Goal: Download file/media

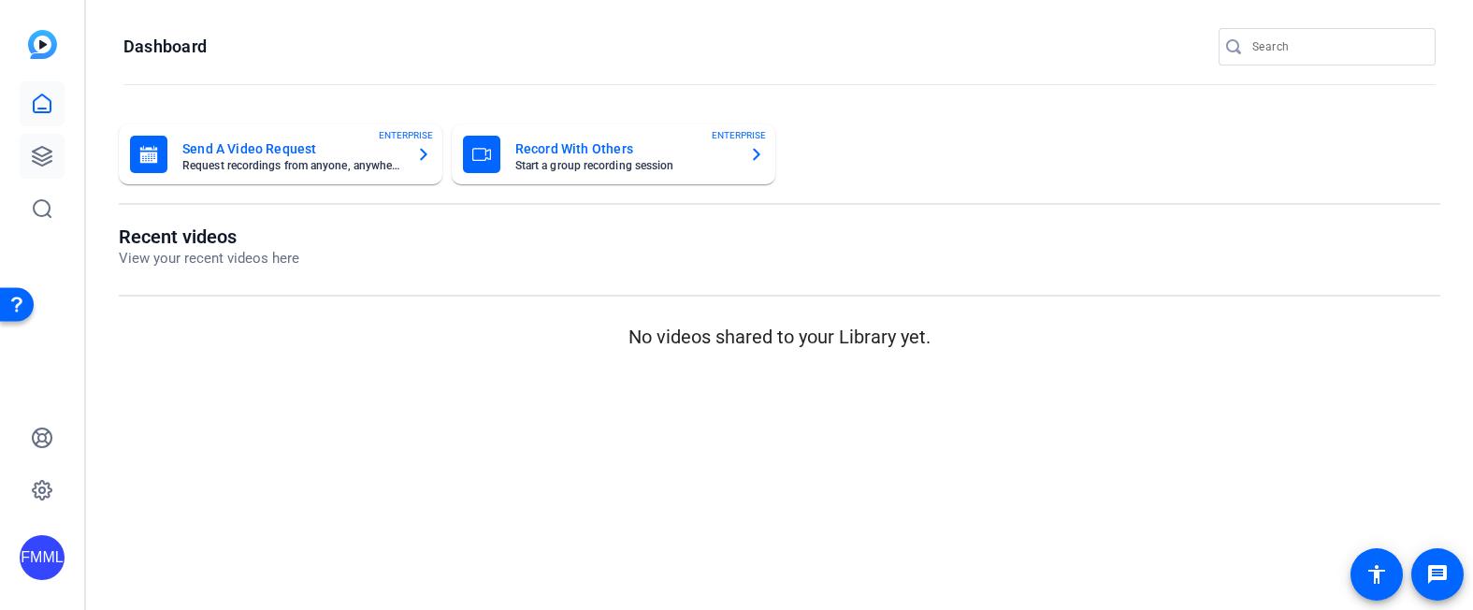
click at [46, 158] on icon at bounding box center [42, 156] width 19 height 19
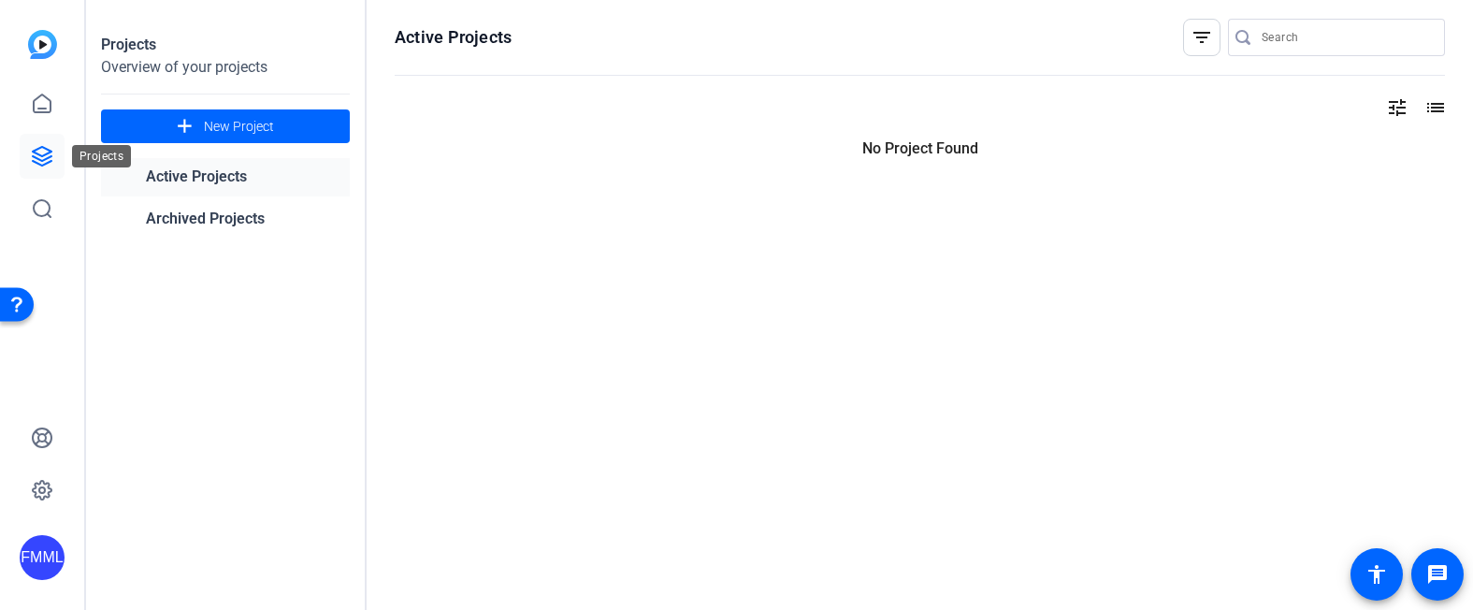
click at [43, 157] on icon at bounding box center [42, 156] width 22 height 22
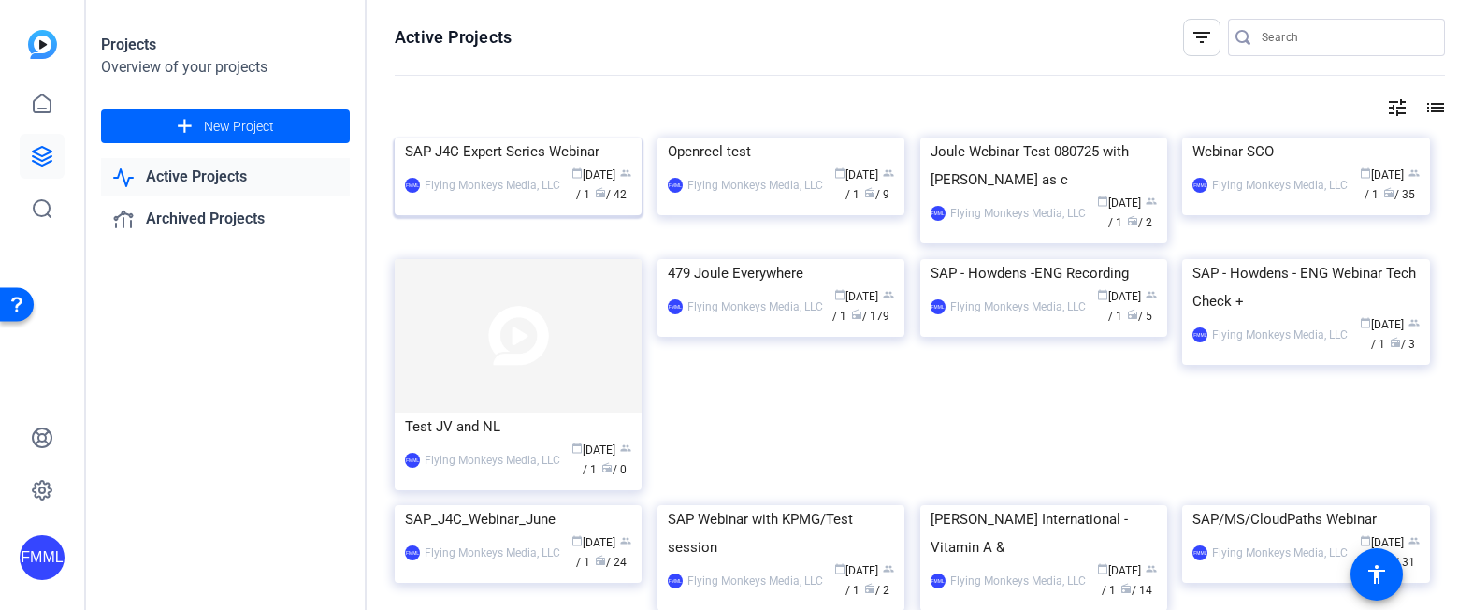
click at [541, 137] on img at bounding box center [518, 137] width 247 height 0
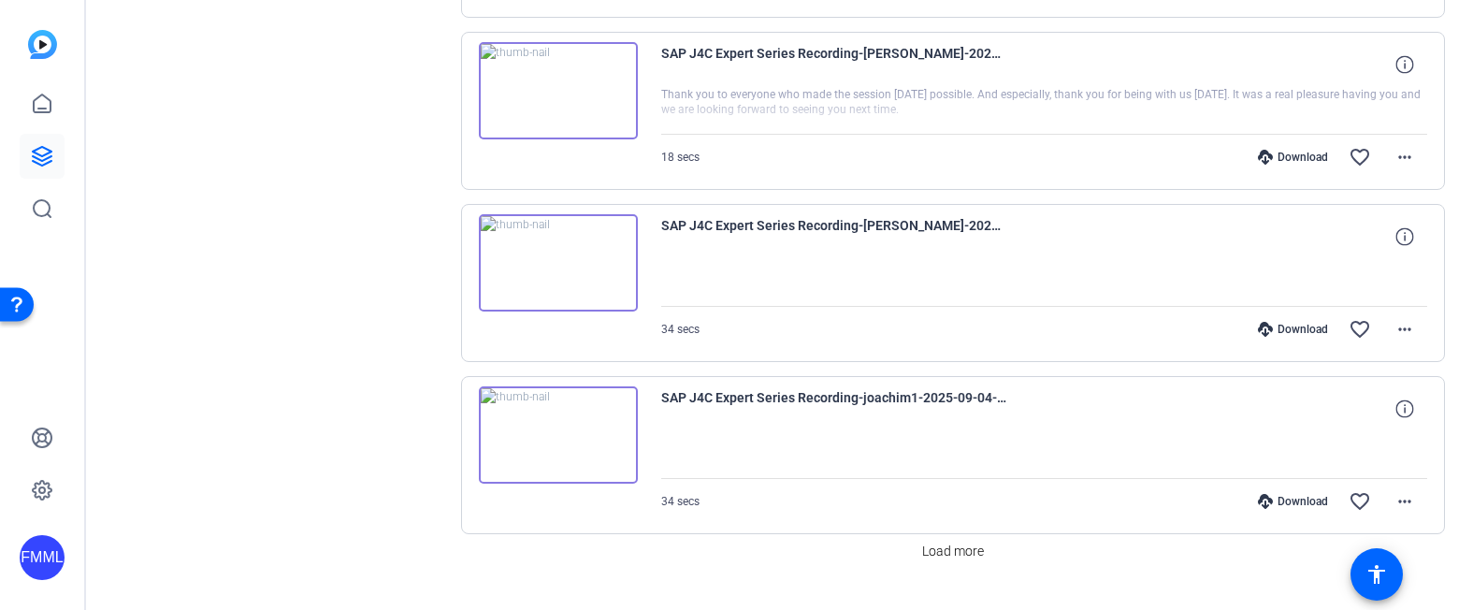
scroll to position [1459, 0]
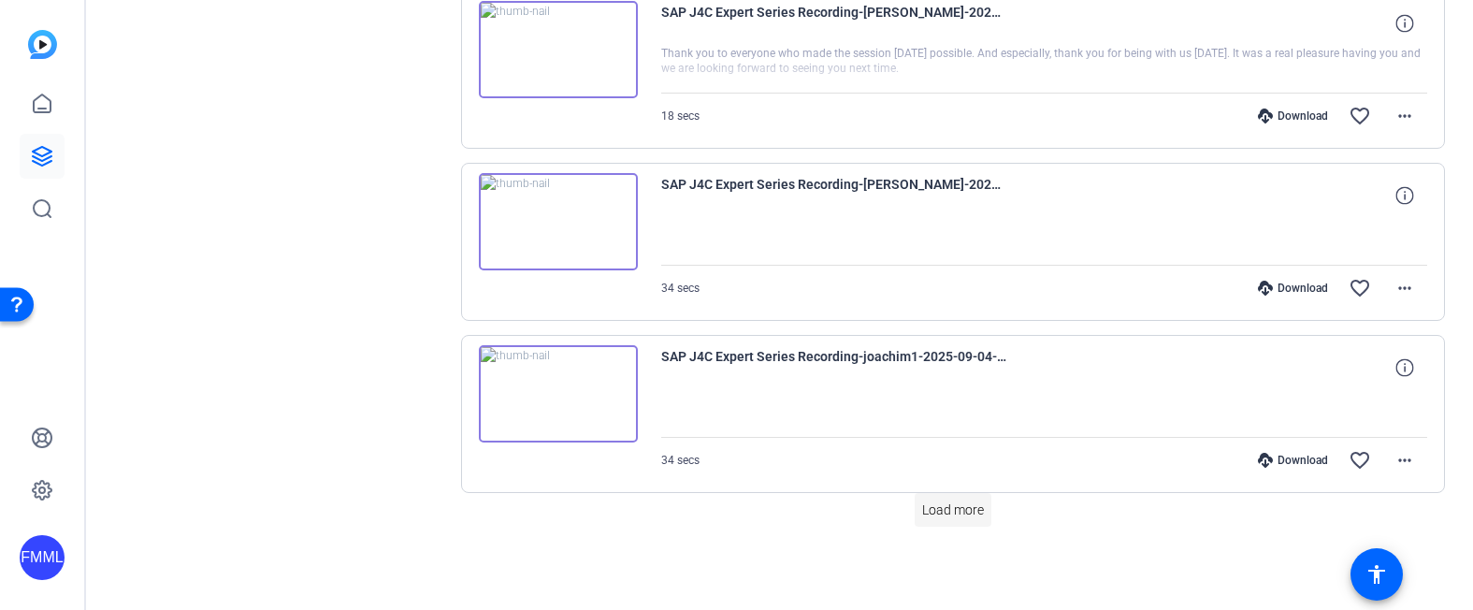
click at [936, 514] on span "Load more" at bounding box center [953, 510] width 62 height 20
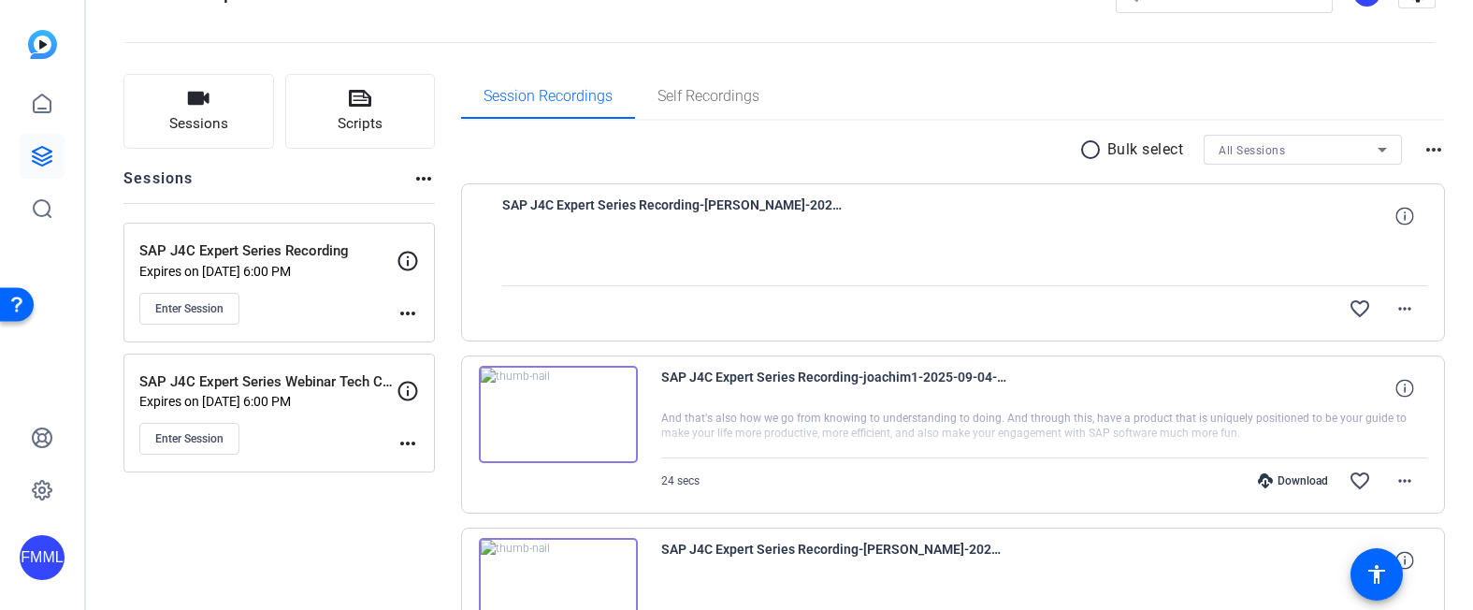
scroll to position [0, 0]
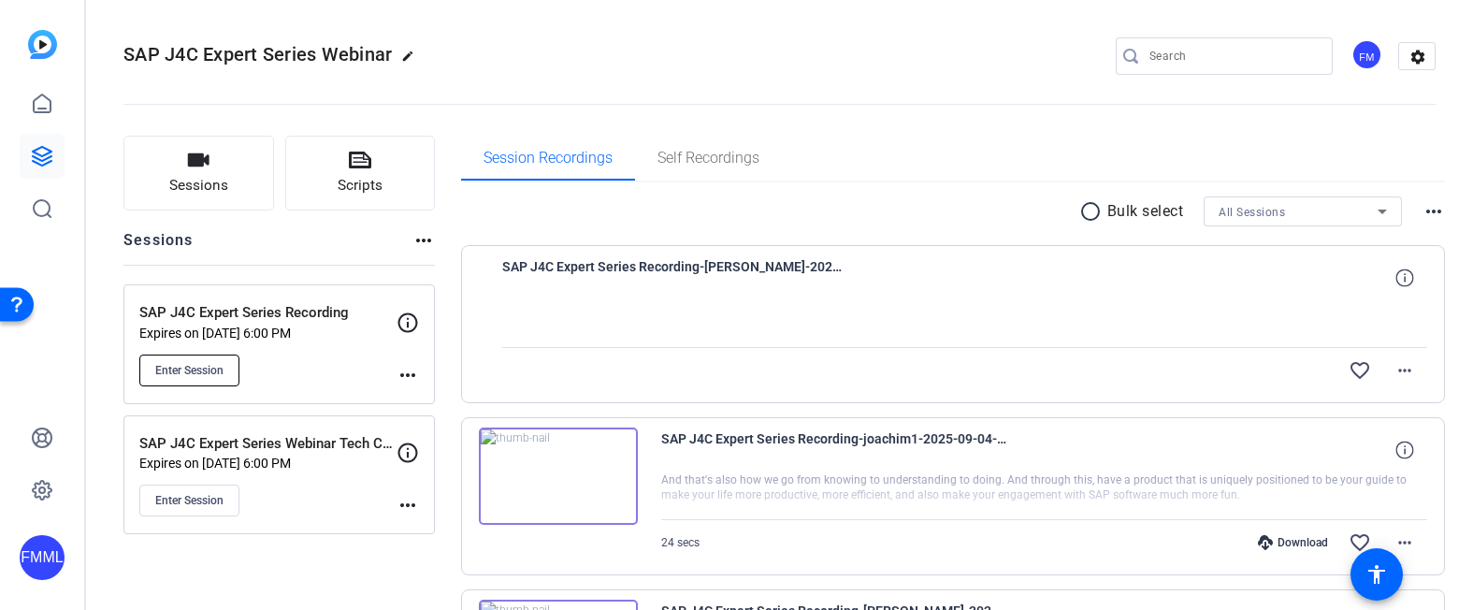
click at [208, 364] on span "Enter Session" at bounding box center [189, 370] width 68 height 15
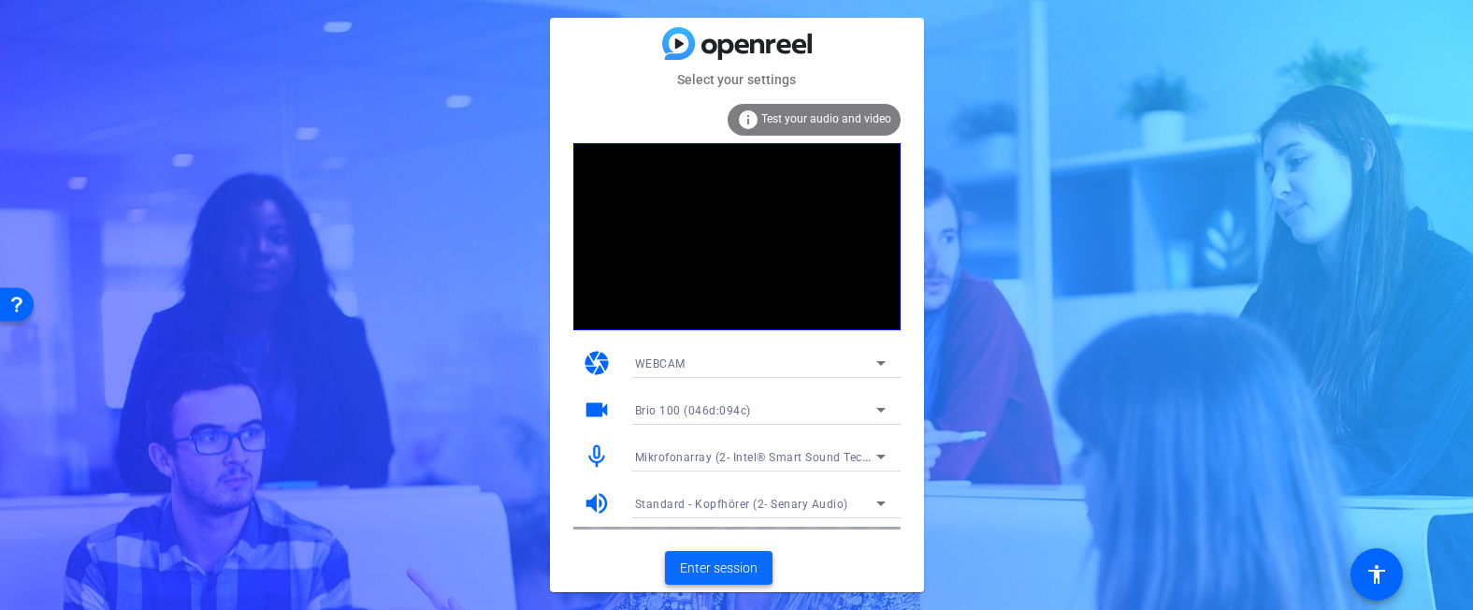
click at [746, 566] on span "Enter session" at bounding box center [719, 568] width 78 height 20
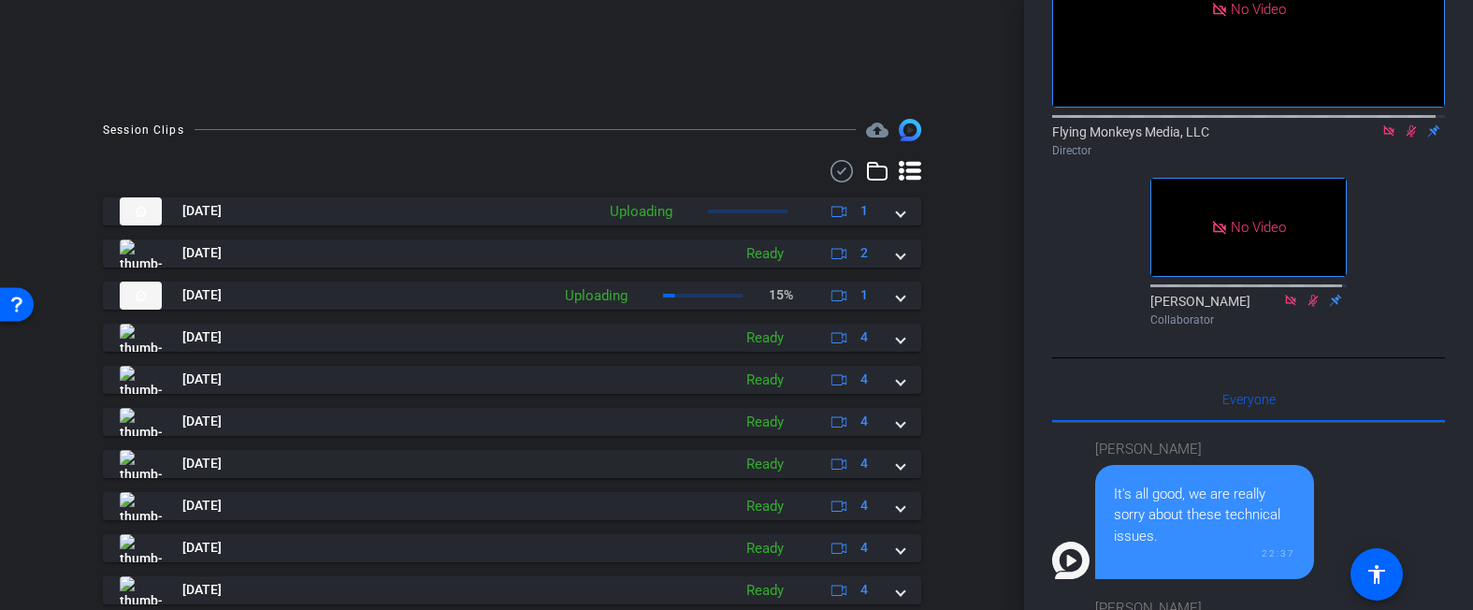
scroll to position [437, 0]
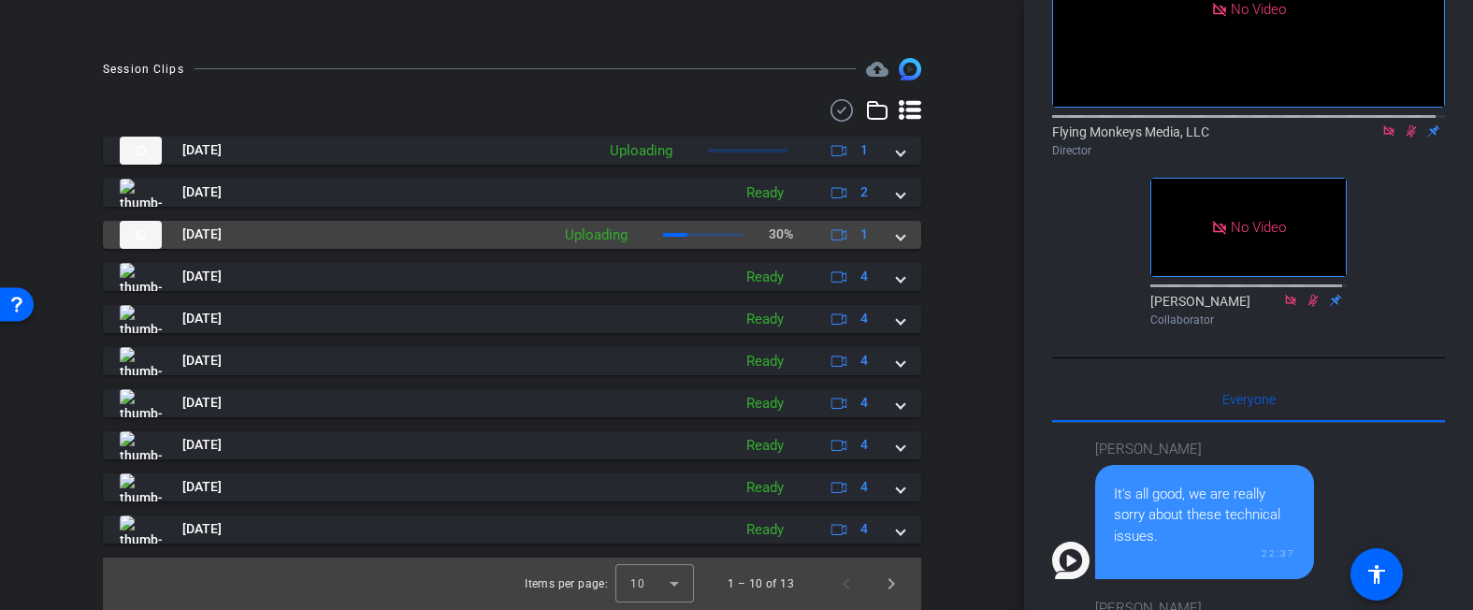
click at [897, 238] on span at bounding box center [900, 234] width 7 height 20
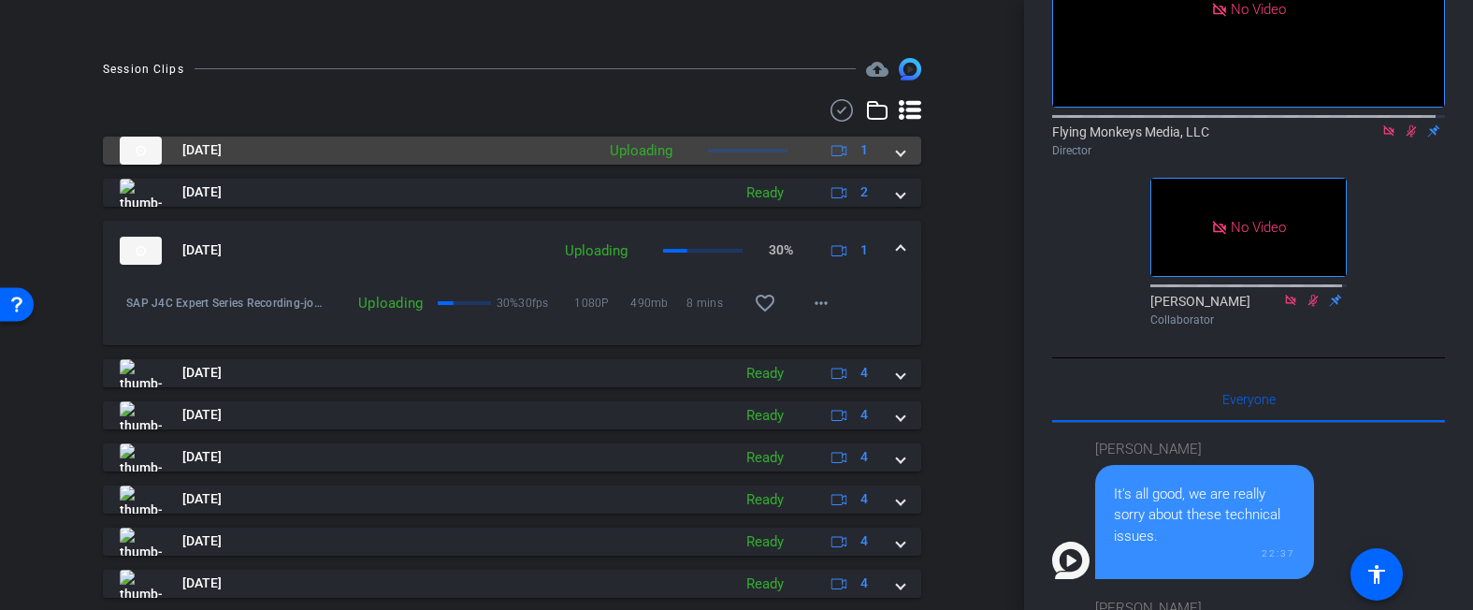
click at [897, 151] on span at bounding box center [900, 150] width 7 height 20
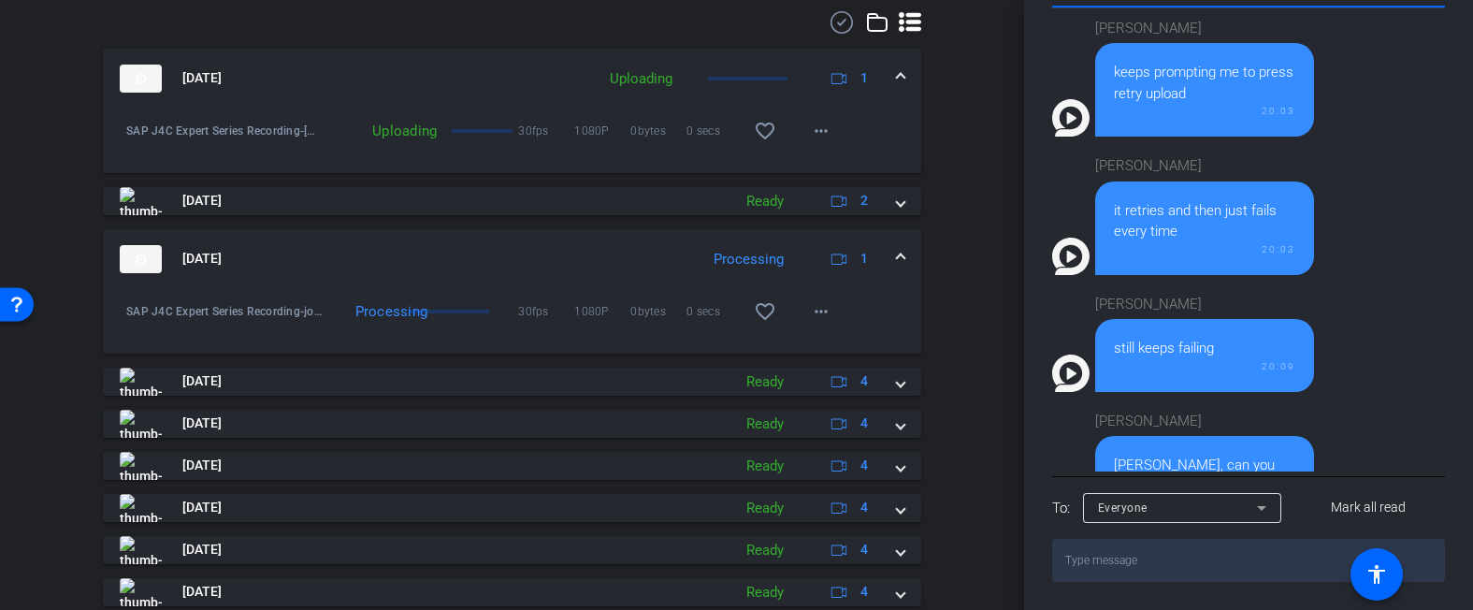
scroll to position [561, 0]
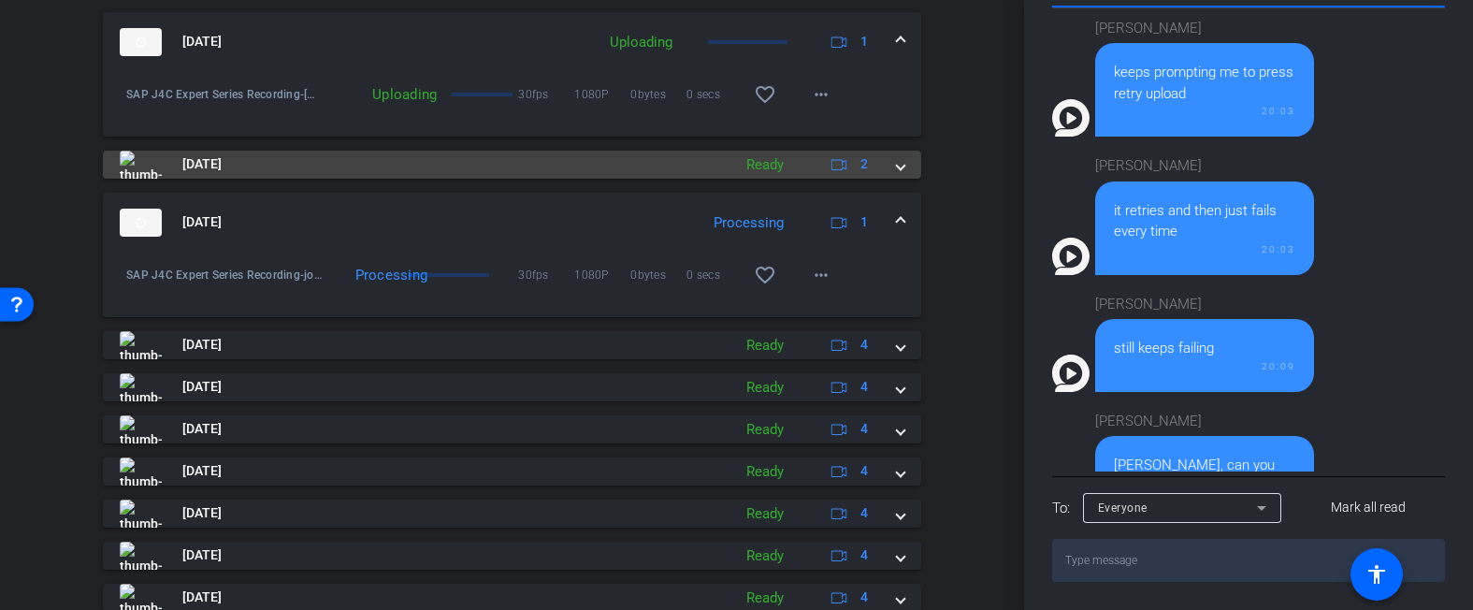
click at [897, 165] on span at bounding box center [900, 164] width 7 height 20
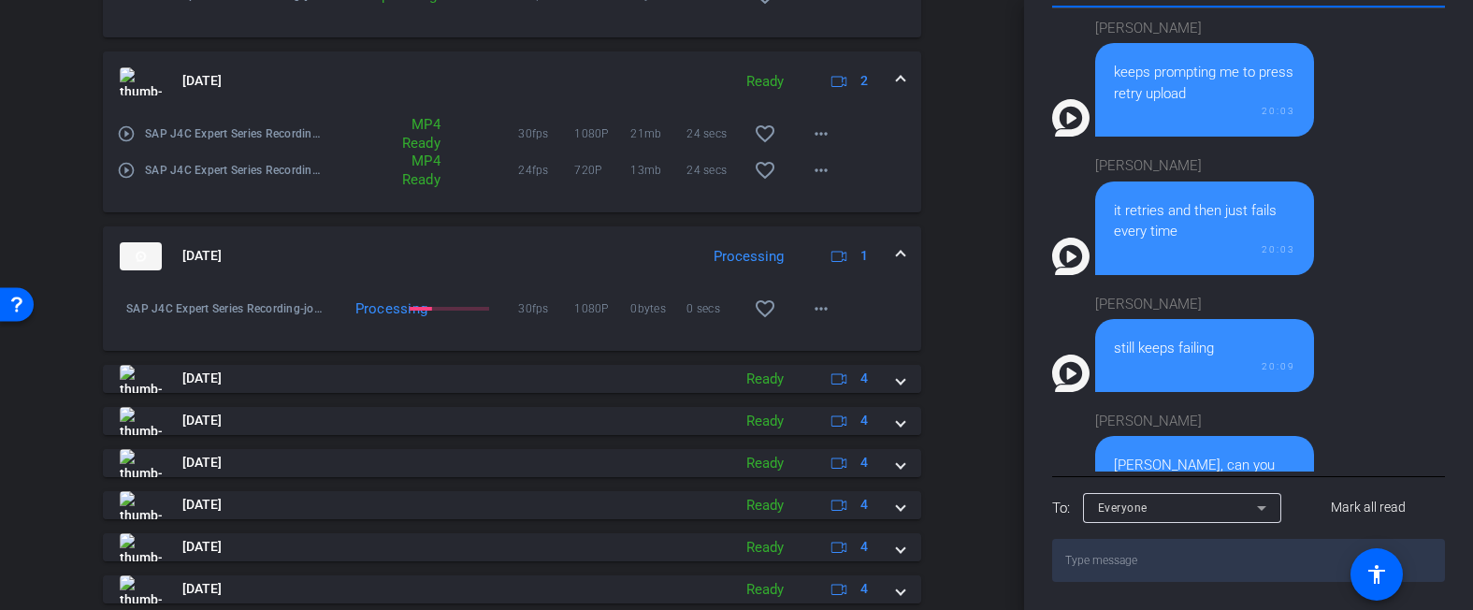
scroll to position [762, 0]
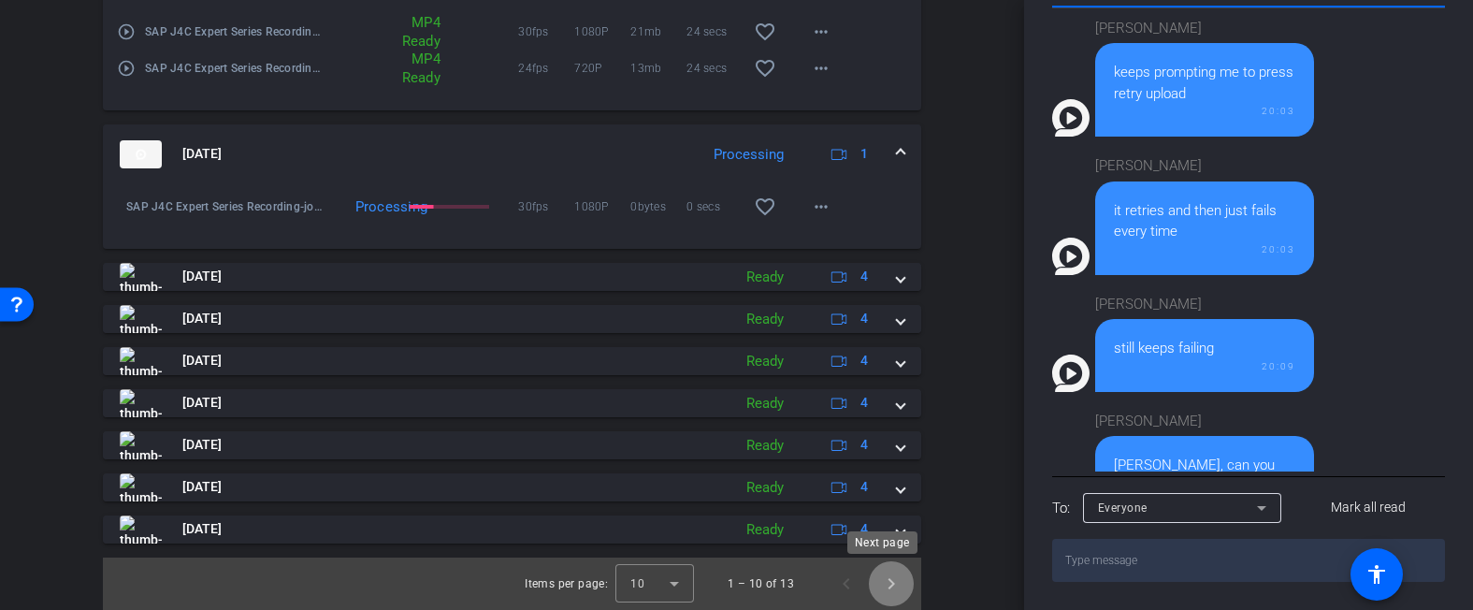
click at [887, 585] on span "Next page" at bounding box center [891, 583] width 45 height 45
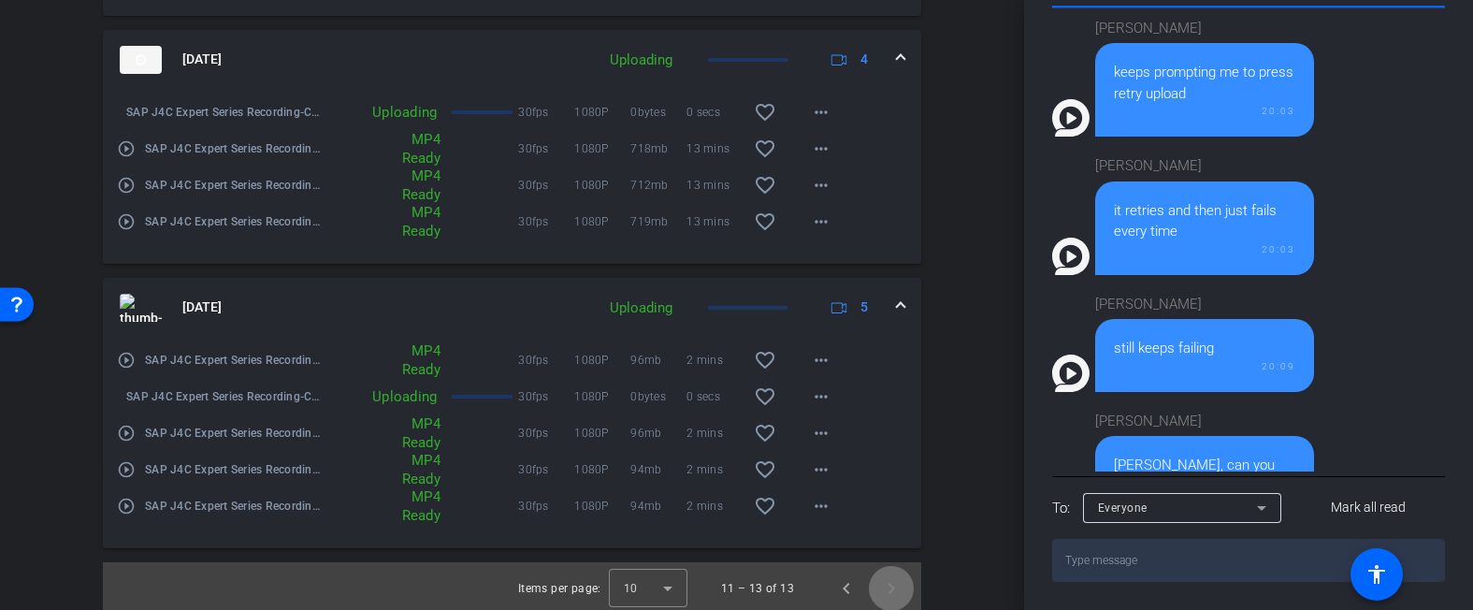
scroll to position [686, 0]
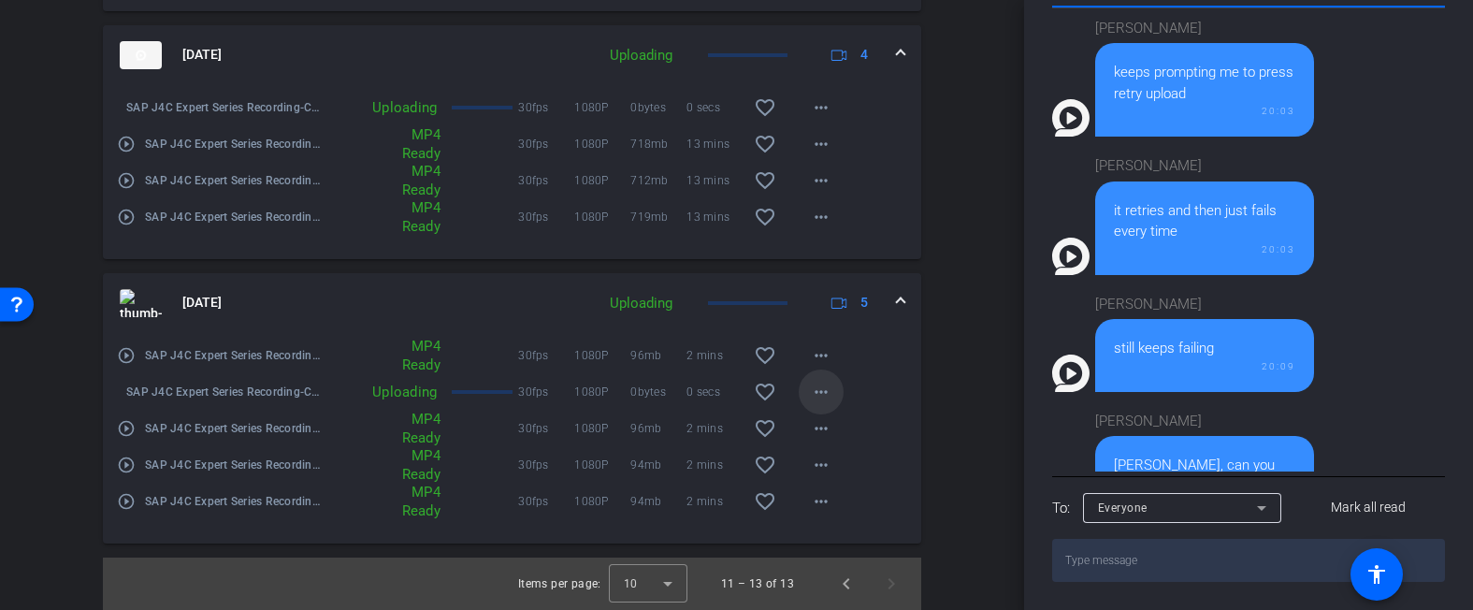
click at [811, 394] on mat-icon "more_horiz" at bounding box center [821, 392] width 22 height 22
click at [810, 395] on div at bounding box center [736, 305] width 1473 height 610
click at [834, 579] on span "Previous page" at bounding box center [846, 583] width 45 height 45
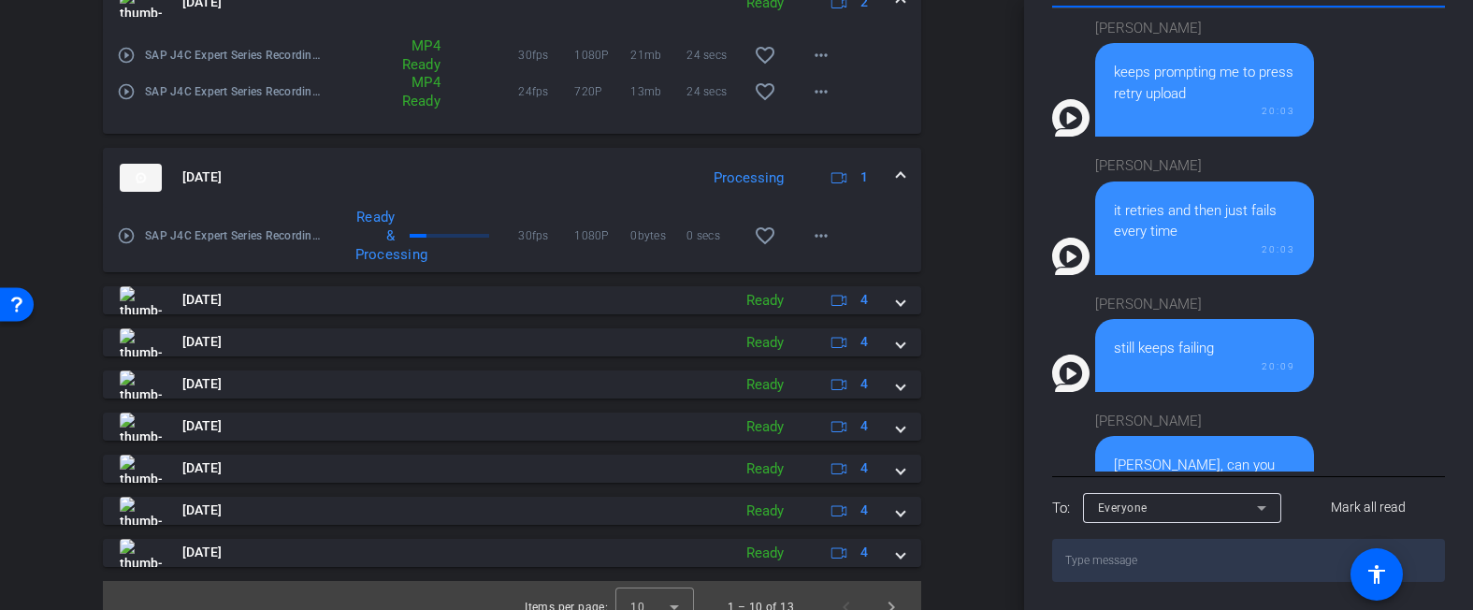
scroll to position [762, 0]
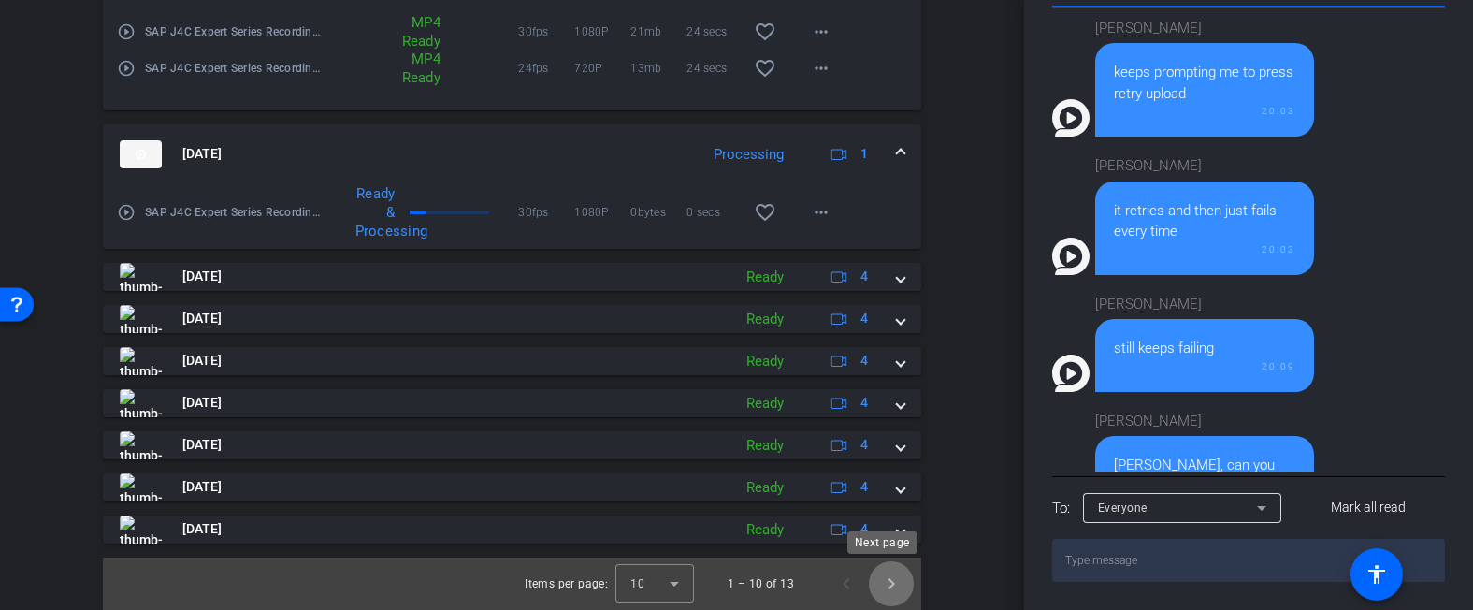
click at [887, 584] on span "Next page" at bounding box center [891, 583] width 45 height 45
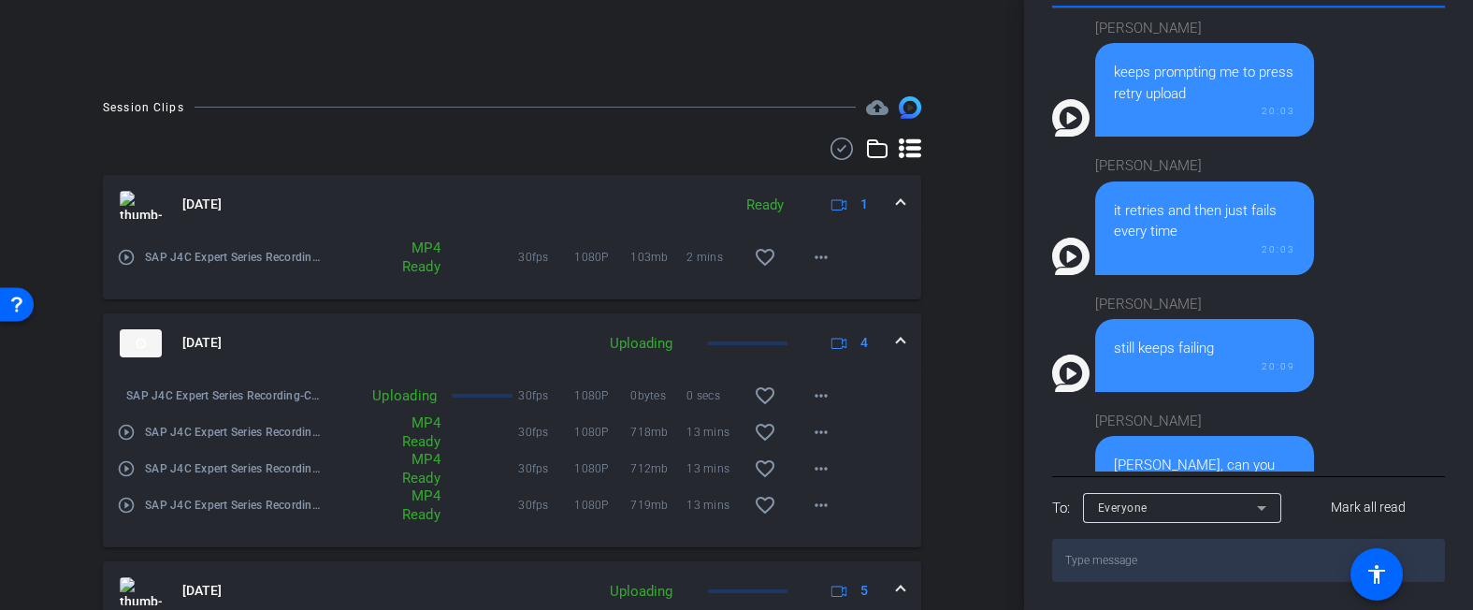
scroll to position [686, 0]
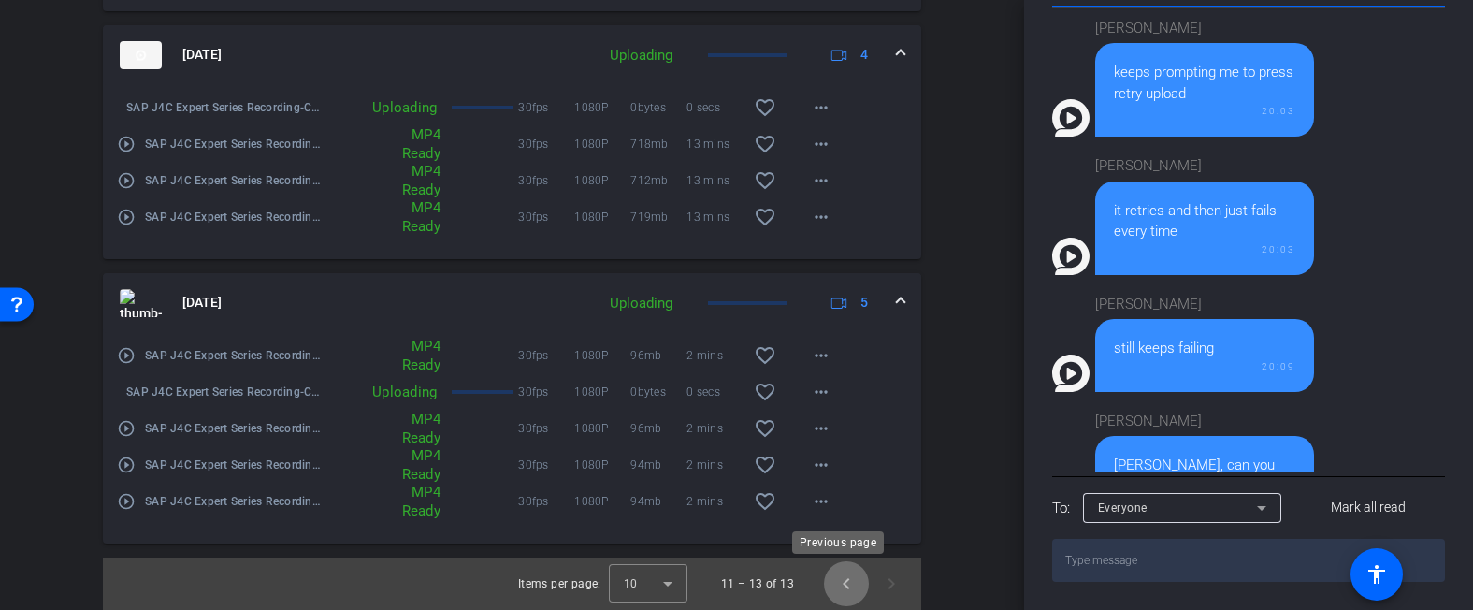
click at [843, 583] on span "Previous page" at bounding box center [846, 583] width 45 height 45
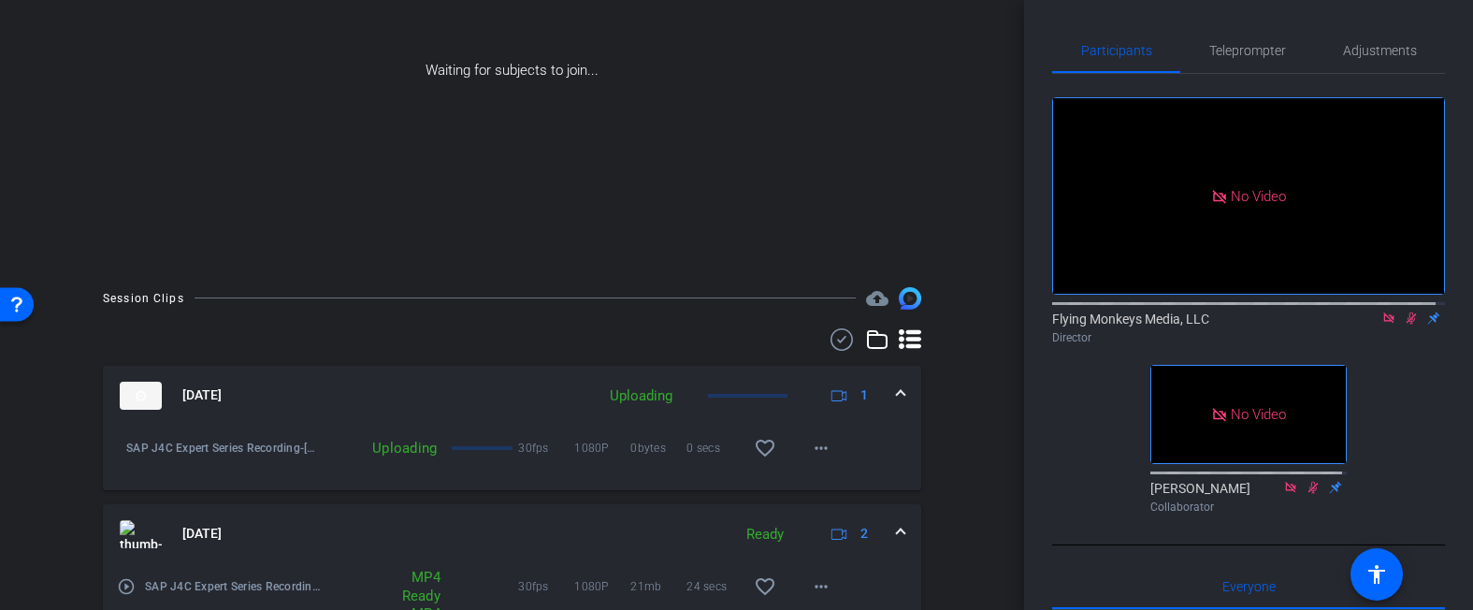
scroll to position [0, 0]
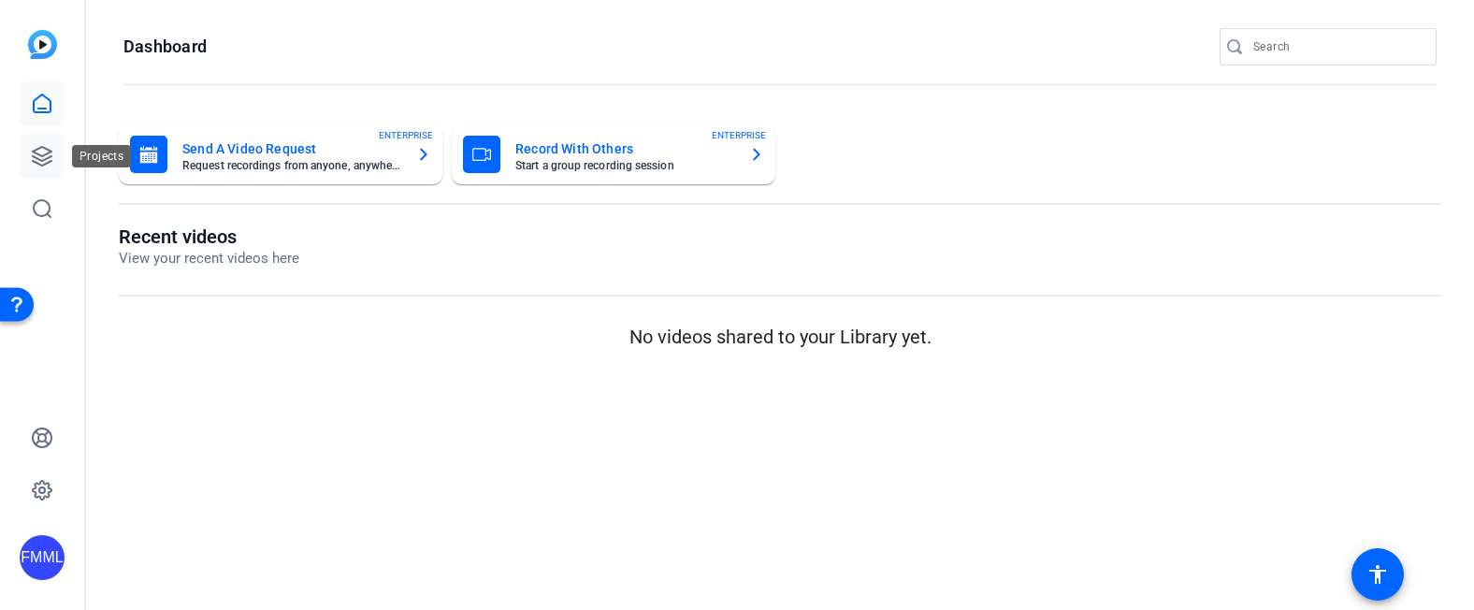
click at [47, 156] on icon at bounding box center [42, 156] width 22 height 22
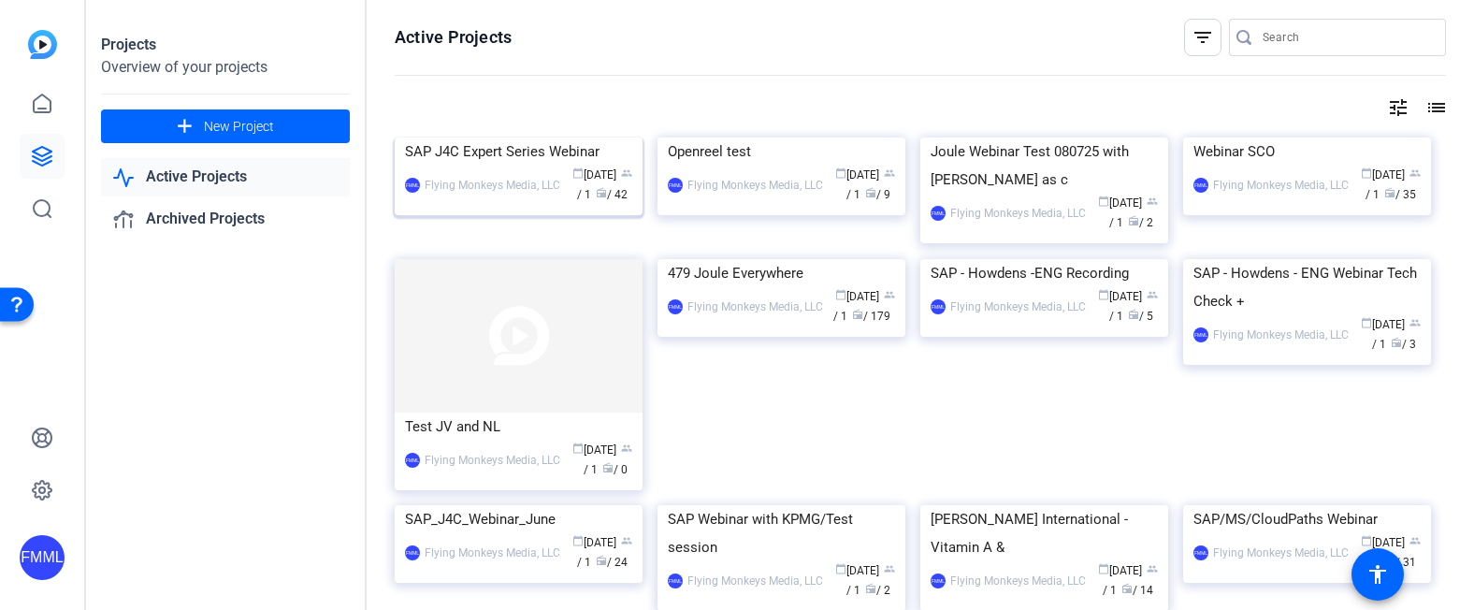
click at [534, 137] on img at bounding box center [519, 137] width 248 height 0
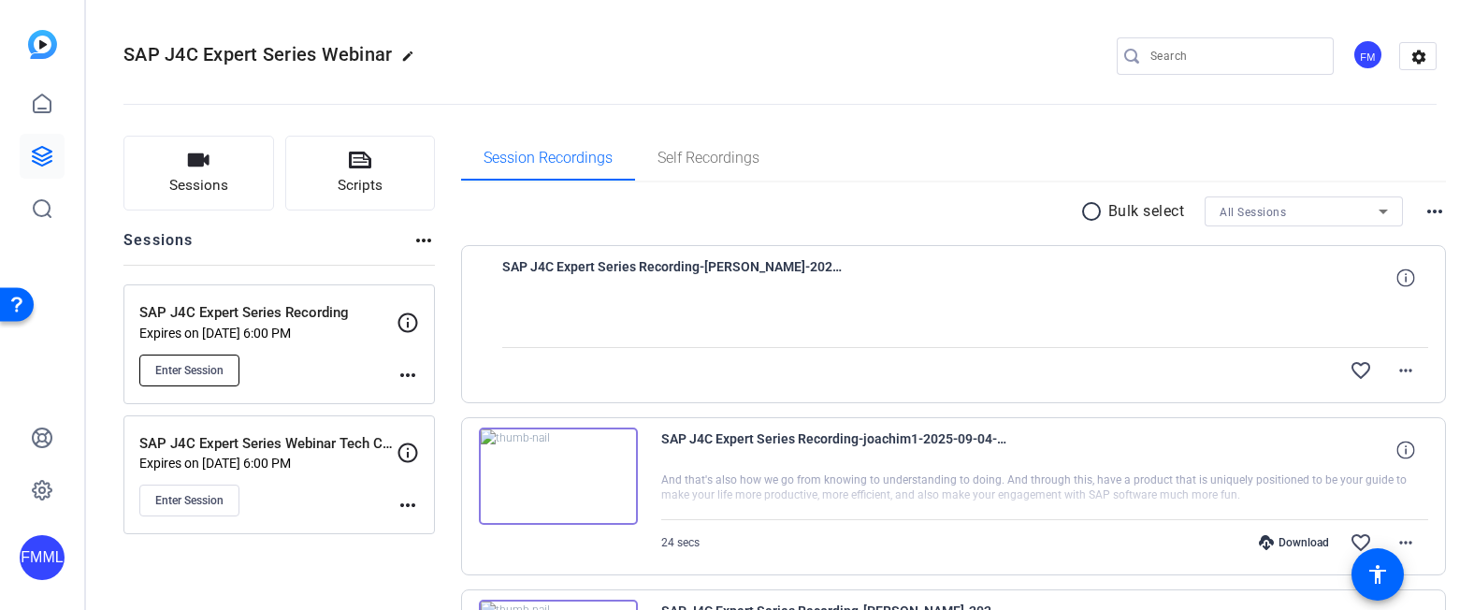
click at [220, 367] on span "Enter Session" at bounding box center [189, 370] width 68 height 15
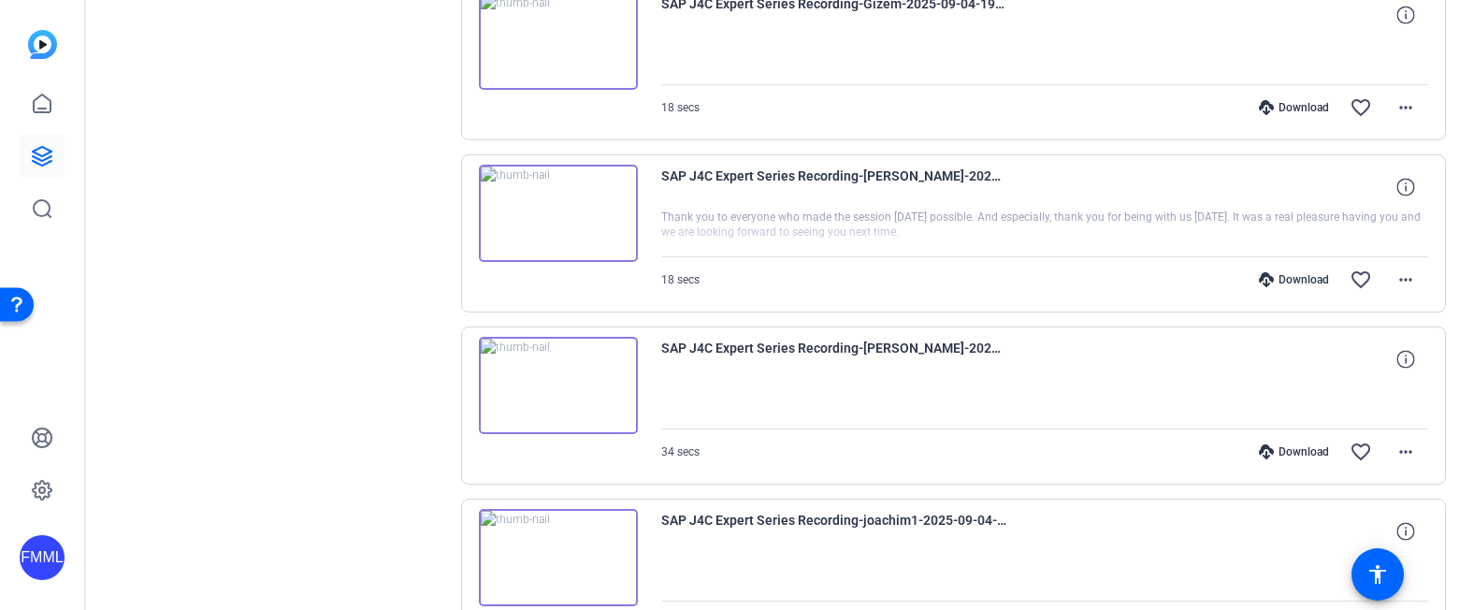
scroll to position [1459, 0]
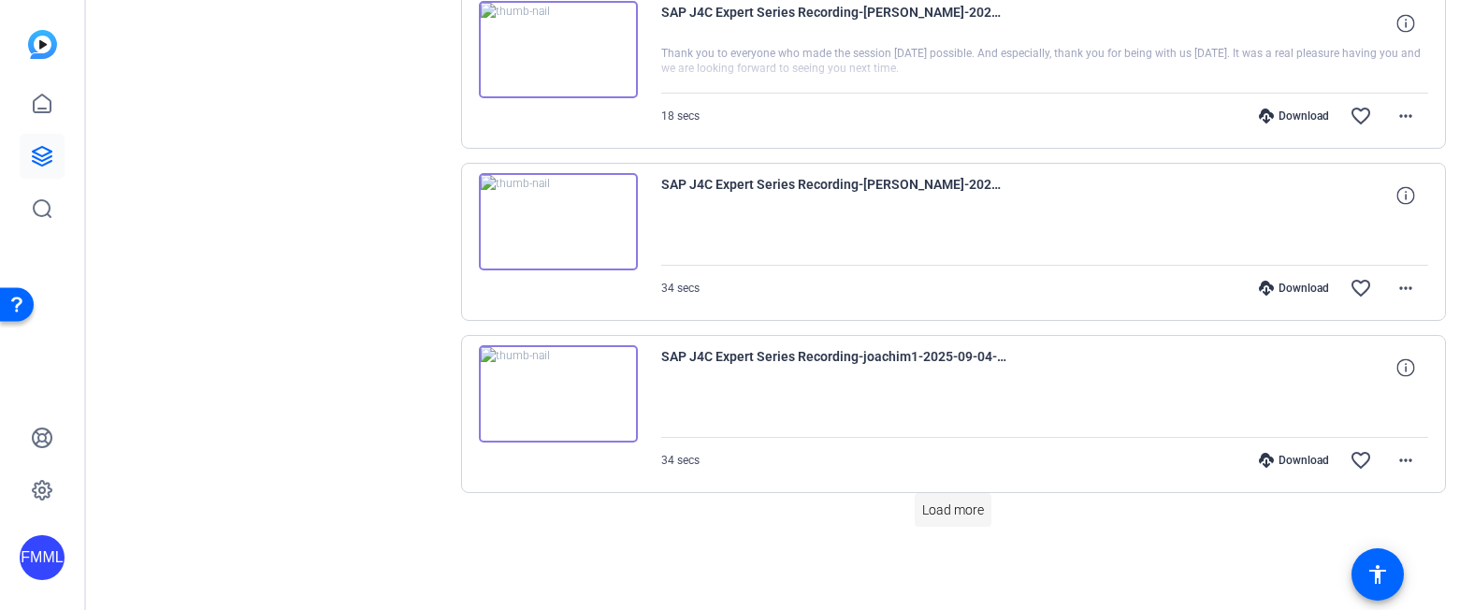
click at [961, 511] on span "Load more" at bounding box center [953, 510] width 62 height 20
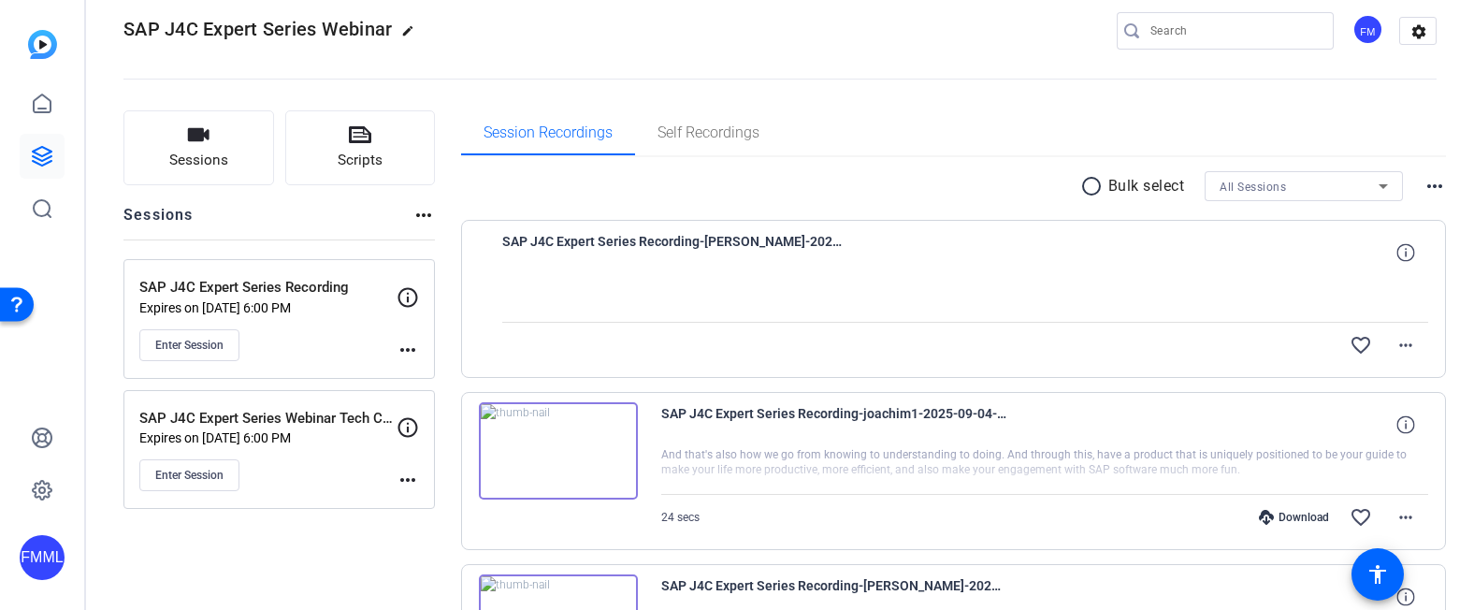
scroll to position [0, 0]
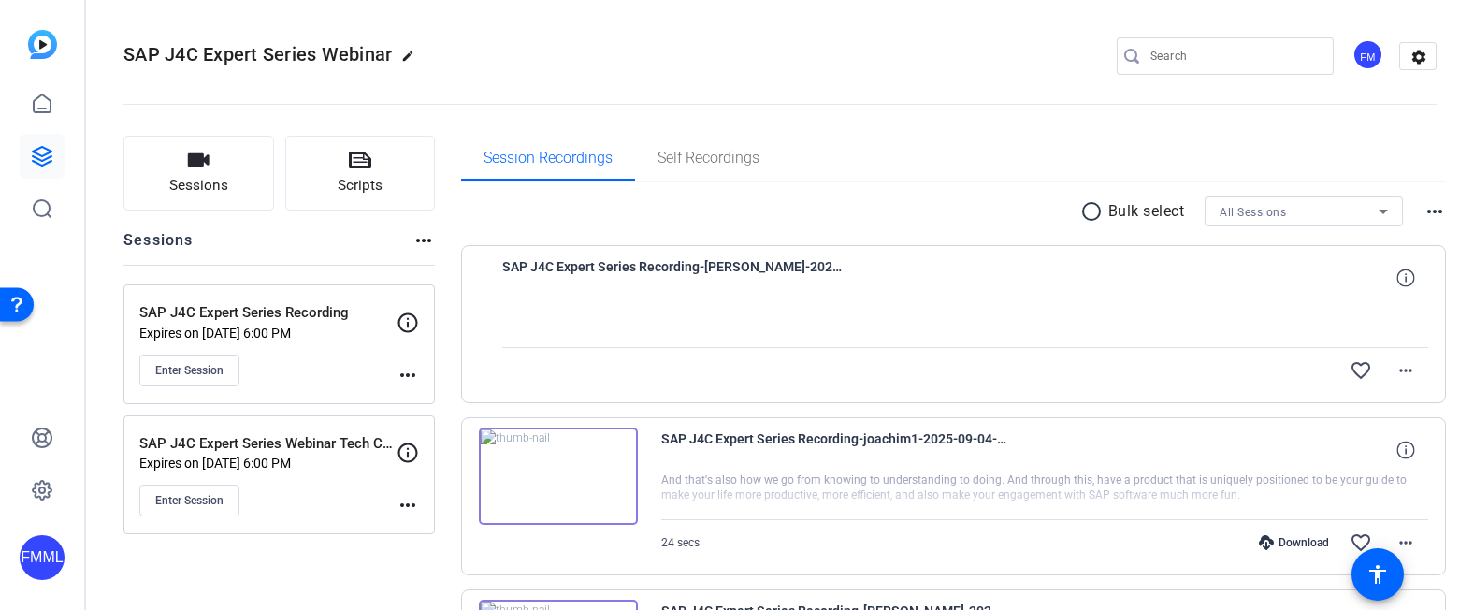
click at [1083, 214] on mat-icon "radio_button_unchecked" at bounding box center [1094, 211] width 28 height 22
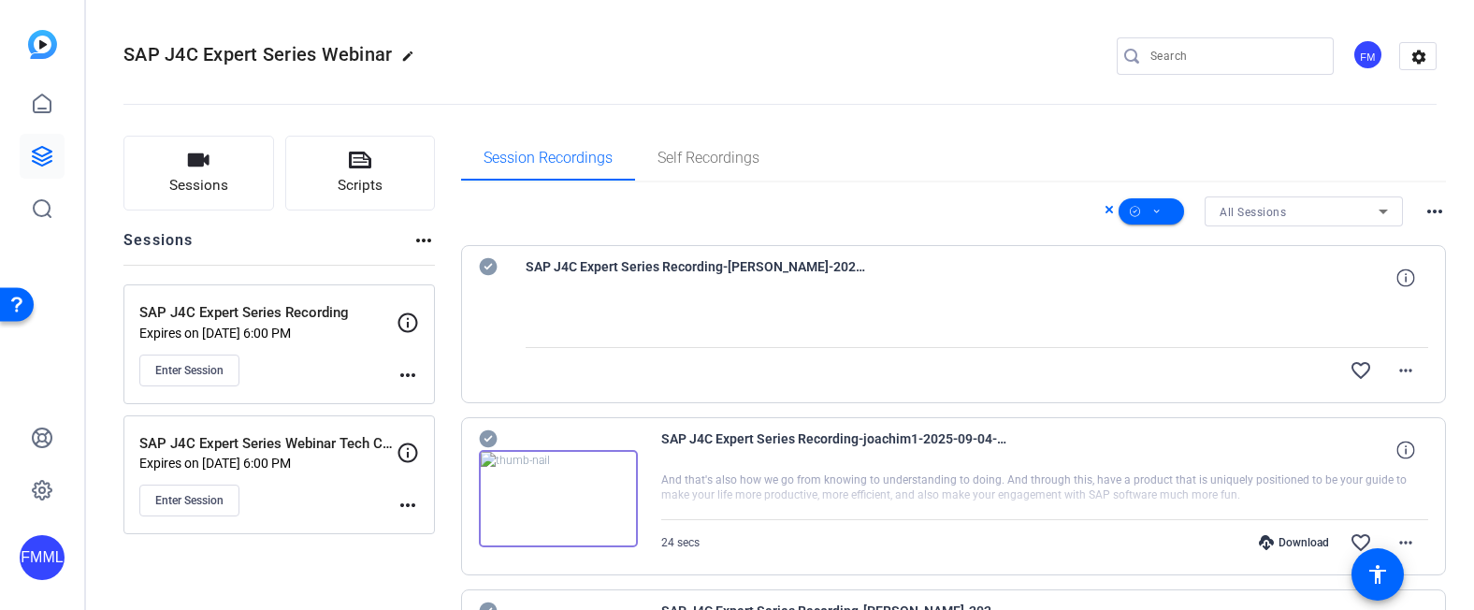
click at [1376, 213] on icon at bounding box center [1383, 211] width 22 height 22
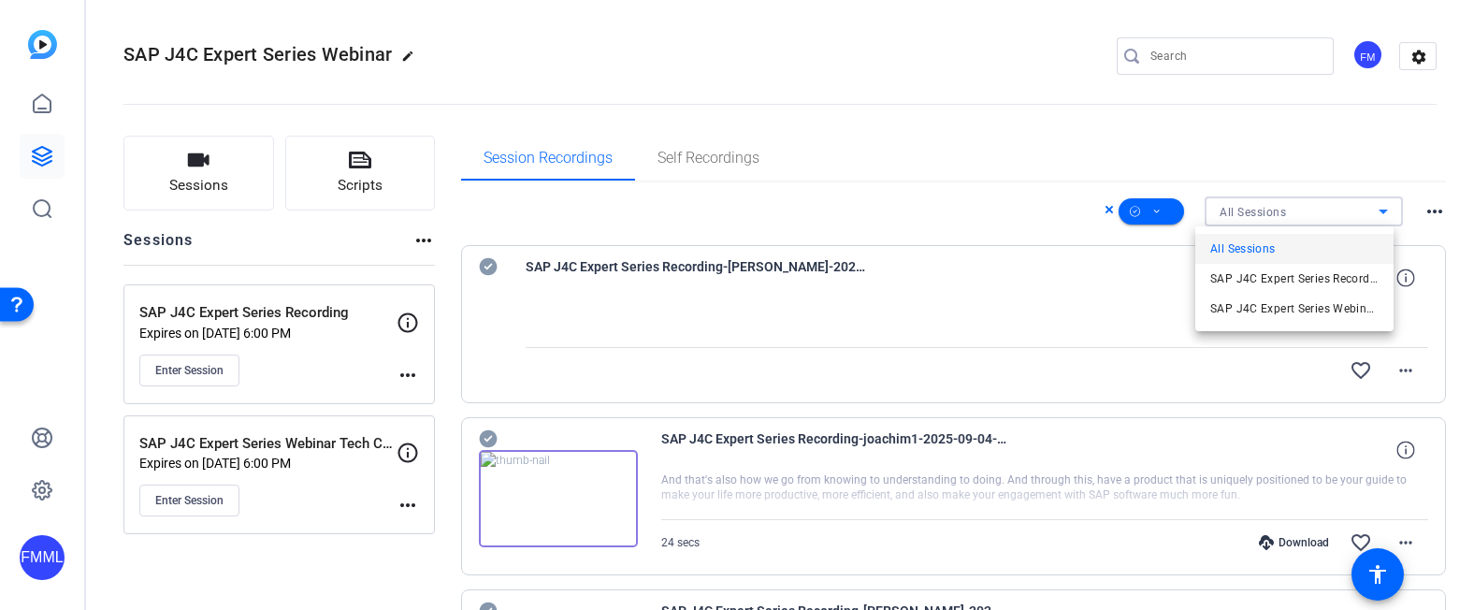
click at [1150, 210] on div at bounding box center [737, 305] width 1474 height 610
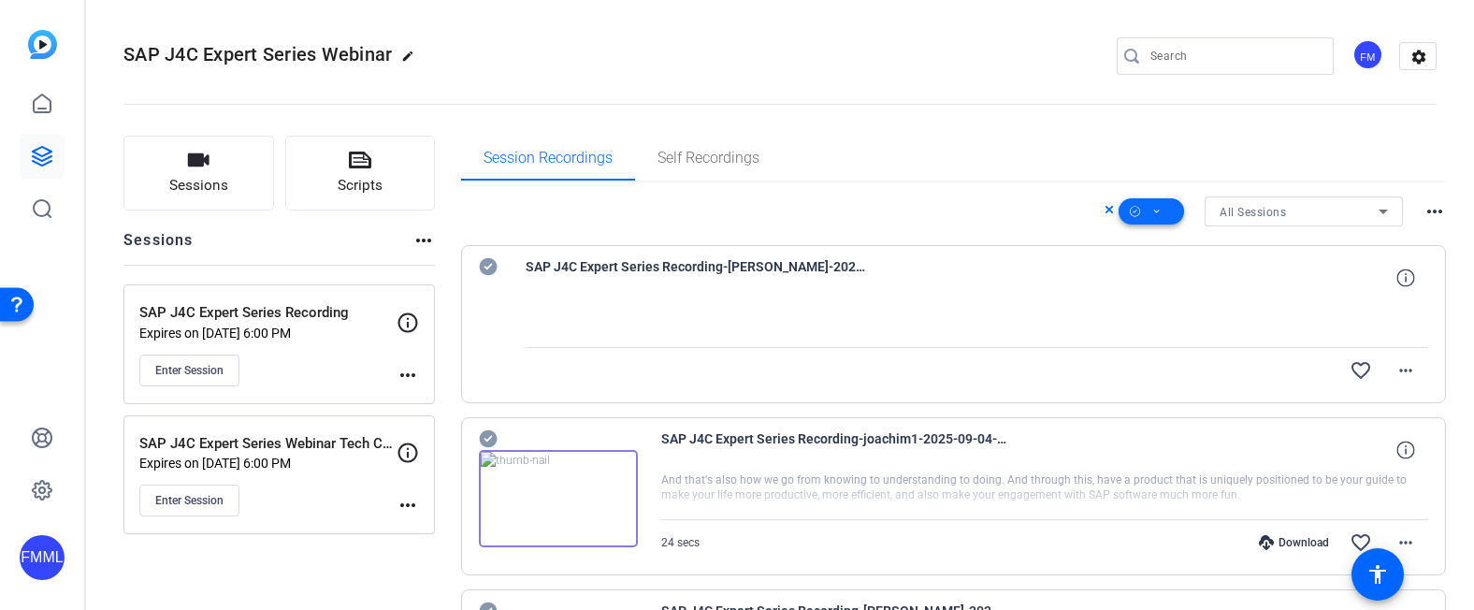
click at [1152, 210] on icon at bounding box center [1156, 211] width 9 height 23
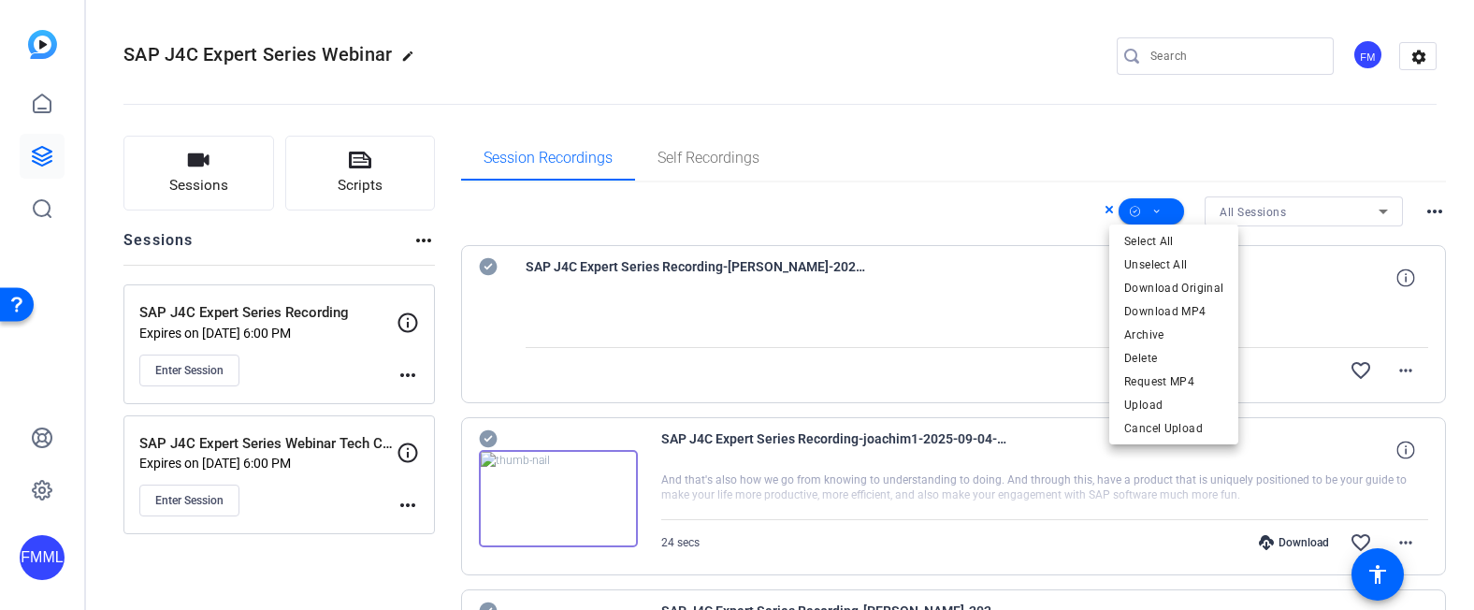
click at [1098, 210] on div at bounding box center [737, 305] width 1474 height 610
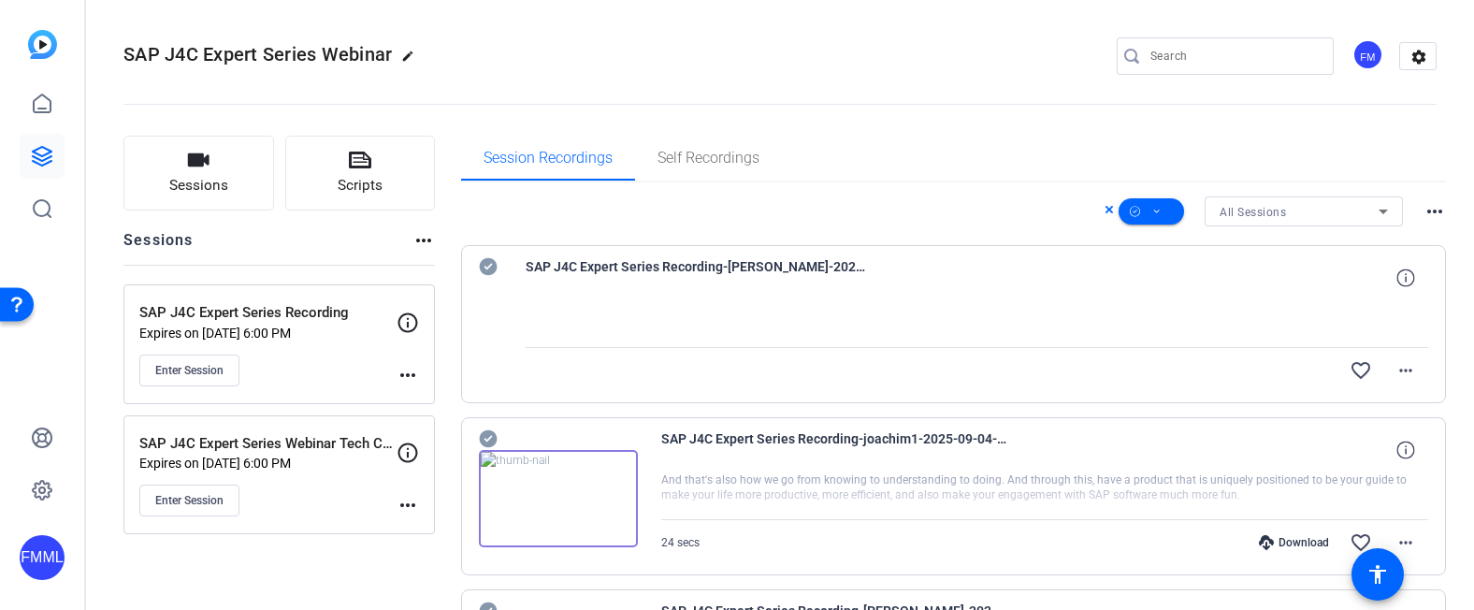
click at [1379, 210] on icon at bounding box center [1383, 212] width 9 height 5
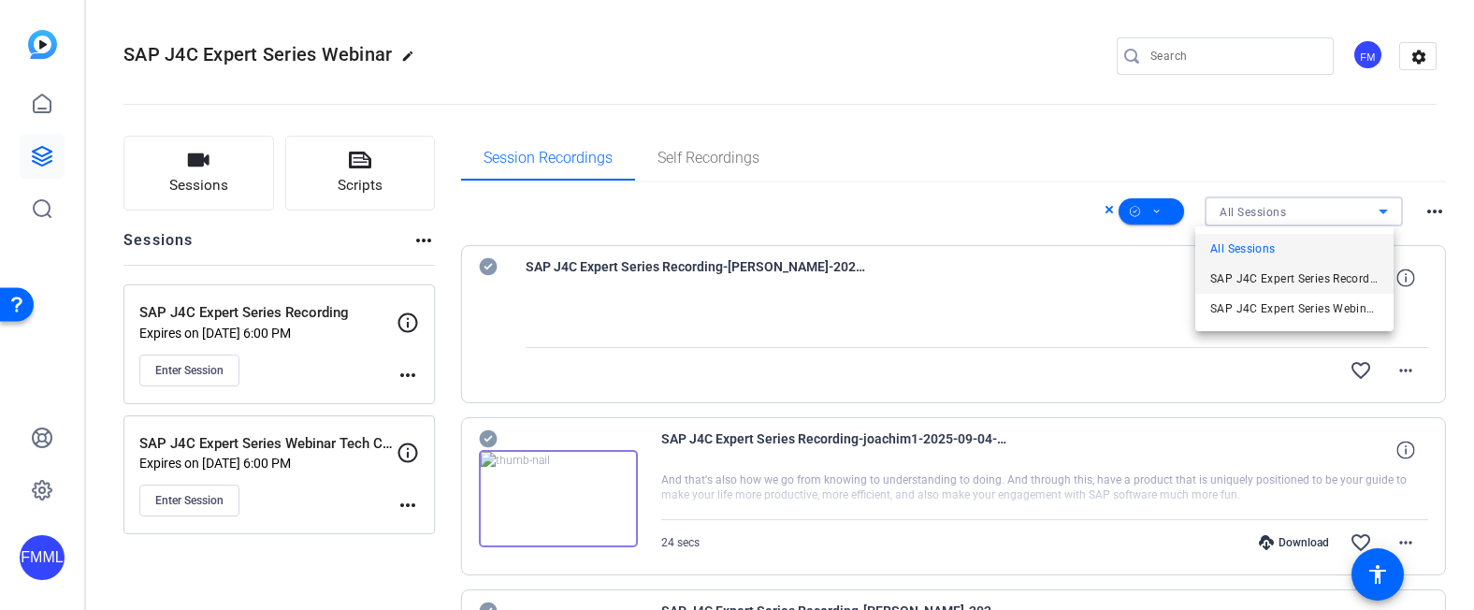
click at [1267, 274] on span "SAP J4C Expert Series Recording" at bounding box center [1294, 278] width 168 height 22
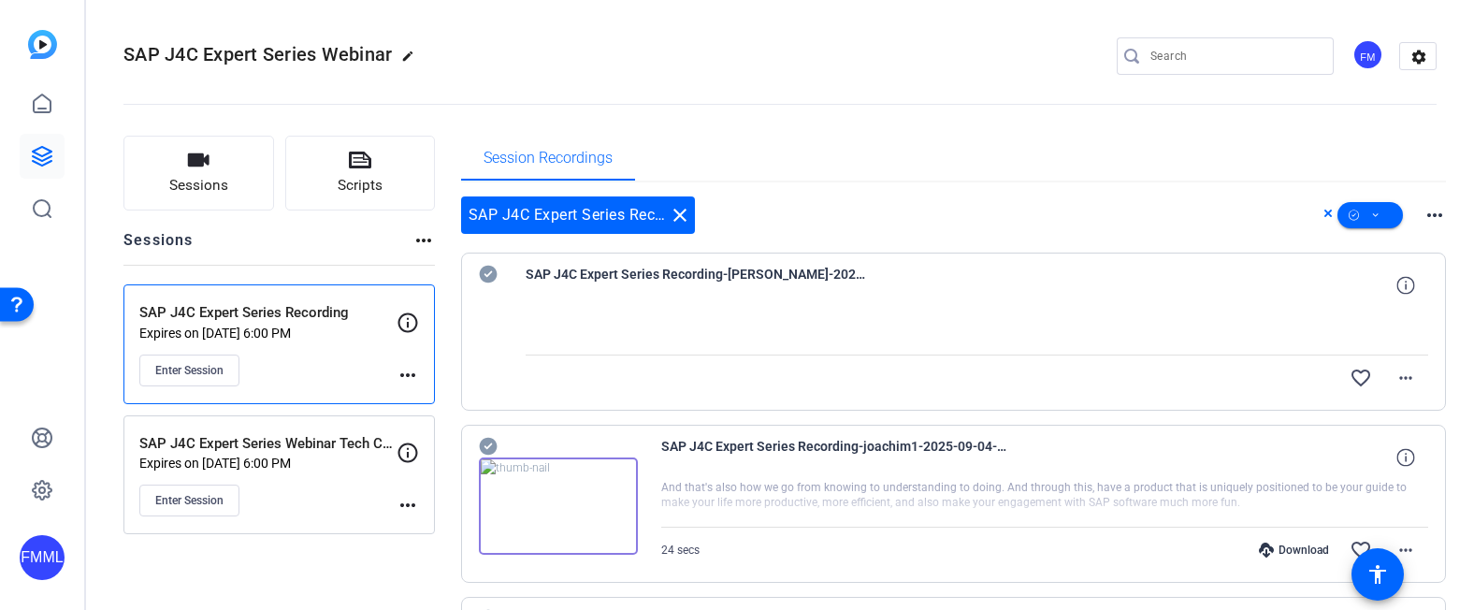
click at [1423, 209] on mat-icon "more_horiz" at bounding box center [1434, 215] width 22 height 22
click at [1236, 219] on div at bounding box center [737, 305] width 1474 height 610
click at [1324, 215] on icon at bounding box center [1327, 213] width 7 height 7
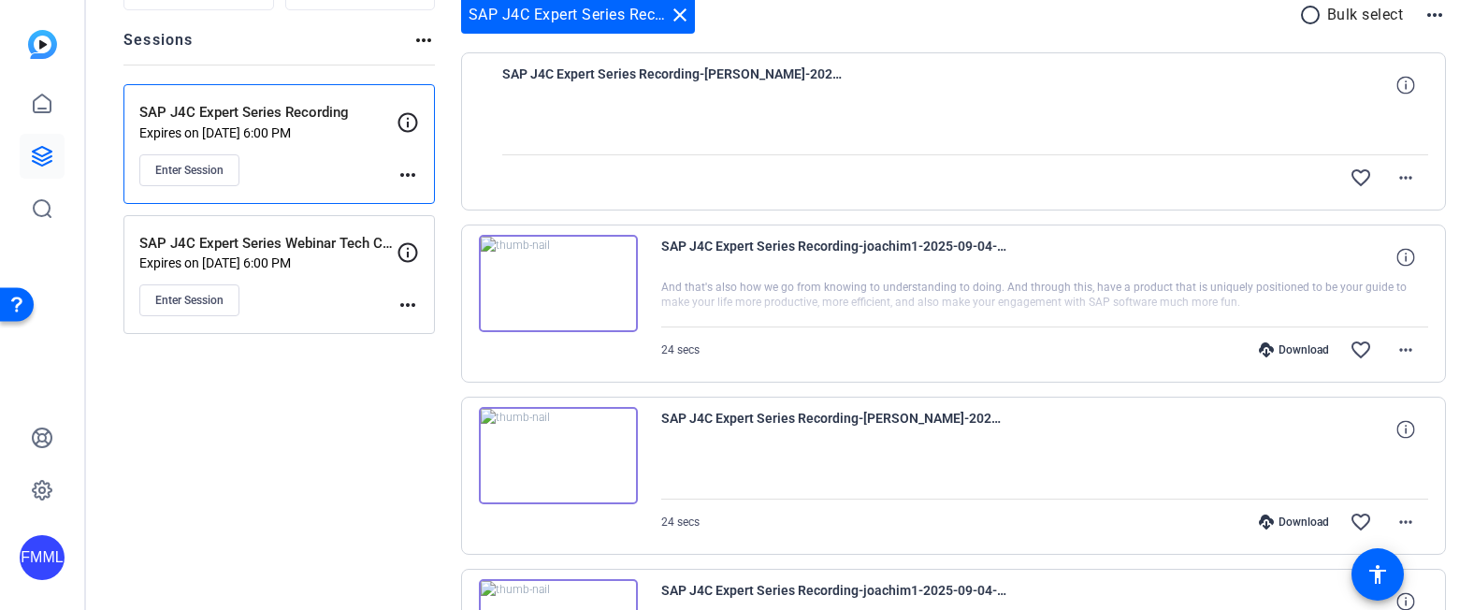
scroll to position [64, 0]
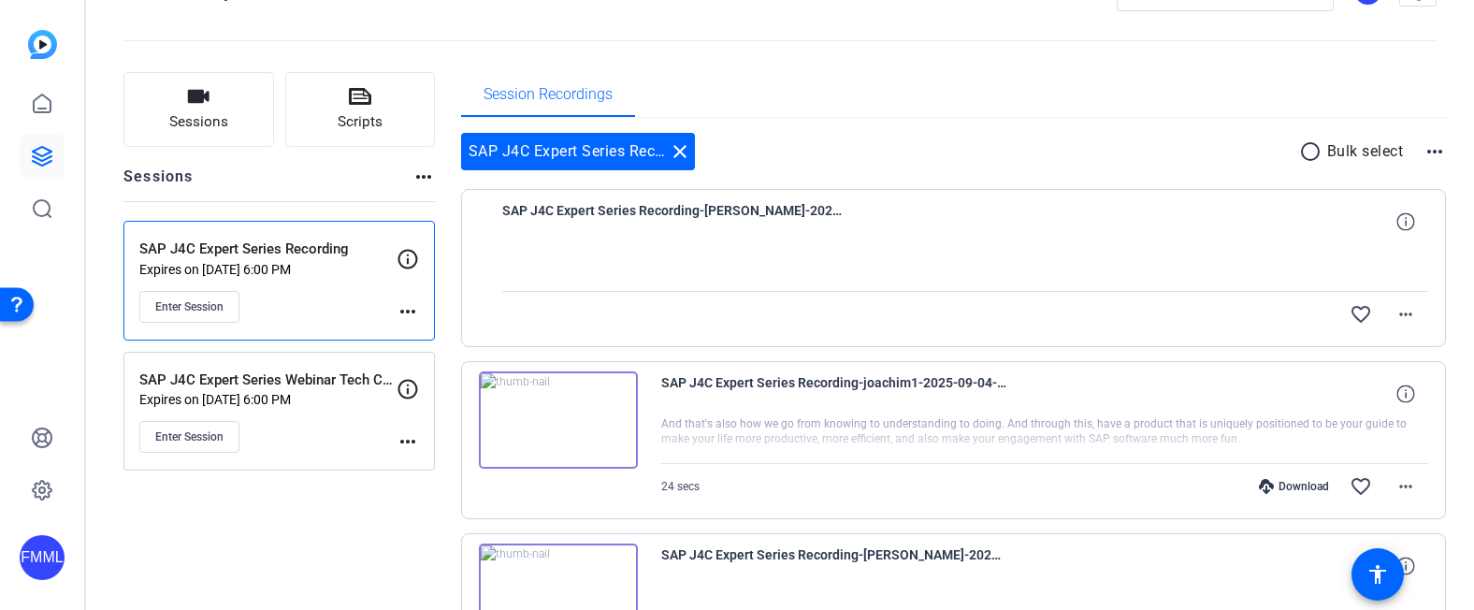
click at [1423, 149] on mat-icon "more_horiz" at bounding box center [1434, 151] width 22 height 22
click at [986, 148] on div at bounding box center [737, 305] width 1474 height 610
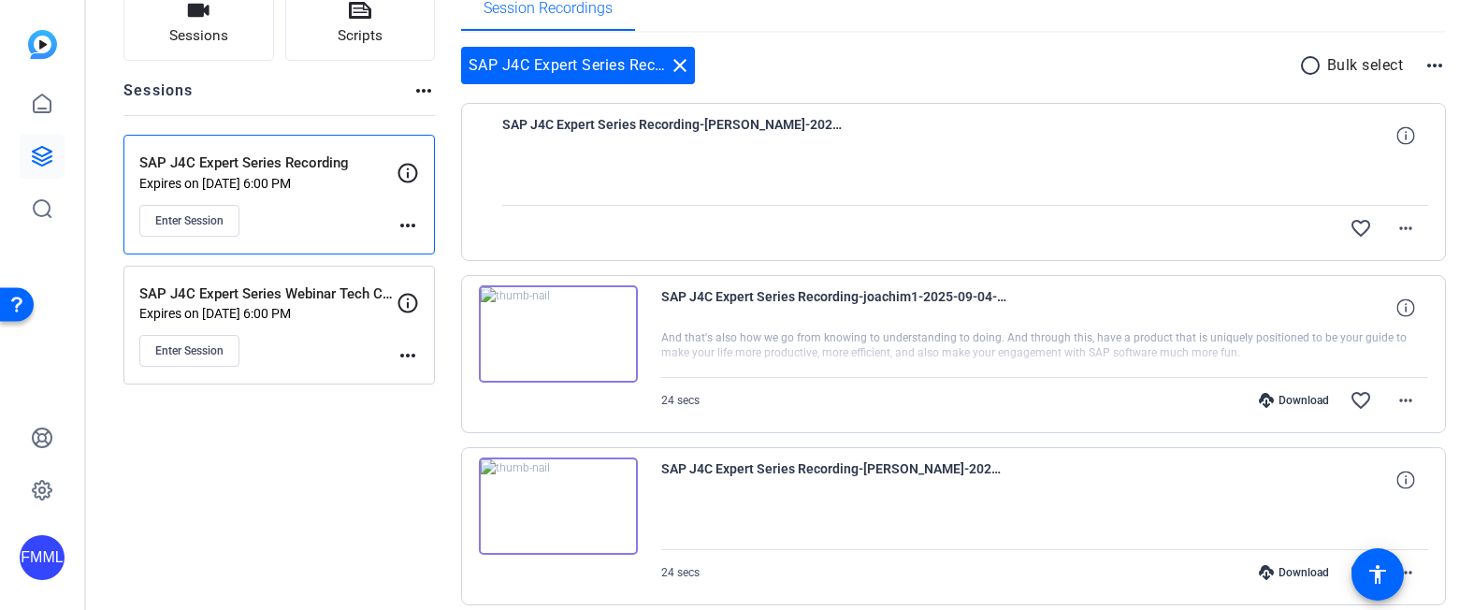
scroll to position [344, 0]
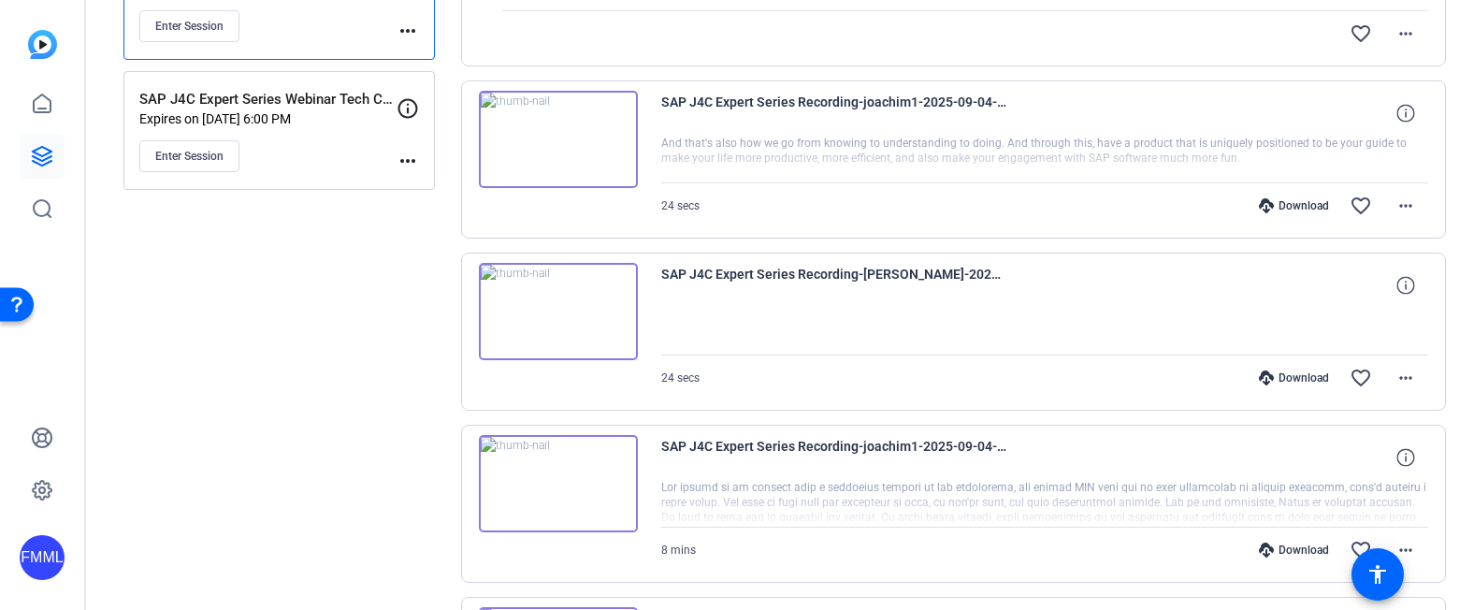
click at [1281, 207] on div "Download" at bounding box center [1294, 205] width 89 height 15
click at [1259, 376] on icon at bounding box center [1266, 377] width 15 height 15
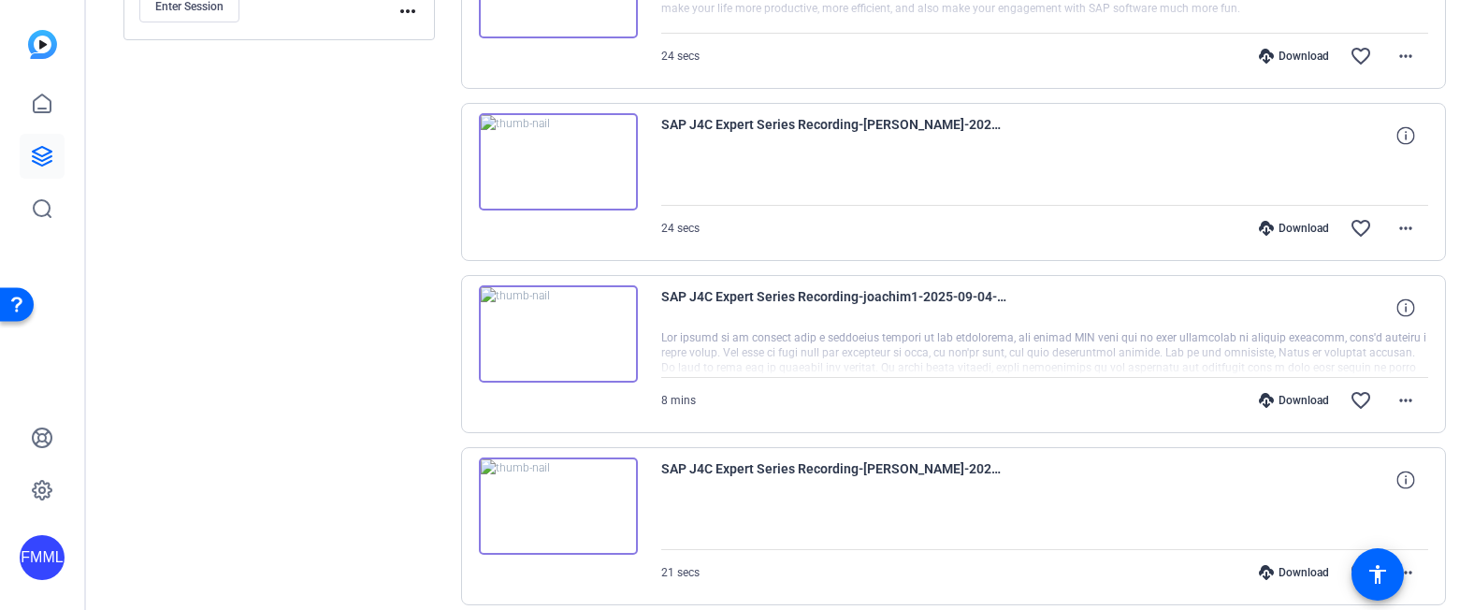
scroll to position [531, 0]
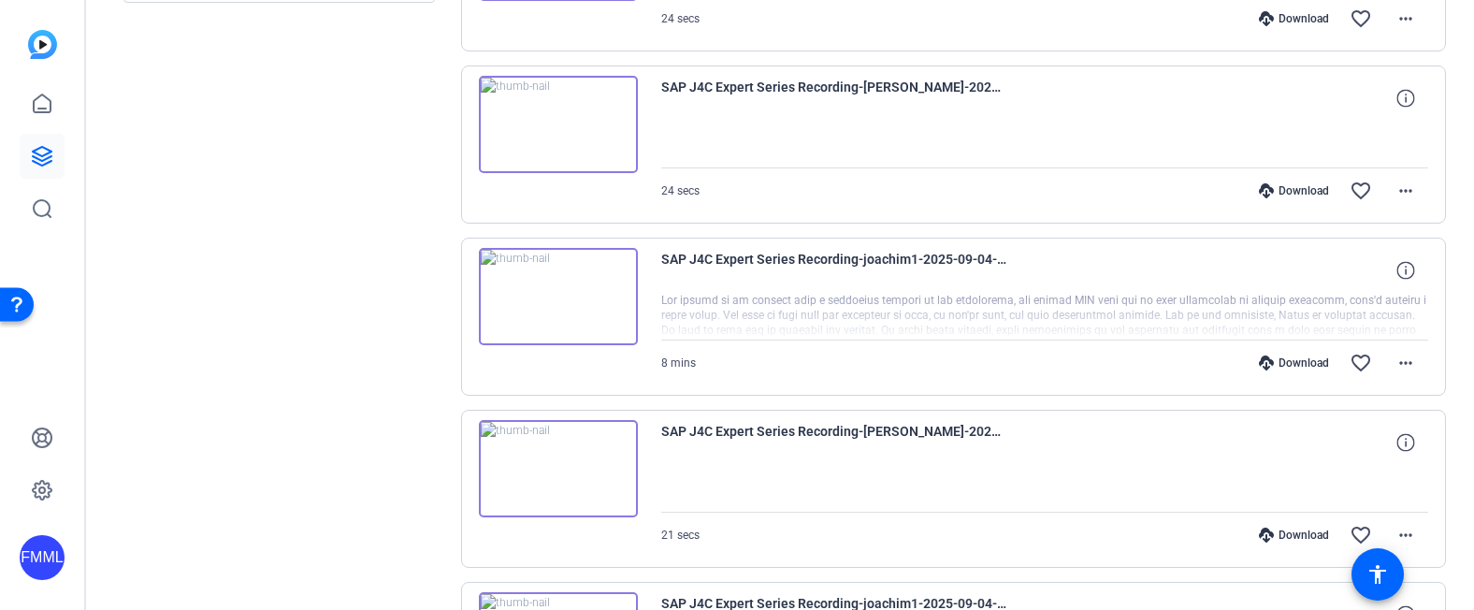
click at [1300, 360] on div "Download" at bounding box center [1294, 362] width 89 height 15
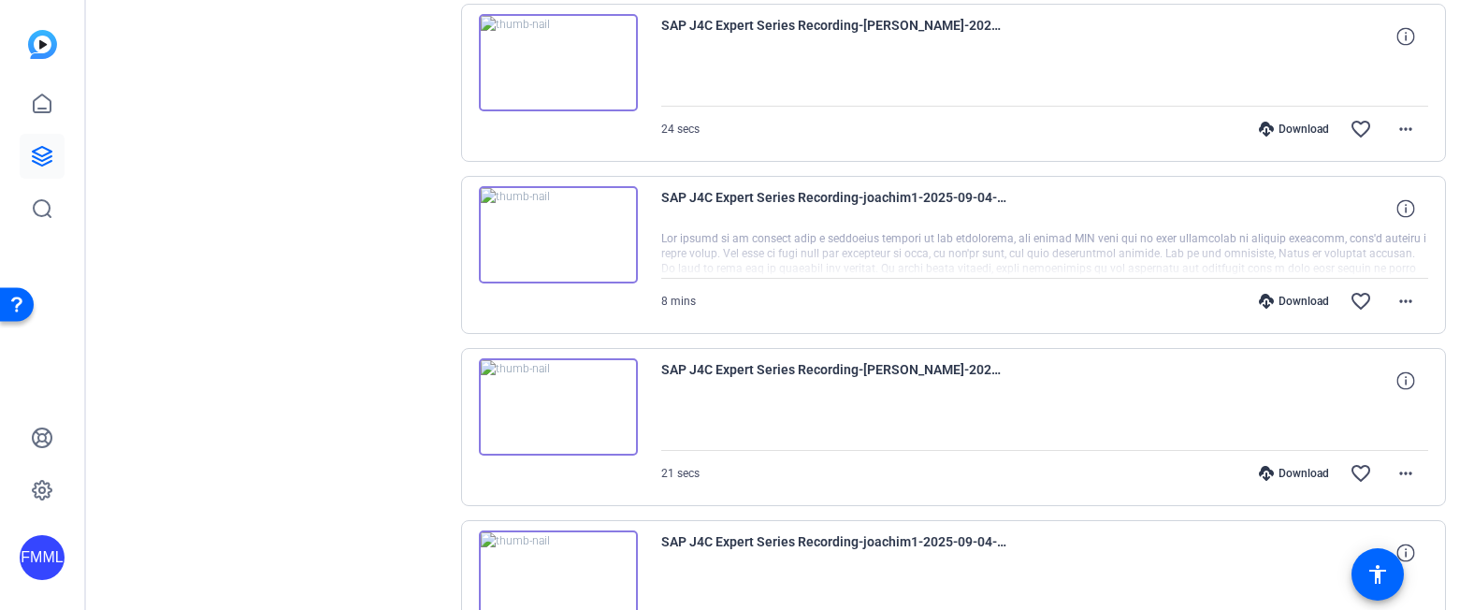
scroll to position [625, 0]
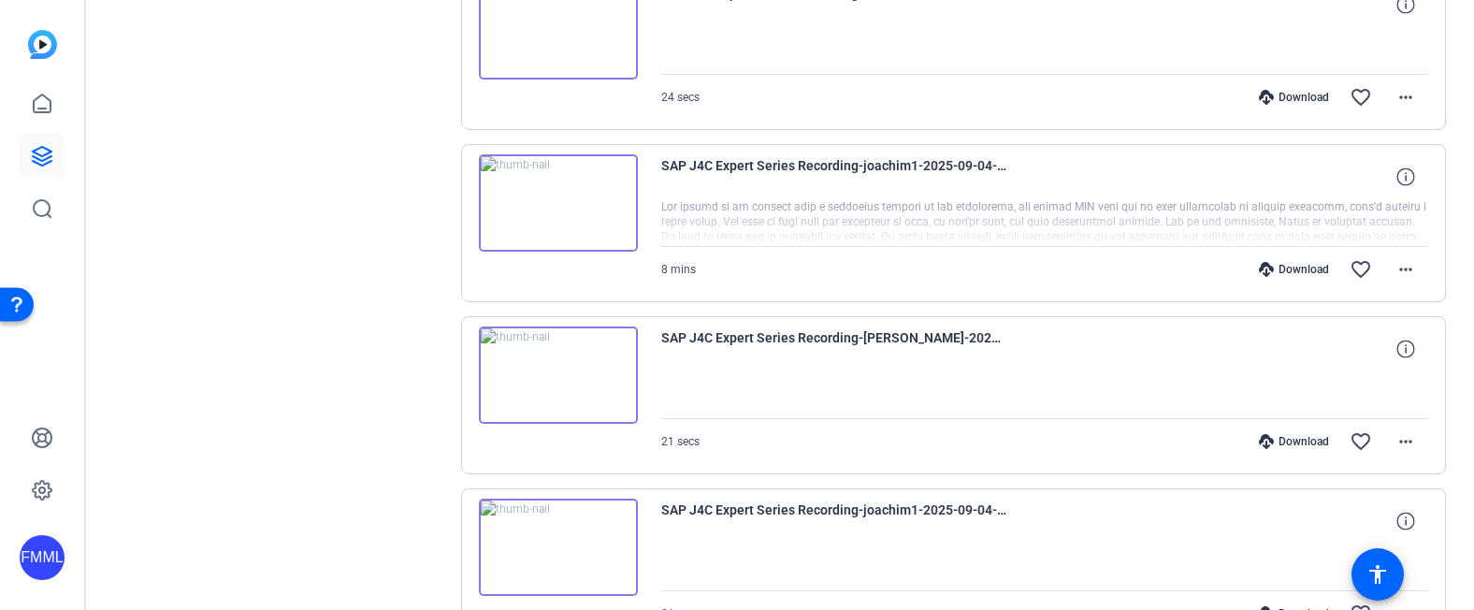
click at [1294, 437] on div "Download" at bounding box center [1294, 441] width 89 height 15
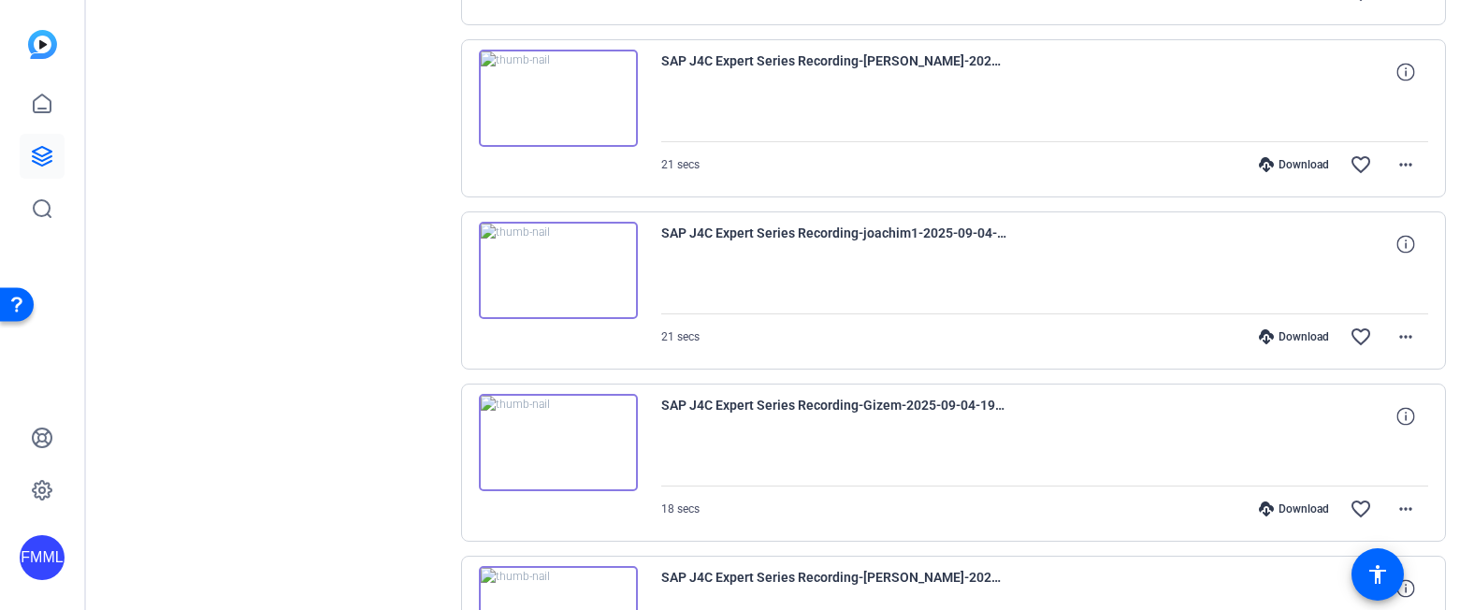
scroll to position [905, 0]
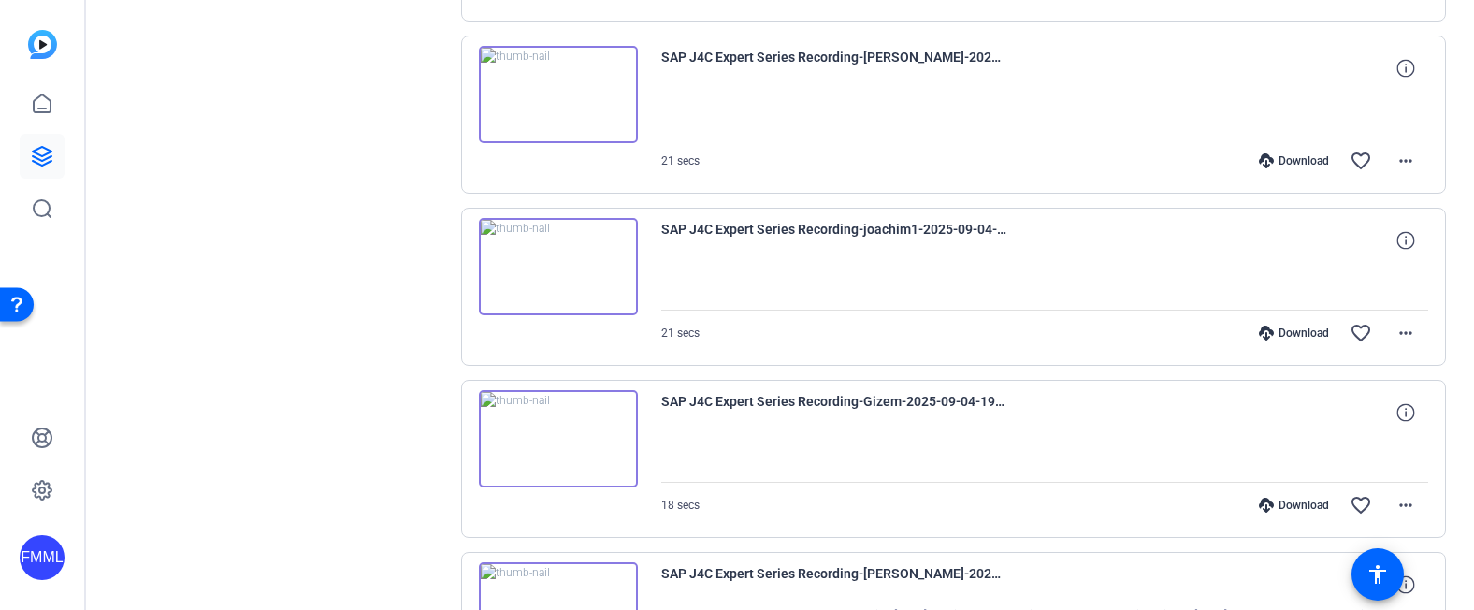
click at [1293, 328] on div "Download" at bounding box center [1294, 332] width 89 height 15
click at [938, 500] on div "Download favorite_border more_horiz" at bounding box center [1159, 505] width 537 height 45
click at [1275, 504] on div "Download" at bounding box center [1294, 505] width 89 height 15
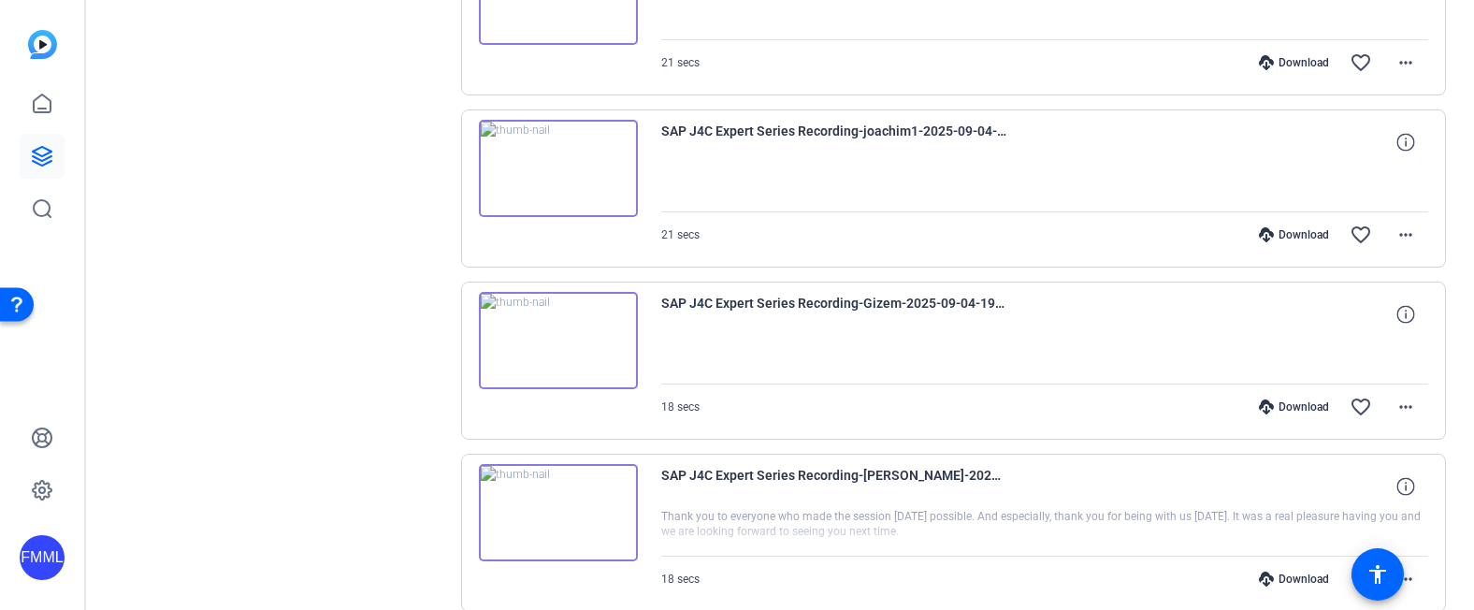
scroll to position [1186, 0]
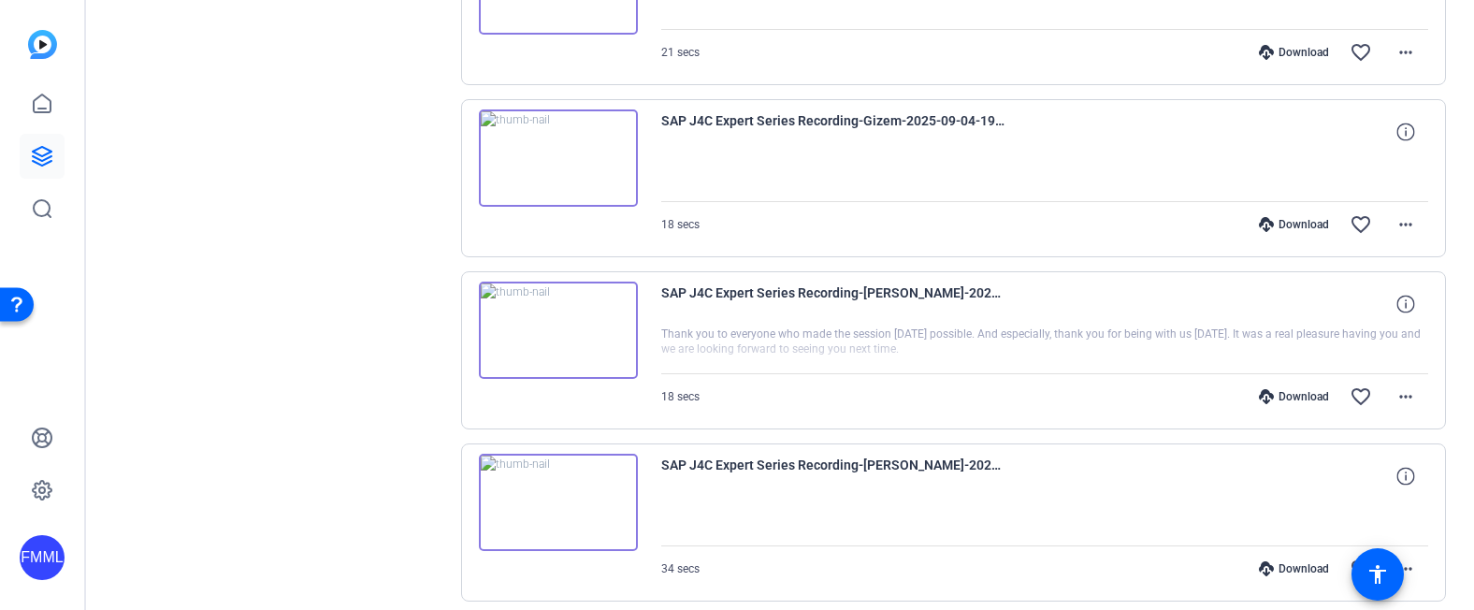
click at [1309, 396] on div "Download" at bounding box center [1294, 396] width 89 height 15
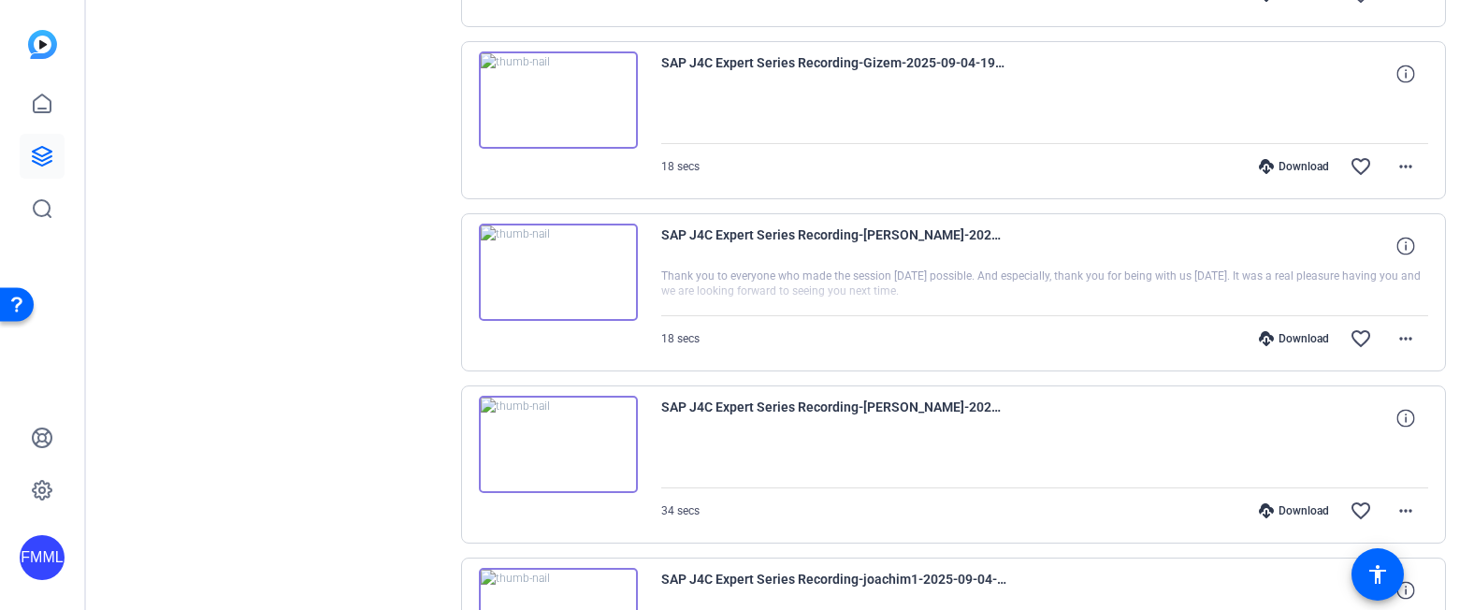
scroll to position [1279, 0]
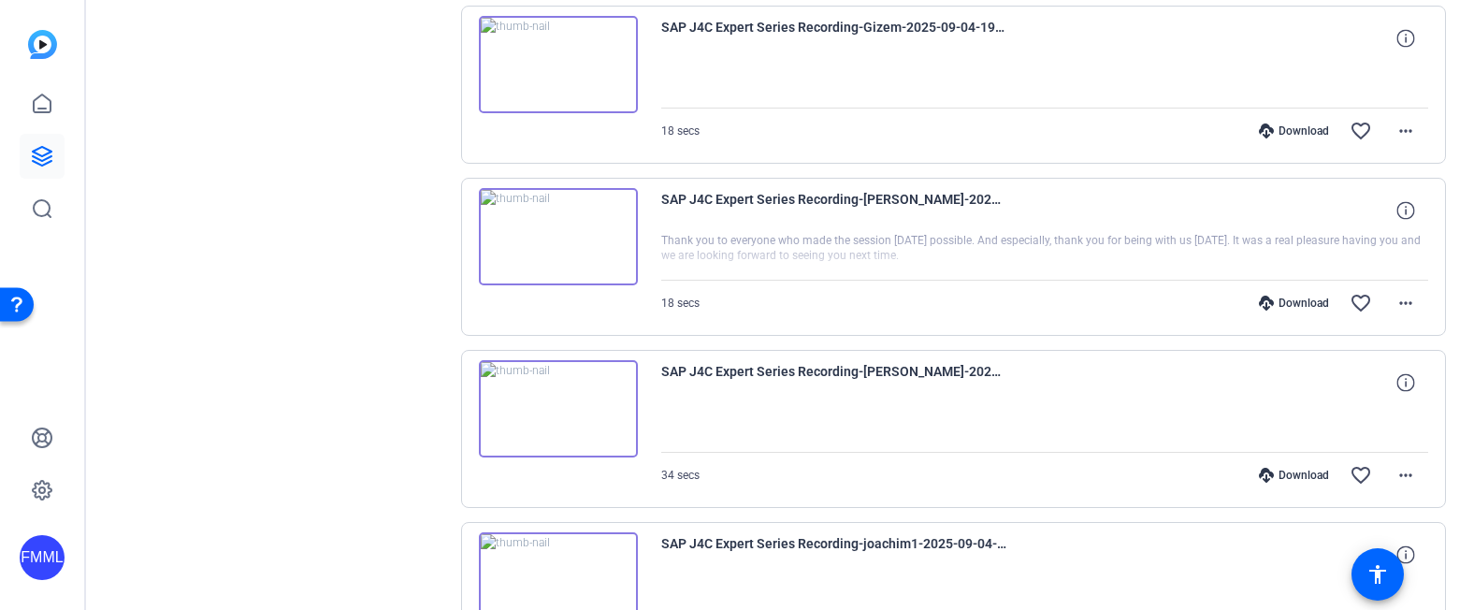
click at [1307, 475] on div "Download" at bounding box center [1294, 475] width 89 height 15
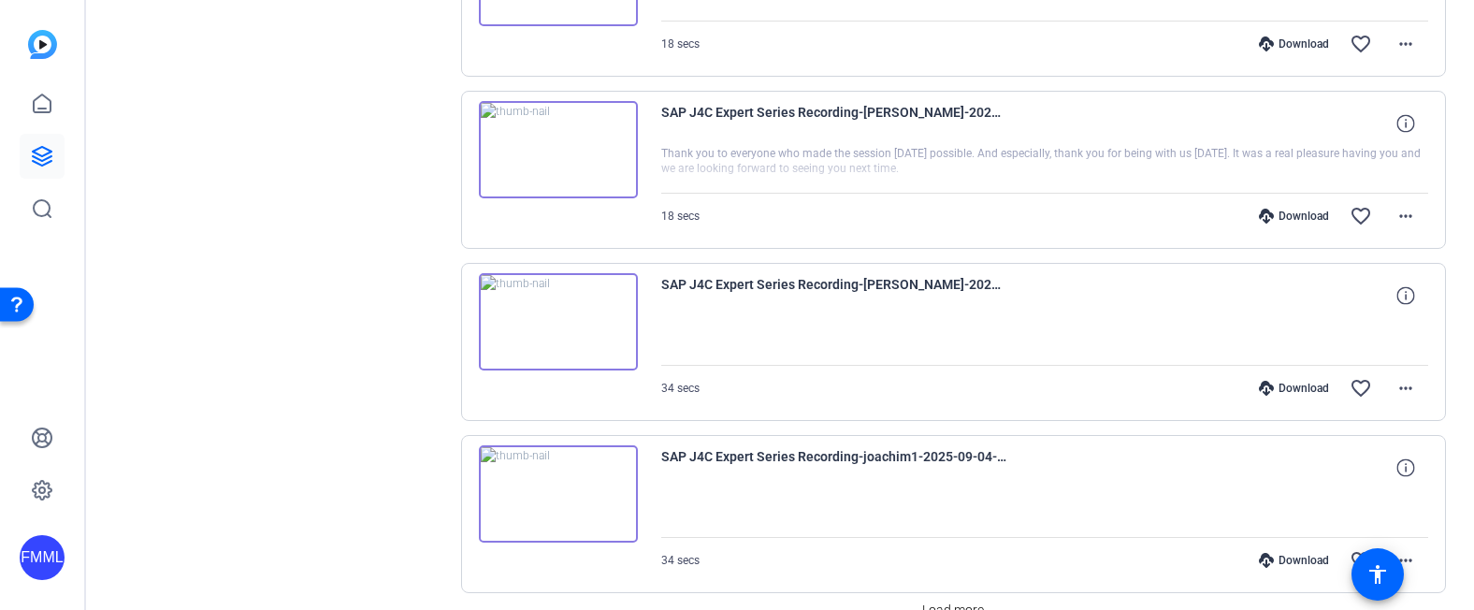
scroll to position [1467, 0]
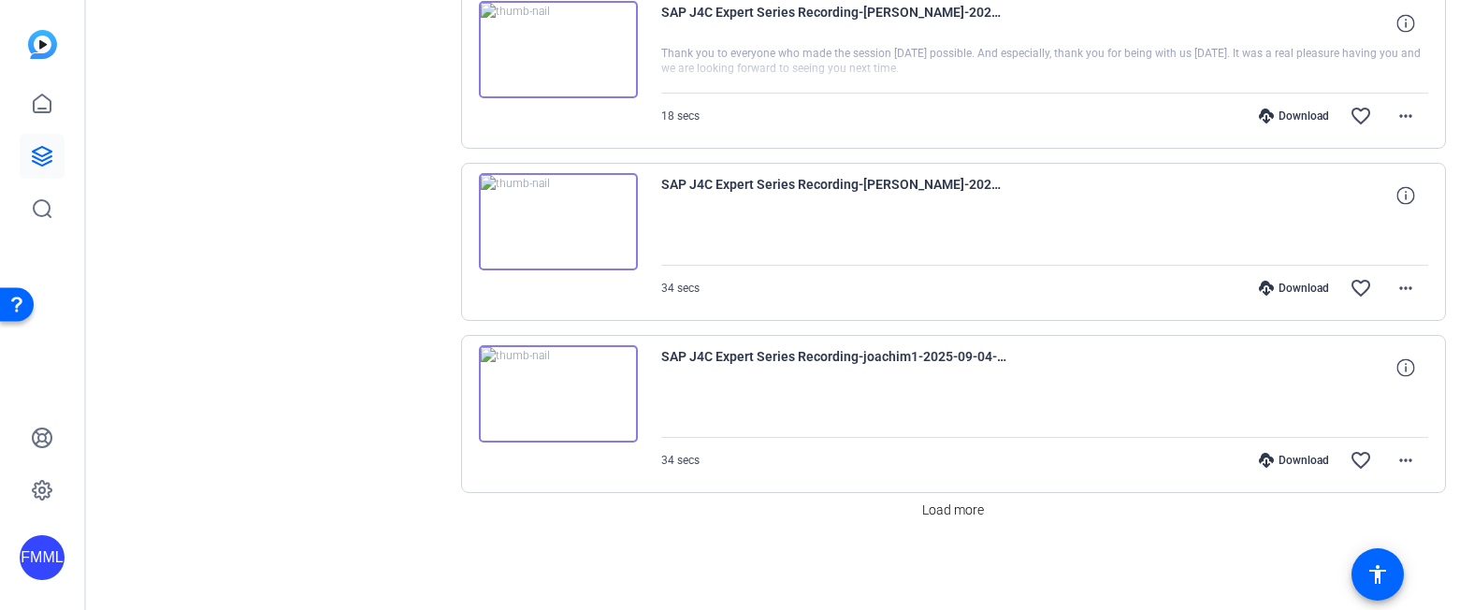
click at [1015, 397] on div at bounding box center [1045, 413] width 768 height 47
click at [1276, 464] on div "Download" at bounding box center [1294, 460] width 89 height 15
click at [971, 506] on span "Load more" at bounding box center [953, 510] width 62 height 20
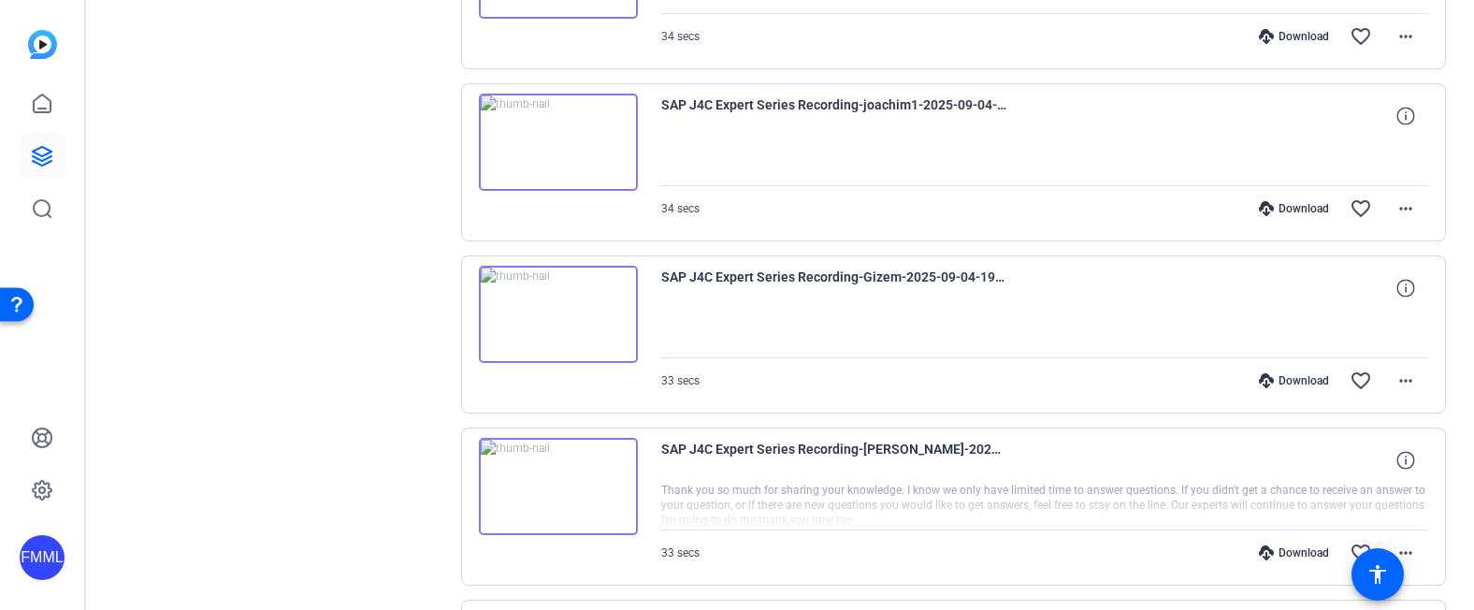
scroll to position [1747, 0]
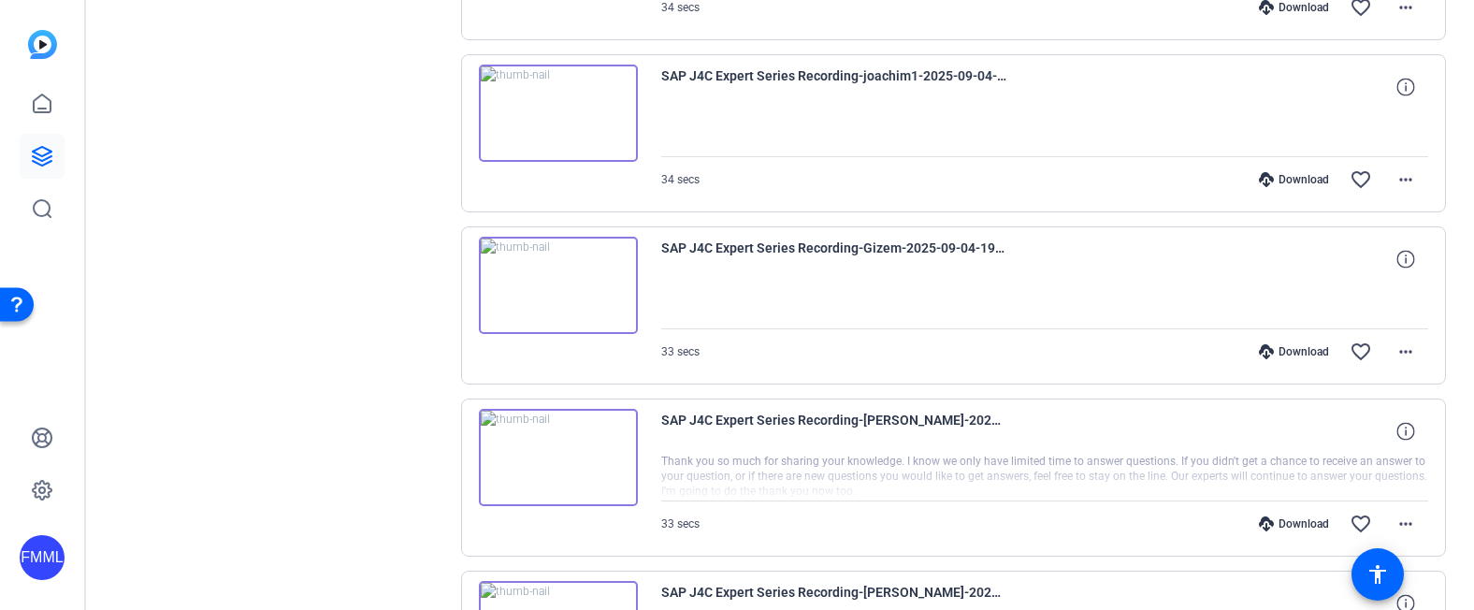
click at [1299, 352] on div "Download" at bounding box center [1294, 351] width 89 height 15
click at [1021, 409] on div "SAP J4C Expert Series Recording-[PERSON_NAME]-2025-09-04-19-15-22-263-0" at bounding box center [1045, 431] width 768 height 45
click at [1263, 519] on icon at bounding box center [1266, 523] width 15 height 15
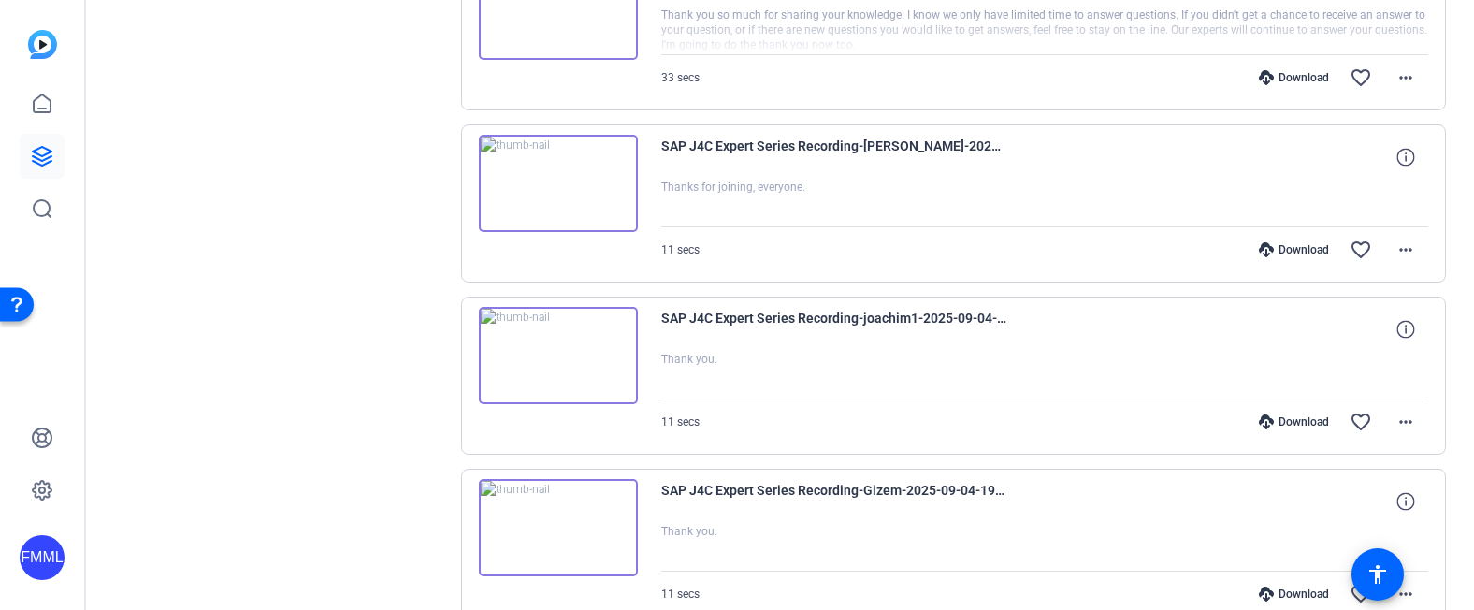
scroll to position [2215, 0]
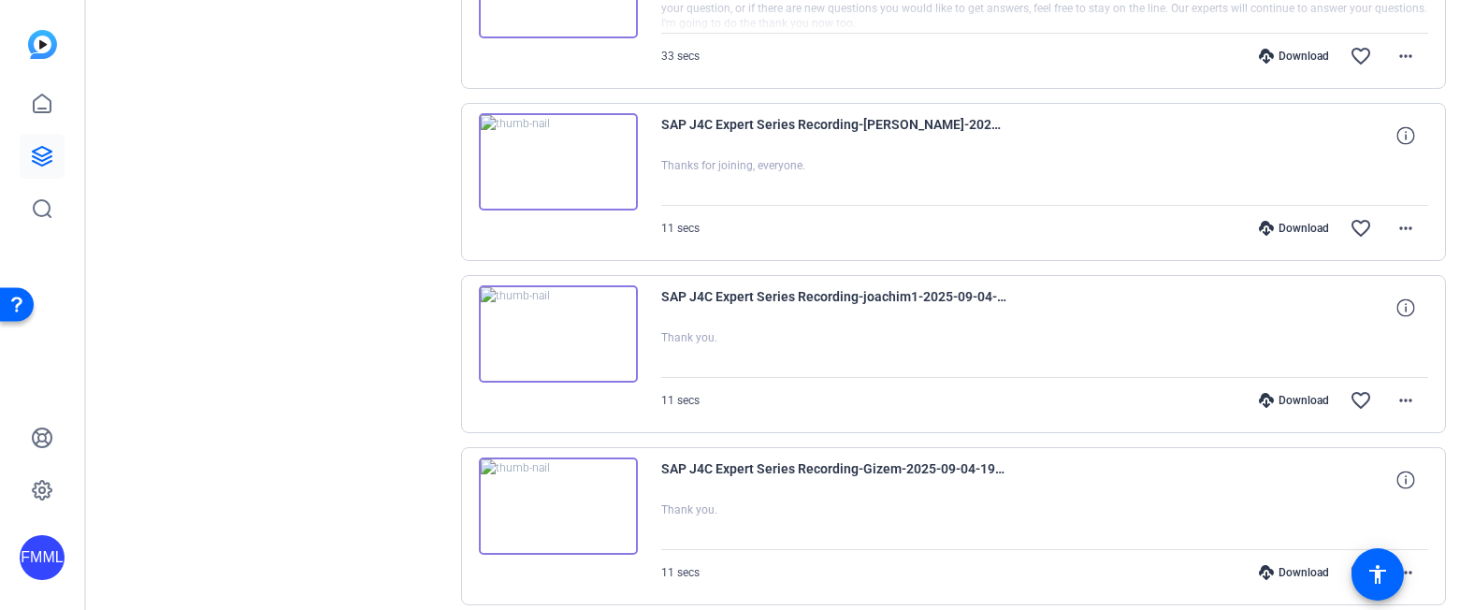
click at [1283, 224] on div "Download" at bounding box center [1294, 228] width 89 height 15
click at [998, 343] on div at bounding box center [1045, 353] width 768 height 47
click at [1297, 399] on div "Download" at bounding box center [1294, 400] width 89 height 15
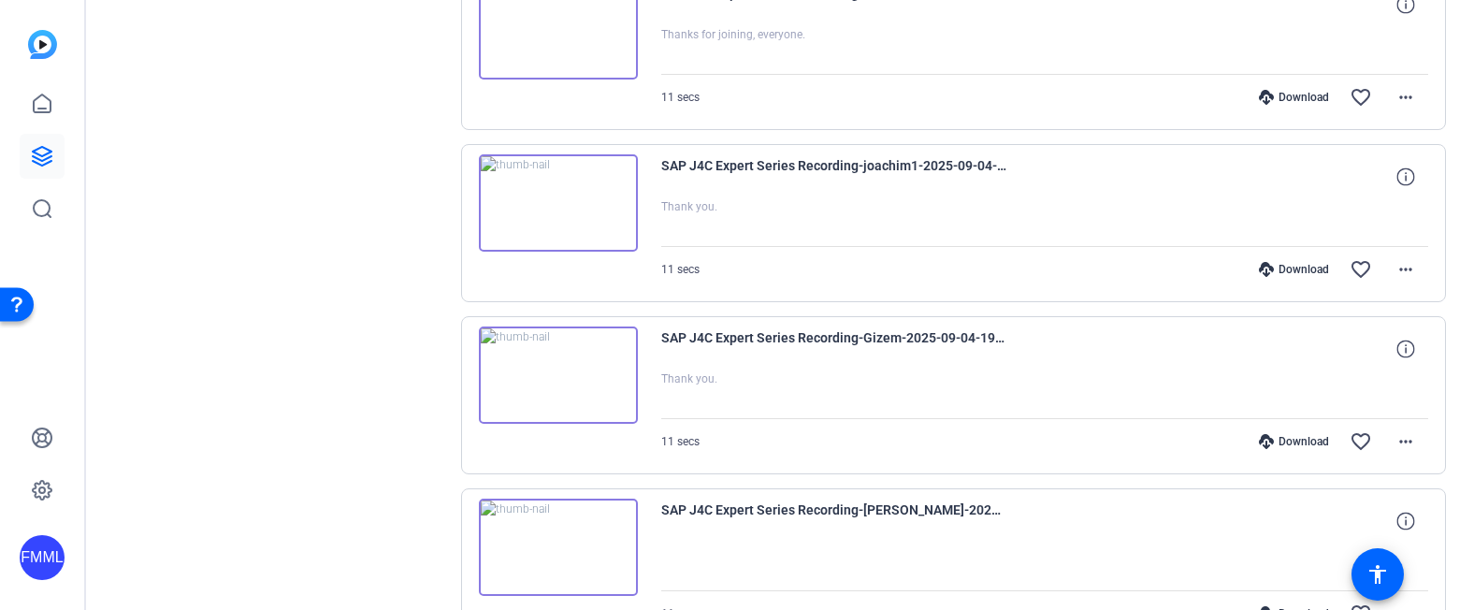
scroll to position [2402, 0]
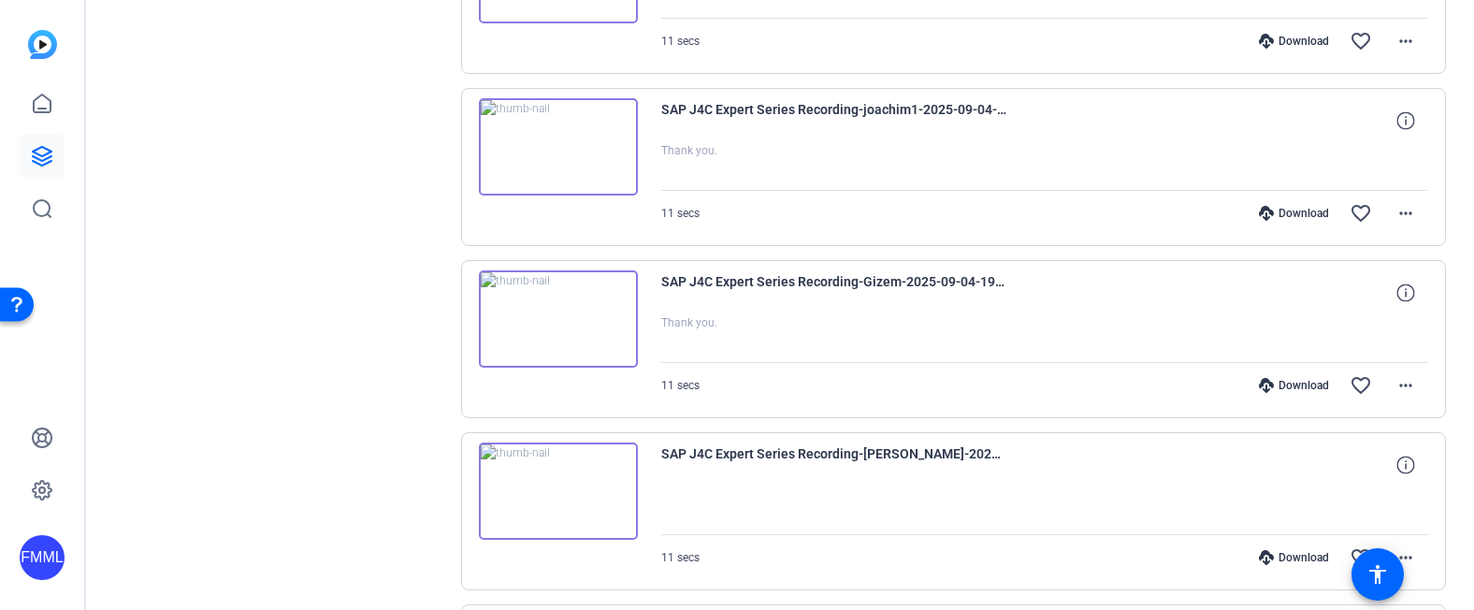
click at [1279, 385] on div "Download" at bounding box center [1294, 385] width 89 height 15
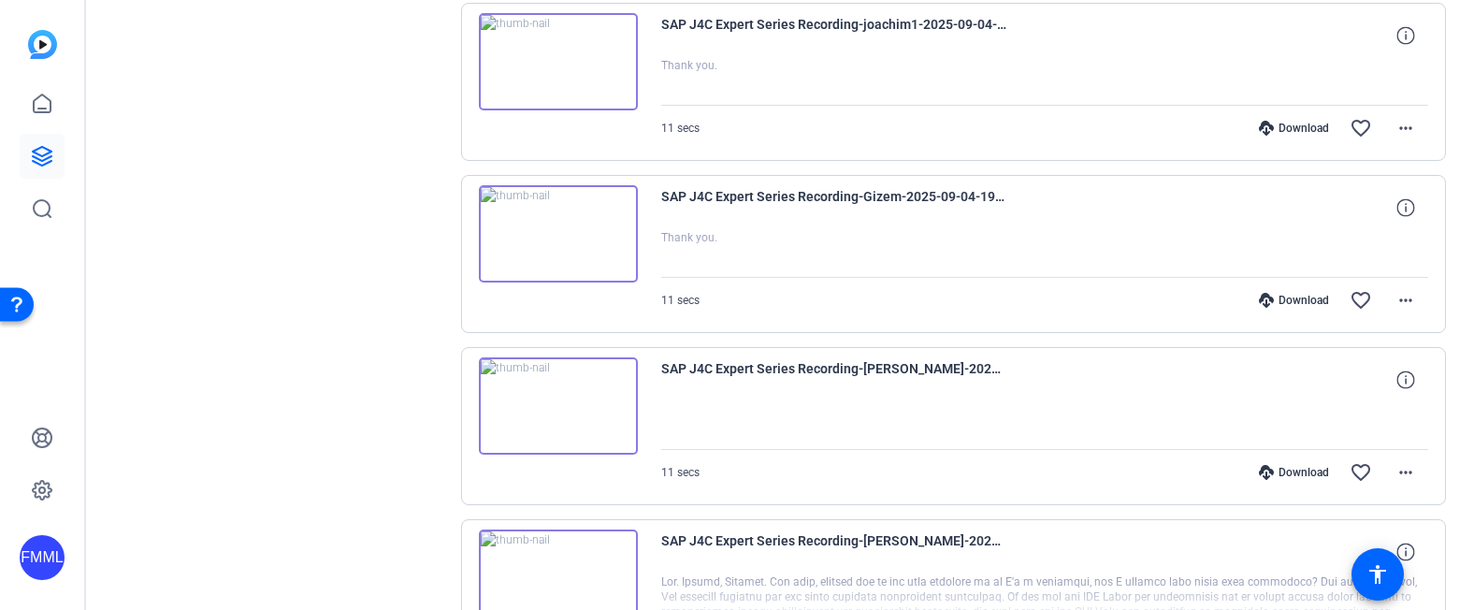
scroll to position [2589, 0]
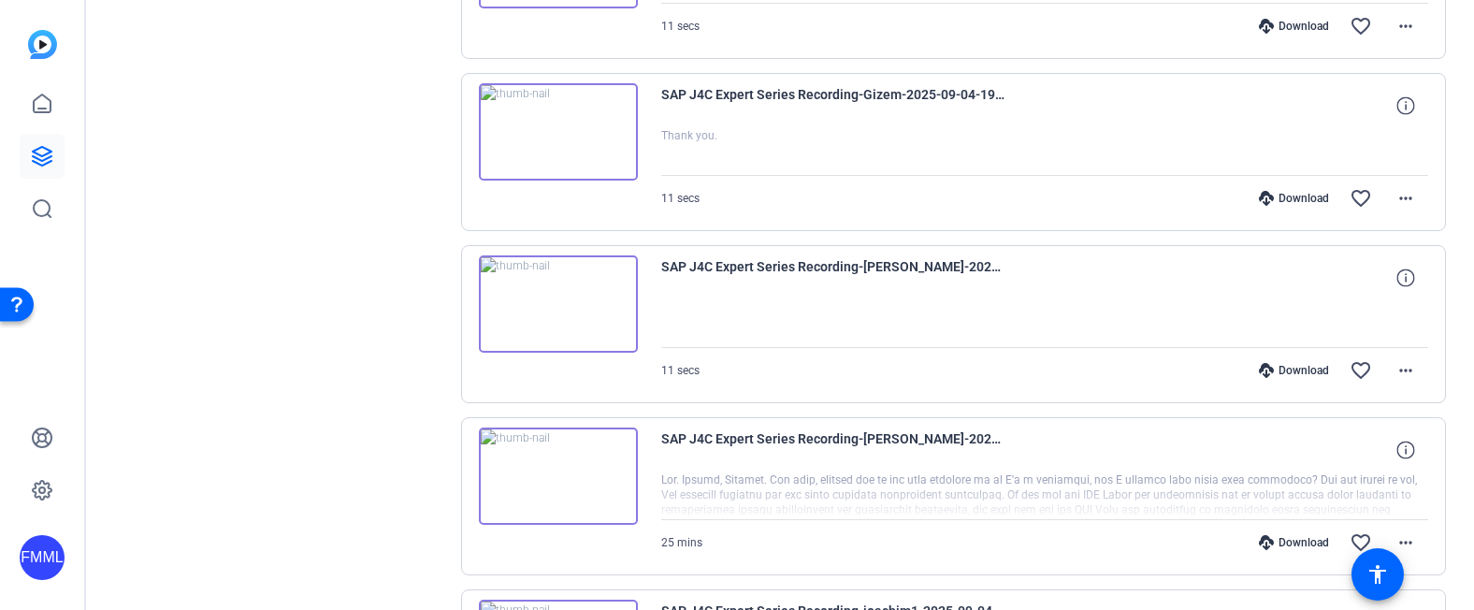
click at [1293, 368] on div "Download" at bounding box center [1294, 370] width 89 height 15
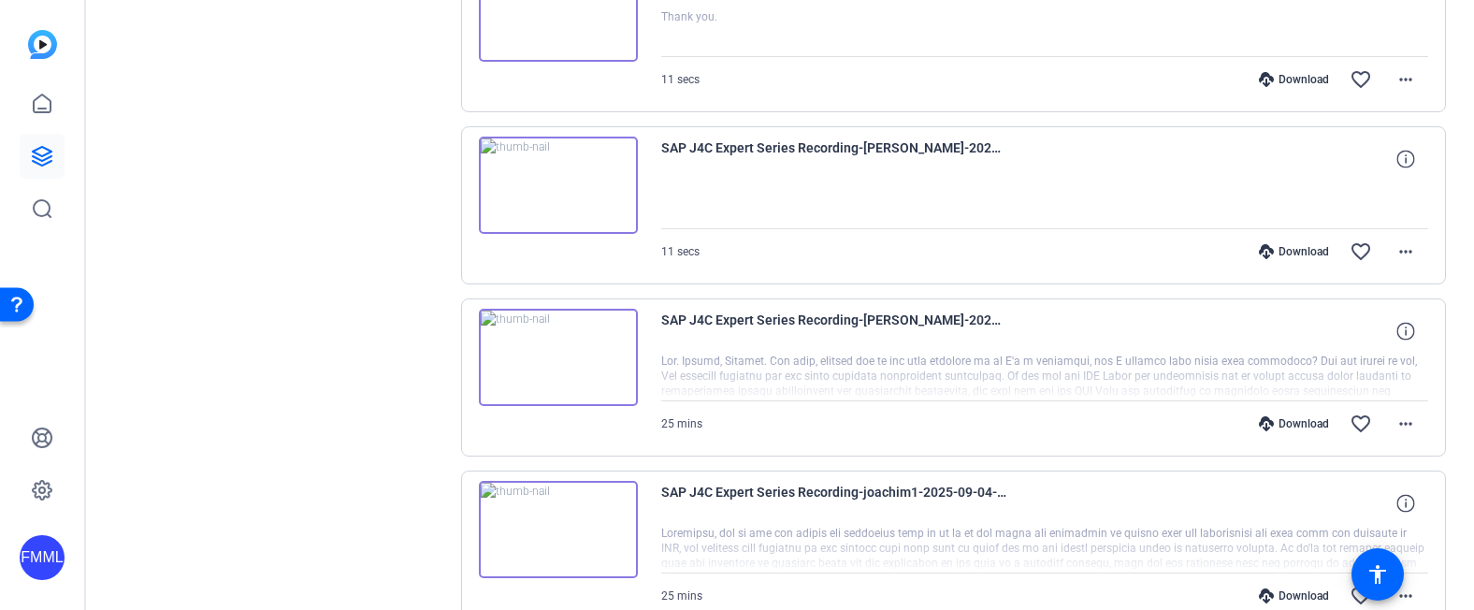
scroll to position [2776, 0]
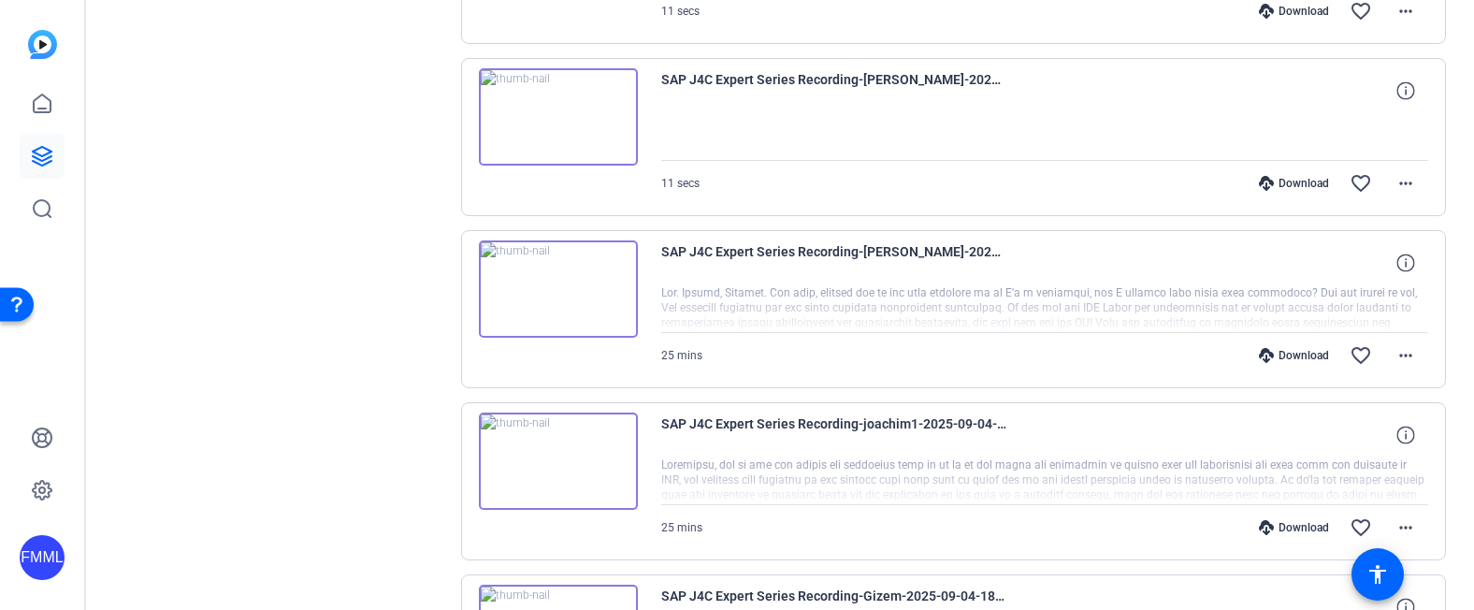
click at [941, 356] on div "Download favorite_border more_horiz" at bounding box center [1159, 355] width 537 height 45
click at [1302, 357] on div "Download" at bounding box center [1294, 355] width 89 height 15
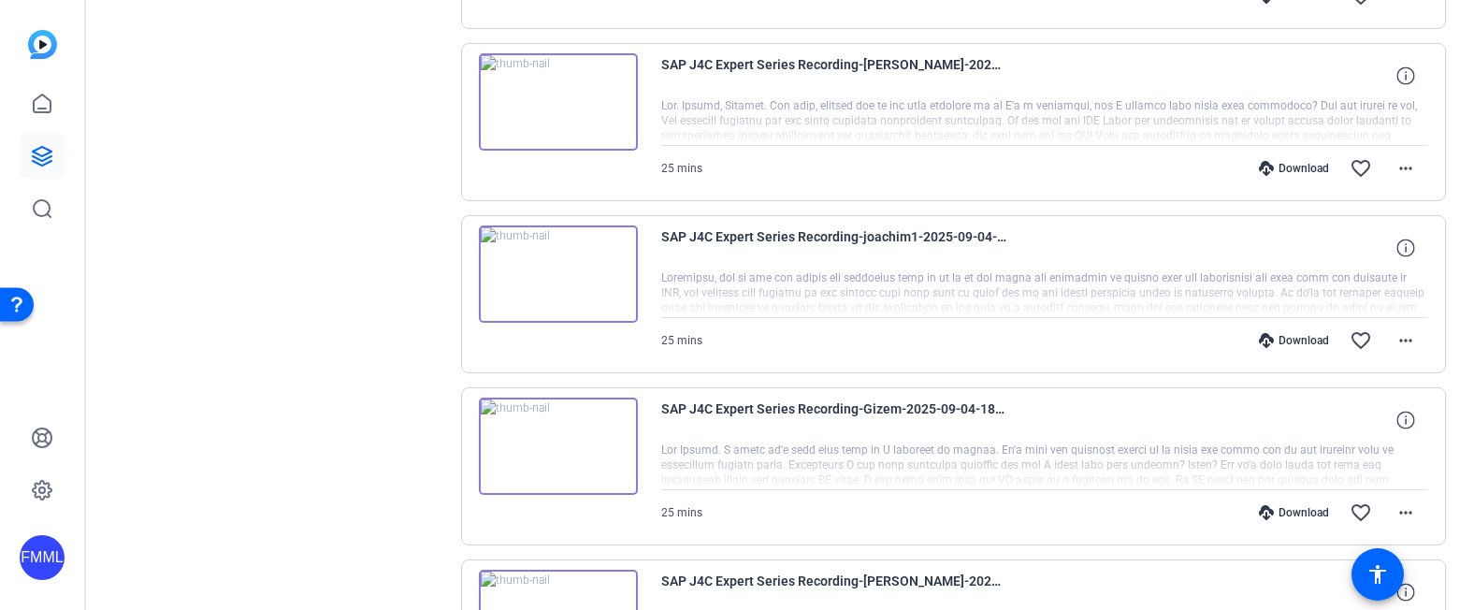
click at [1293, 343] on div "Download" at bounding box center [1294, 340] width 89 height 15
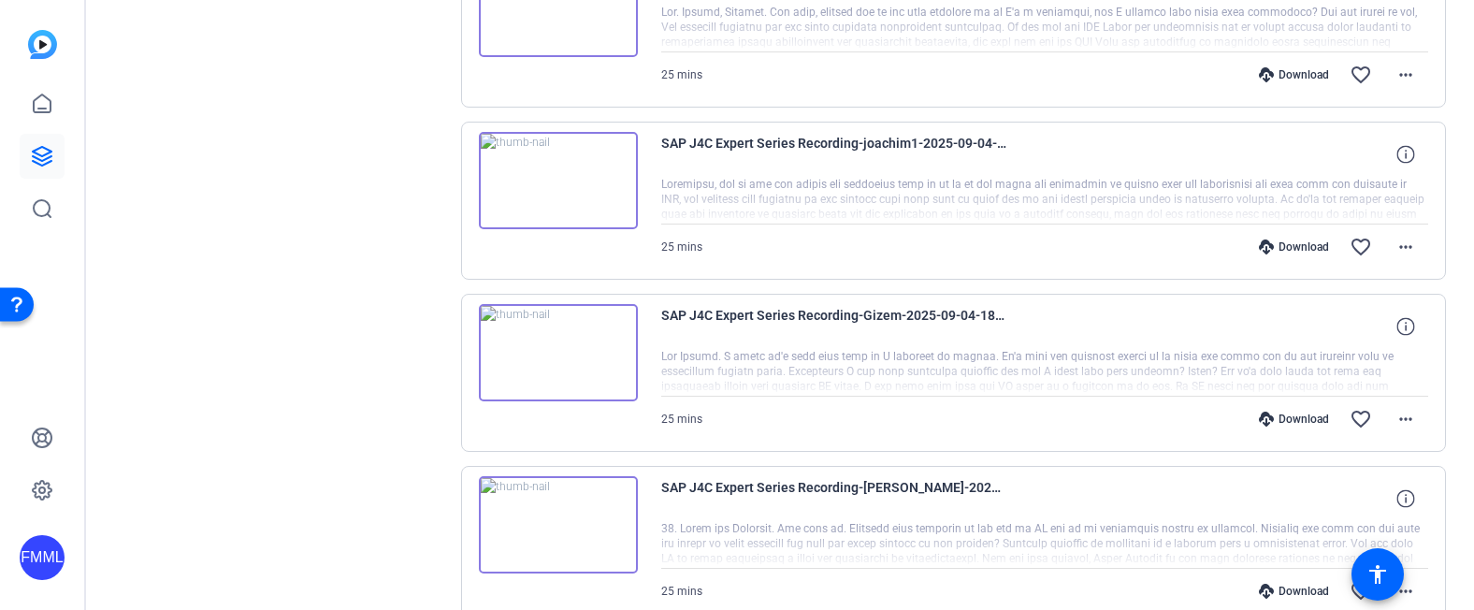
click at [1295, 417] on div "Download" at bounding box center [1294, 419] width 89 height 15
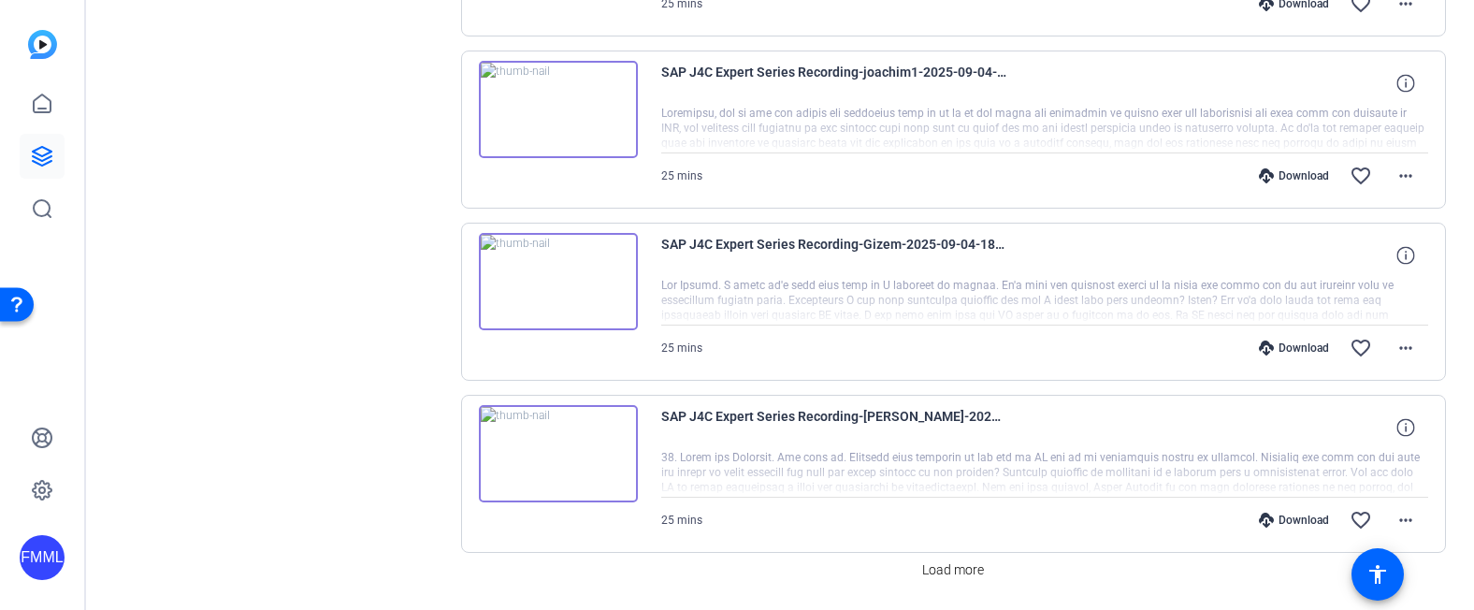
scroll to position [3187, 0]
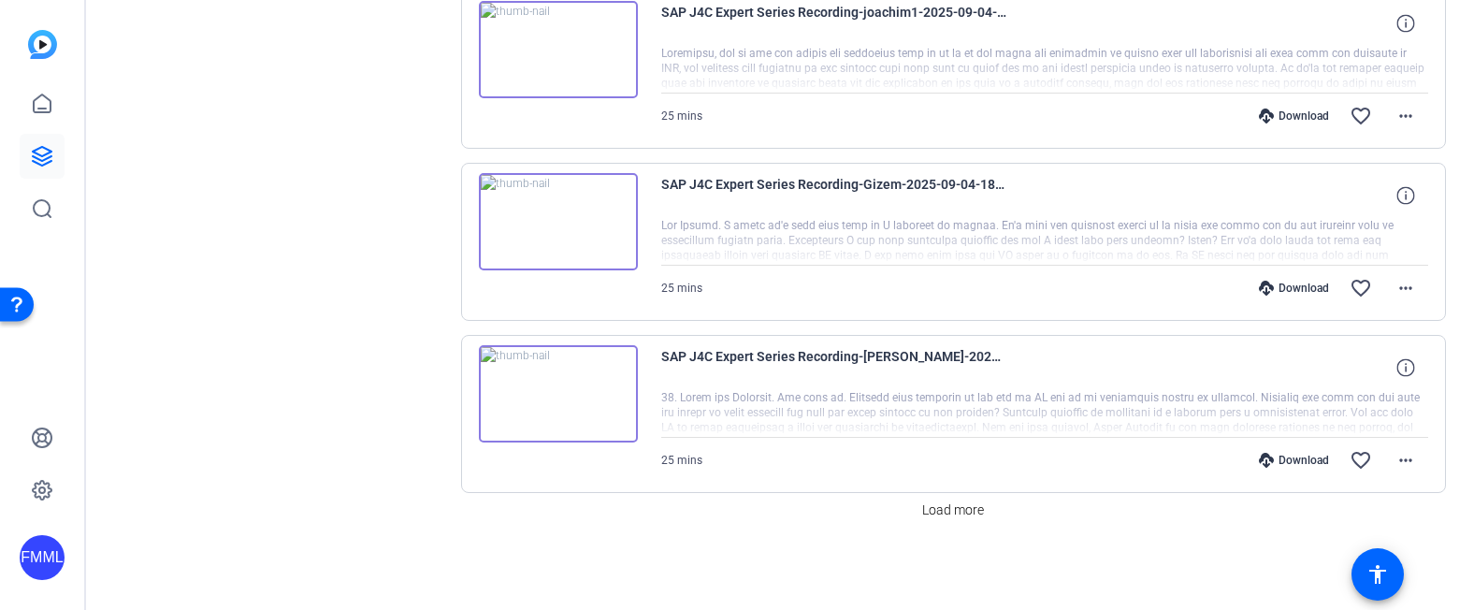
click at [999, 460] on div "Download favorite_border more_horiz" at bounding box center [1159, 460] width 537 height 45
click at [1291, 457] on div "Download" at bounding box center [1294, 460] width 89 height 15
click at [969, 513] on span "Load more" at bounding box center [953, 510] width 62 height 20
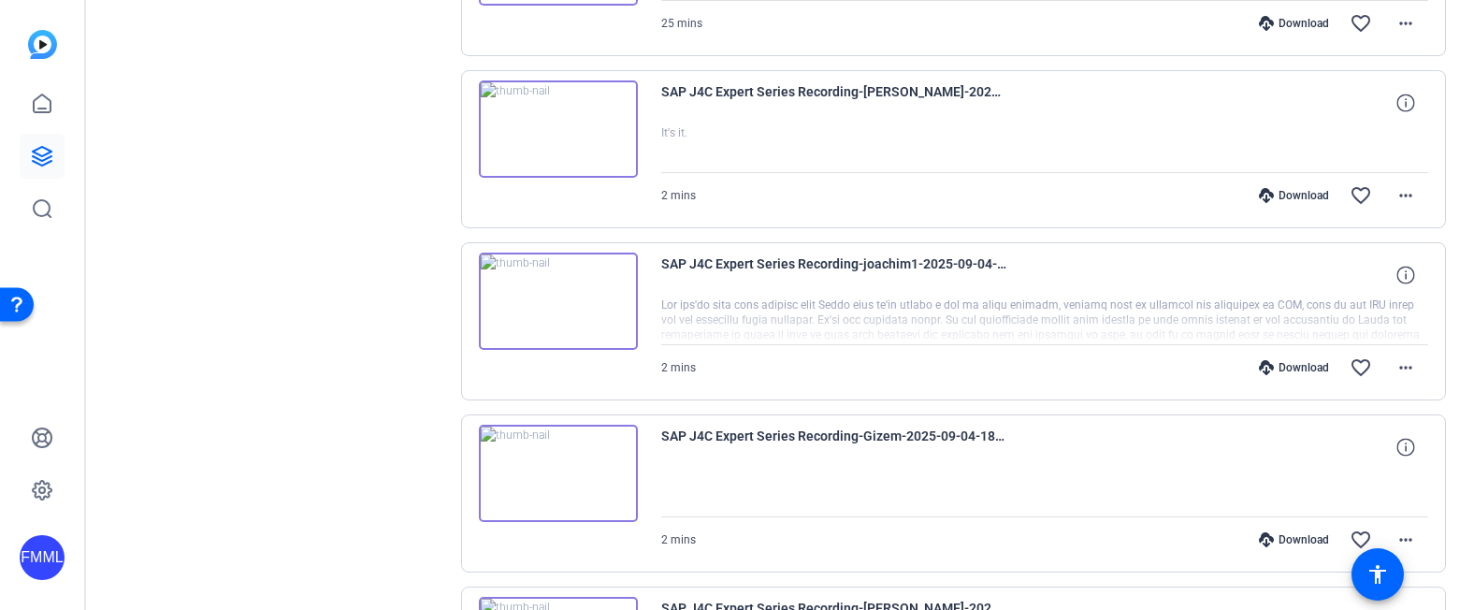
scroll to position [3655, 0]
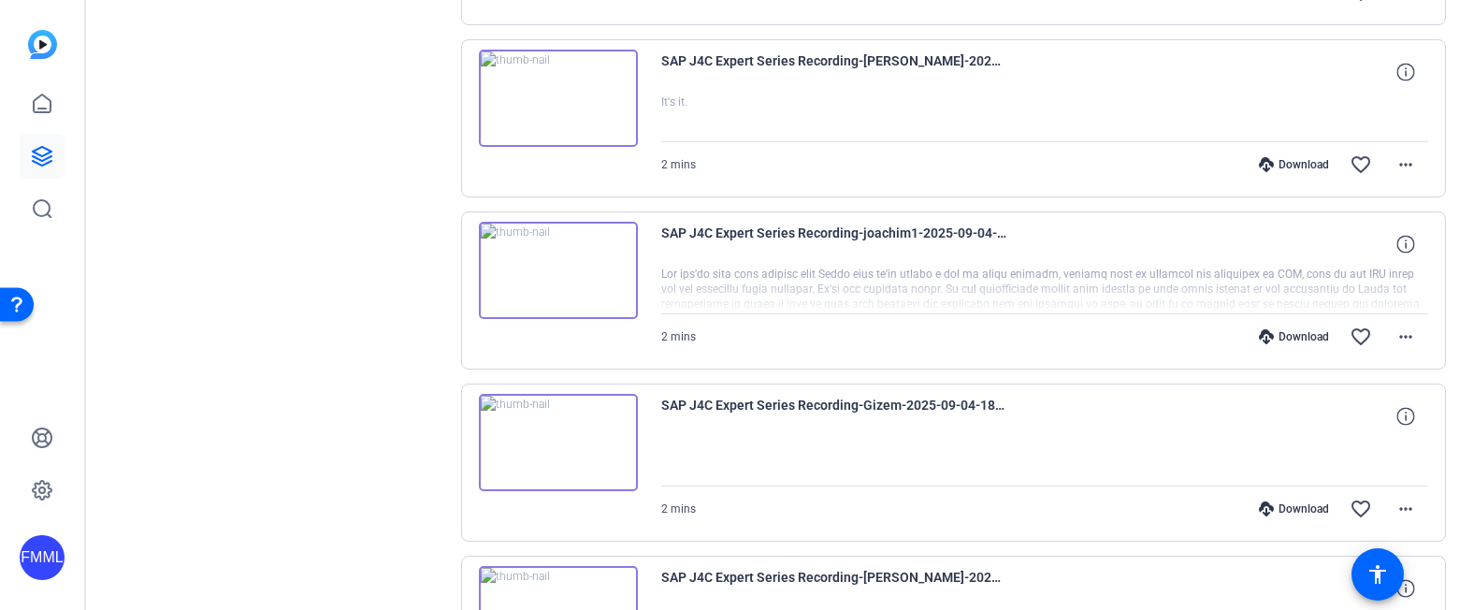
click at [1291, 158] on div "Download" at bounding box center [1294, 164] width 89 height 15
click at [1287, 333] on div "Download" at bounding box center [1294, 336] width 89 height 15
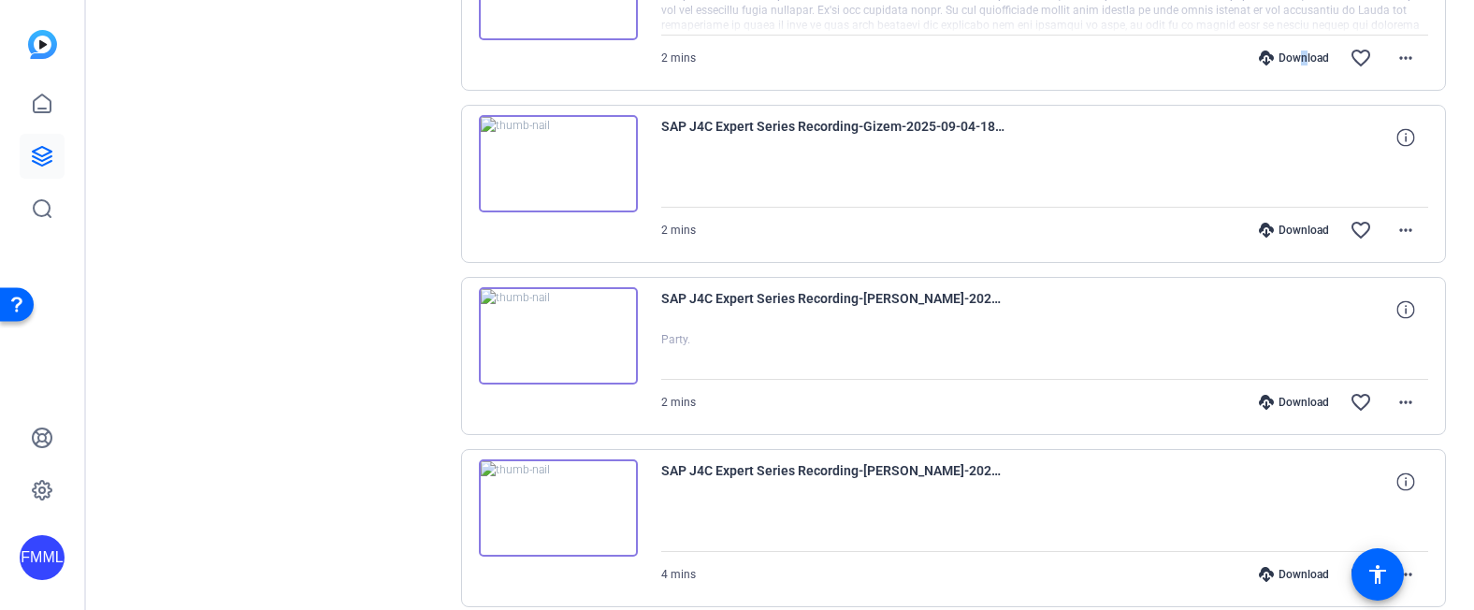
scroll to position [3936, 0]
click at [1279, 227] on div "Download" at bounding box center [1294, 228] width 89 height 15
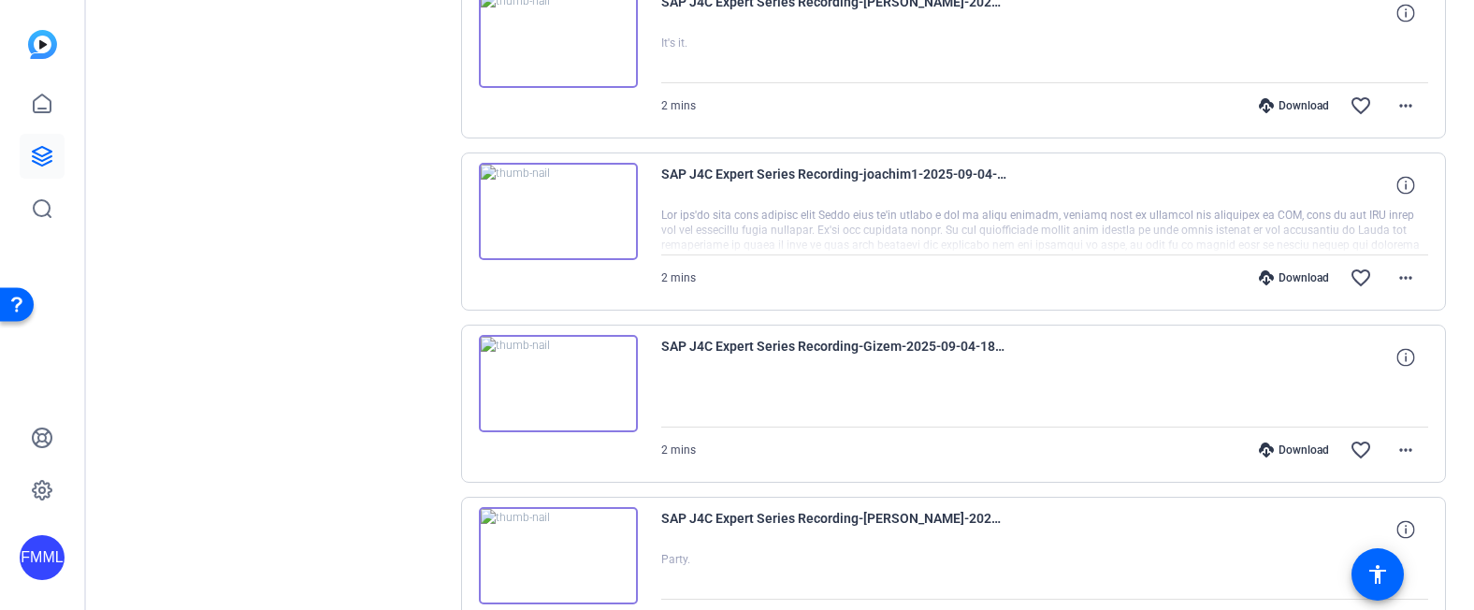
scroll to position [3692, 0]
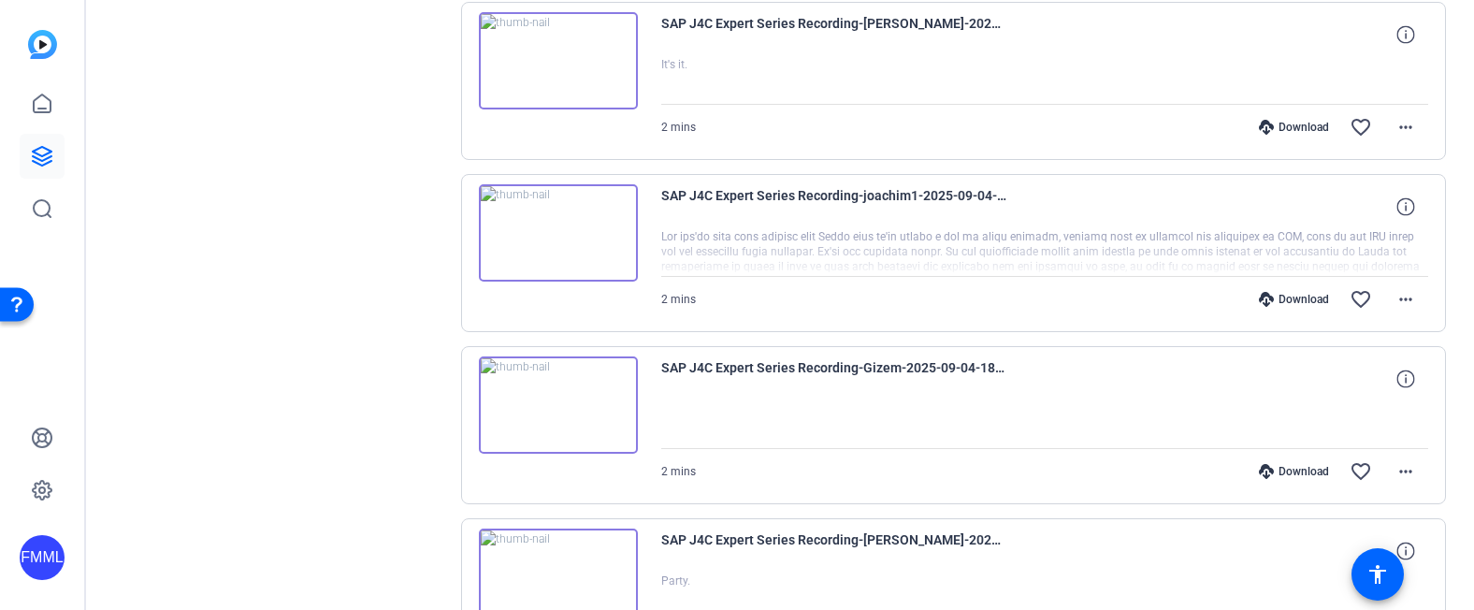
click at [1302, 299] on div "Download" at bounding box center [1294, 299] width 89 height 15
click at [1300, 476] on div "Download" at bounding box center [1294, 471] width 89 height 15
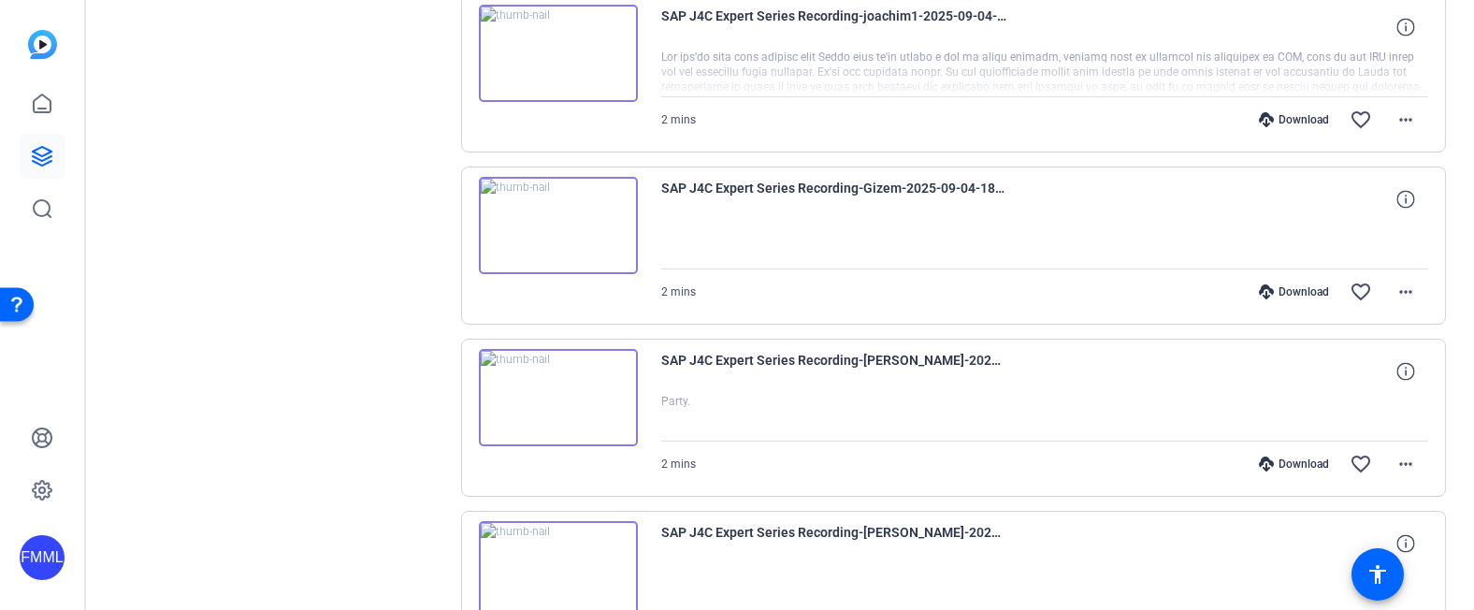
scroll to position [3879, 0]
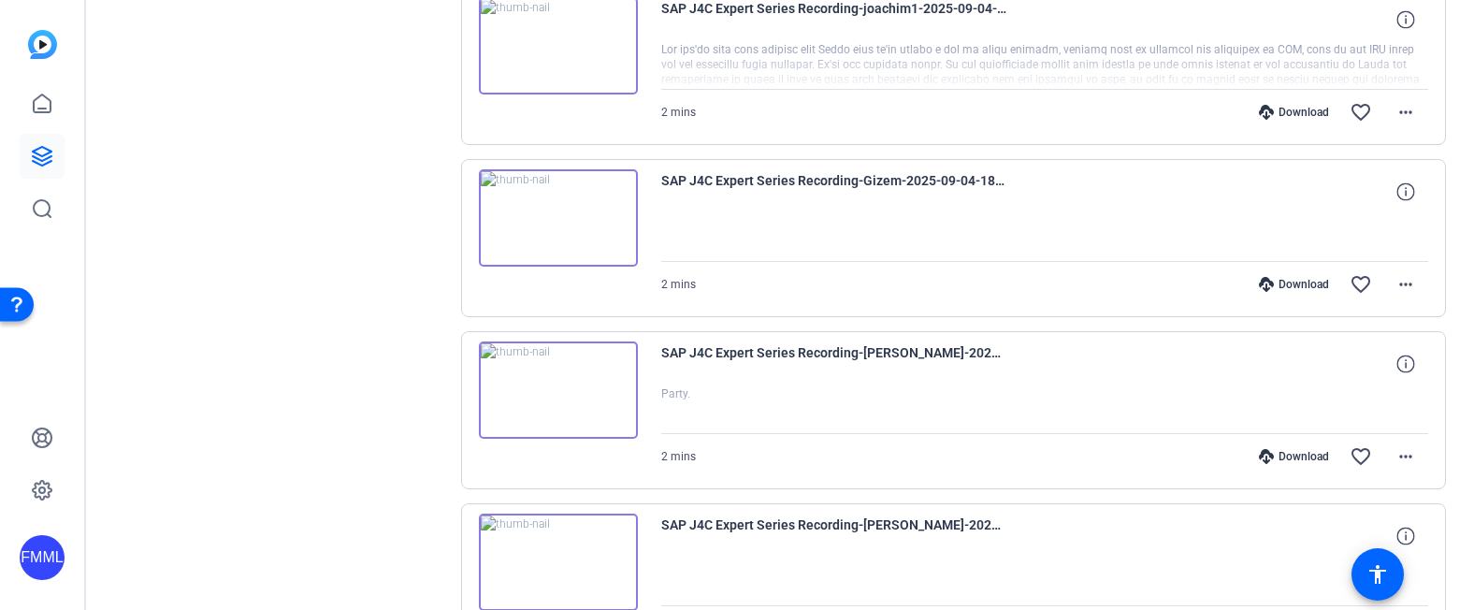
click at [1299, 460] on div "Download" at bounding box center [1294, 456] width 89 height 15
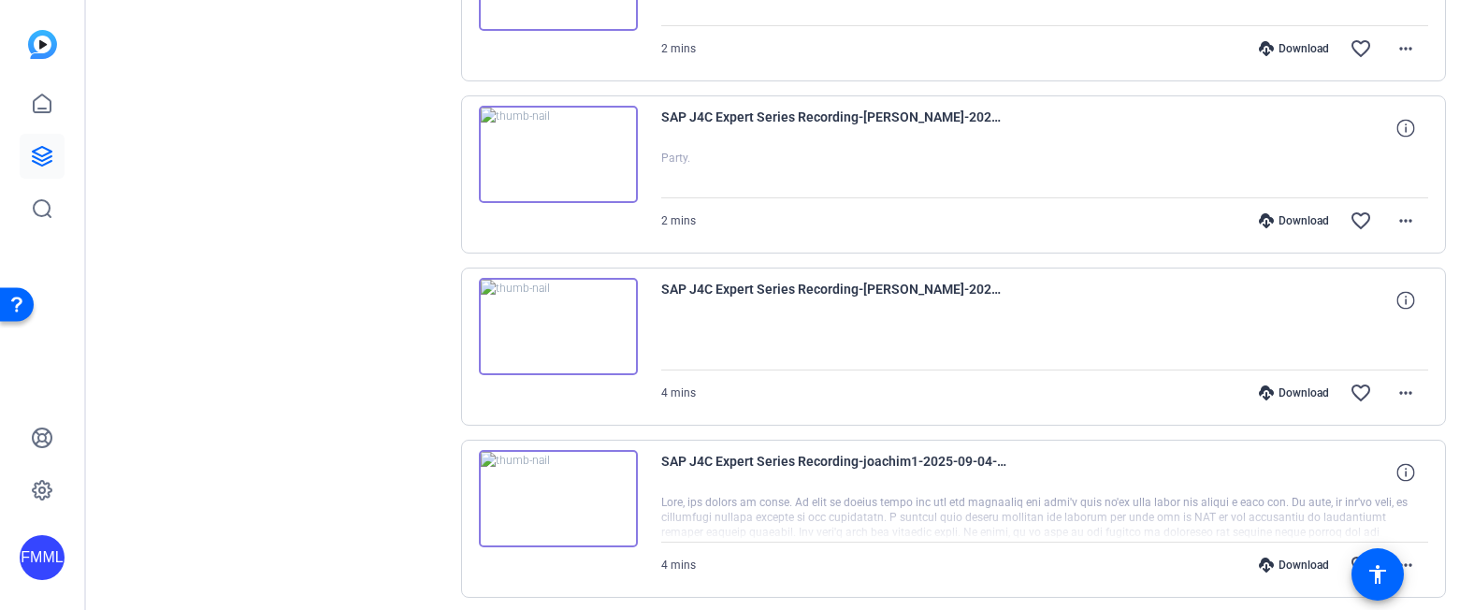
scroll to position [4160, 0]
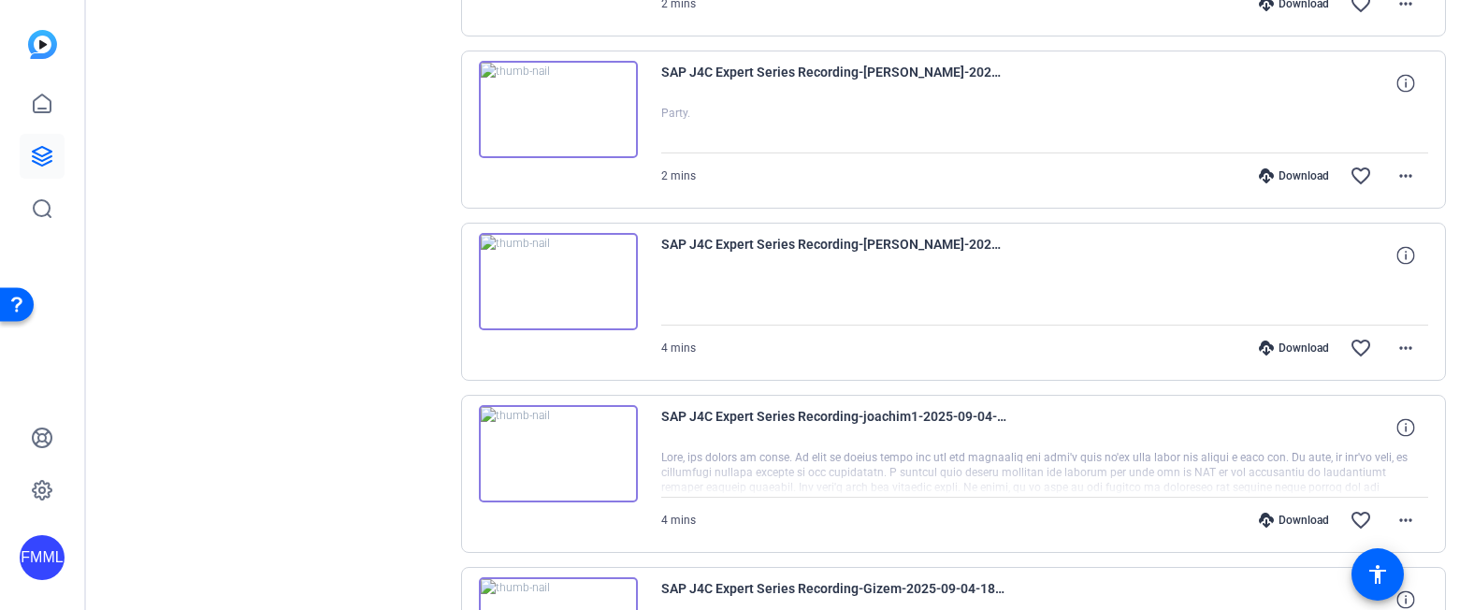
click at [1278, 345] on div "Download" at bounding box center [1294, 347] width 89 height 15
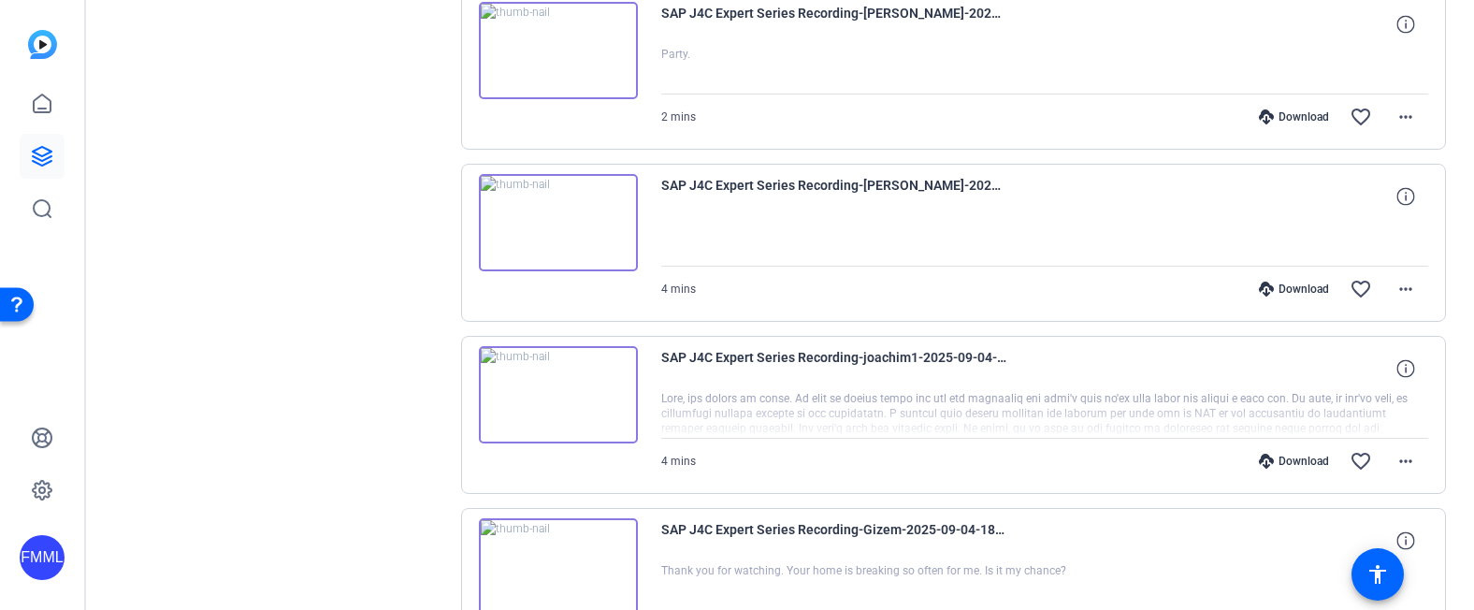
scroll to position [4254, 0]
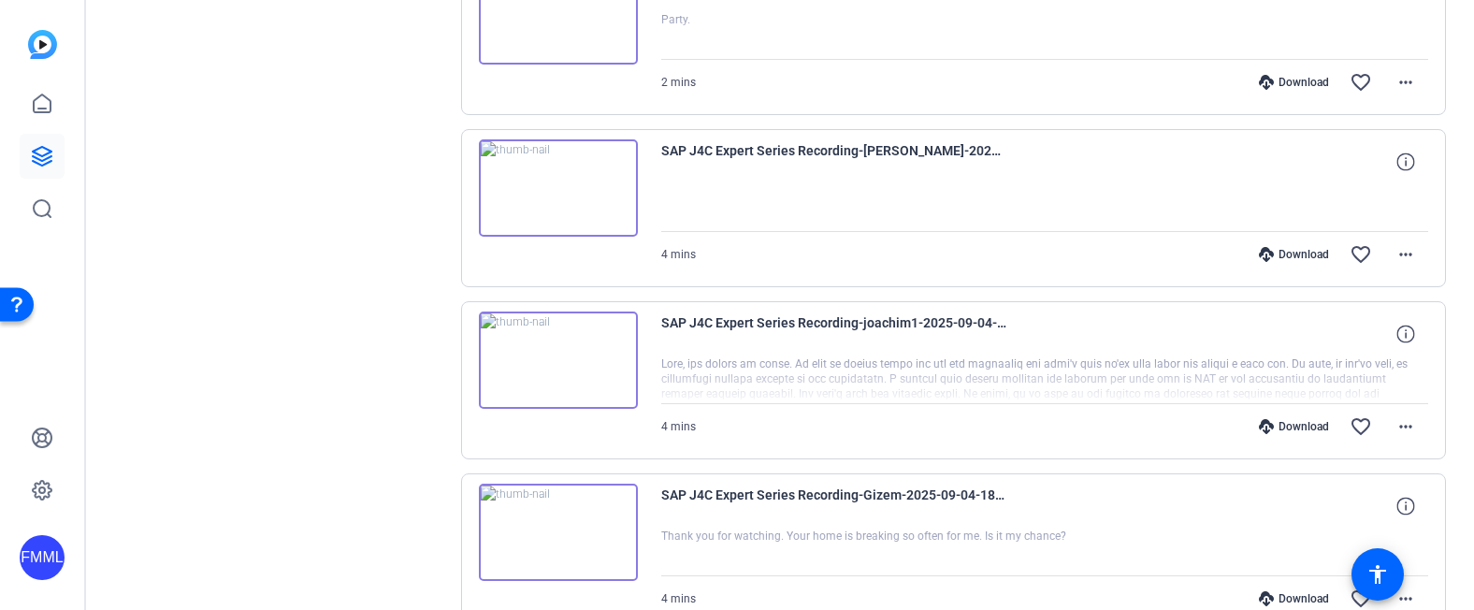
click at [1274, 426] on div "Download" at bounding box center [1294, 426] width 89 height 15
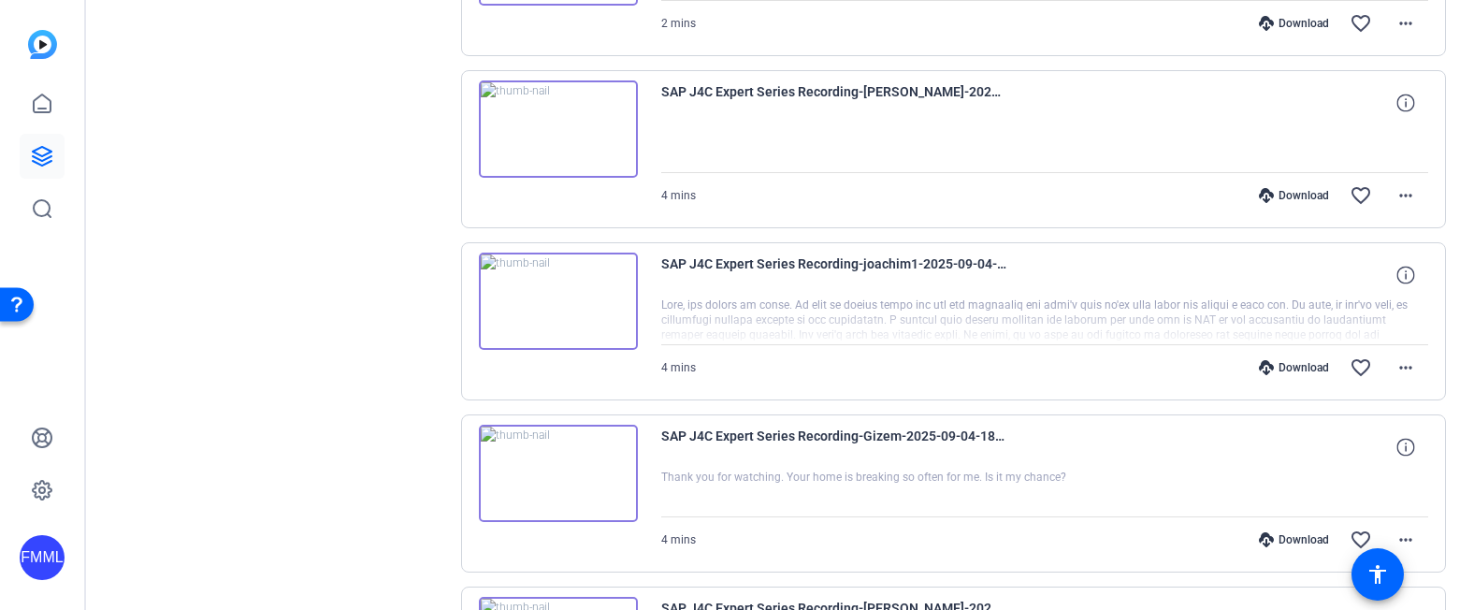
scroll to position [4441, 0]
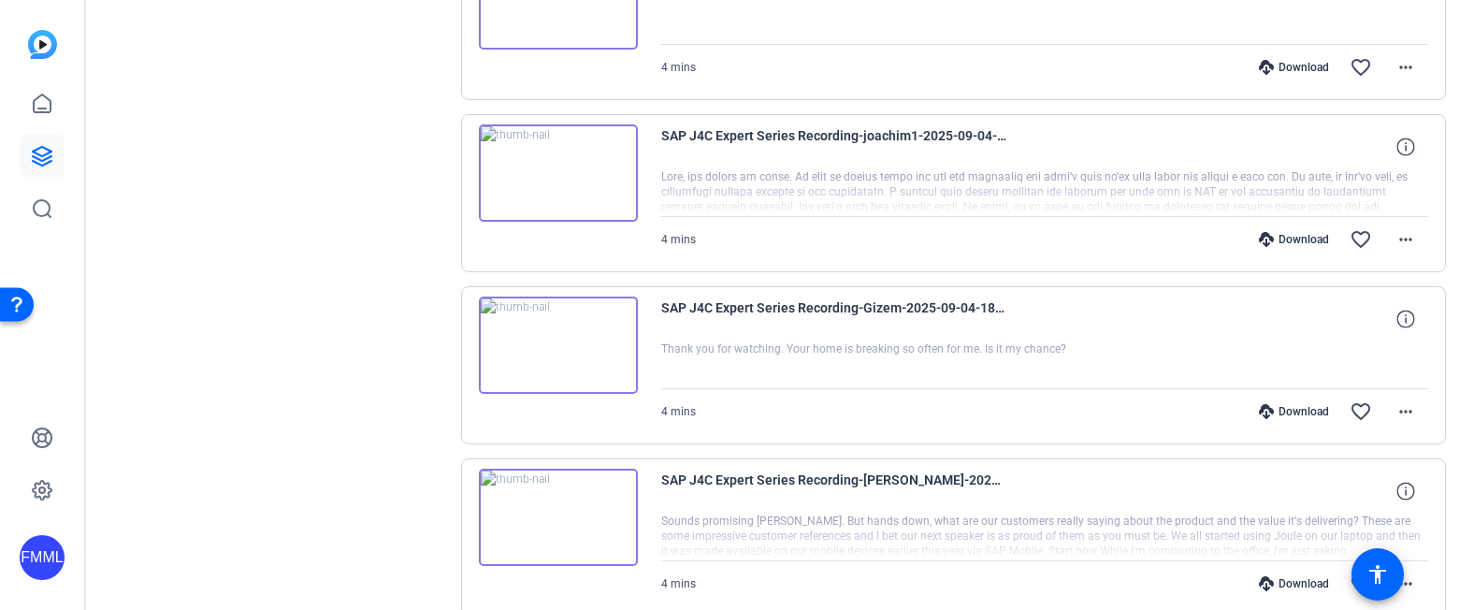
click at [1041, 379] on div at bounding box center [1045, 364] width 768 height 47
click at [1293, 410] on div "Download" at bounding box center [1294, 411] width 89 height 15
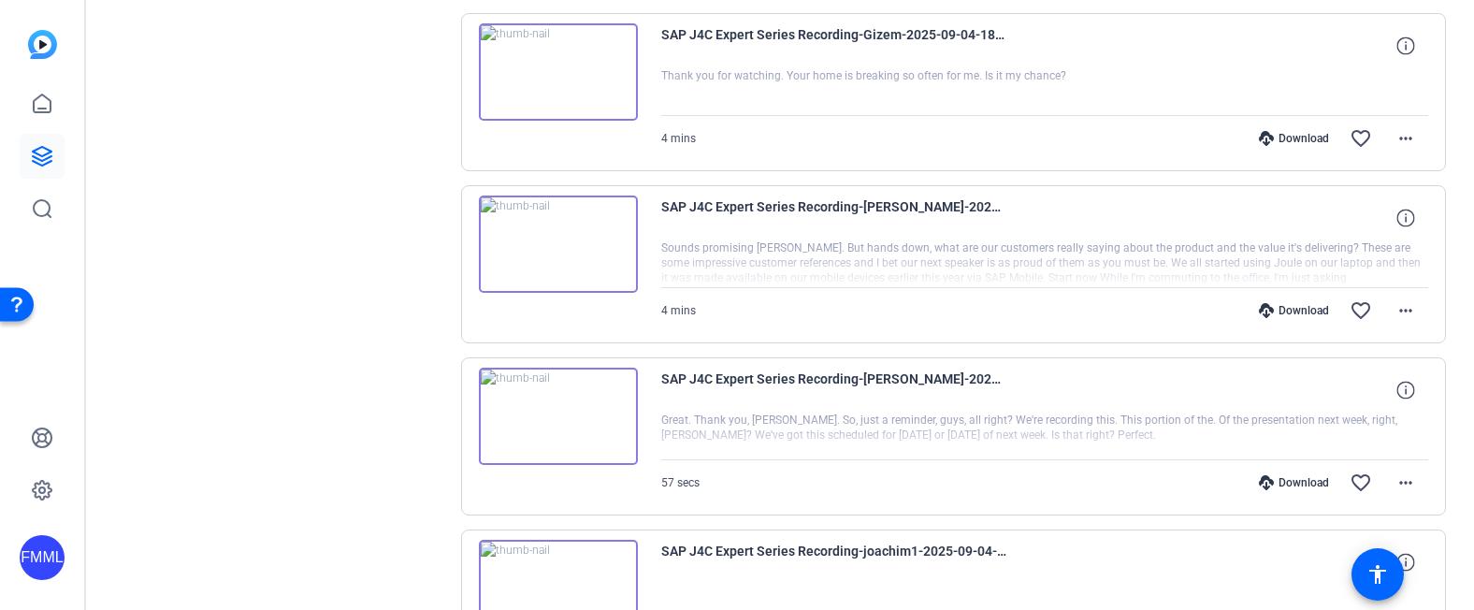
scroll to position [4721, 0]
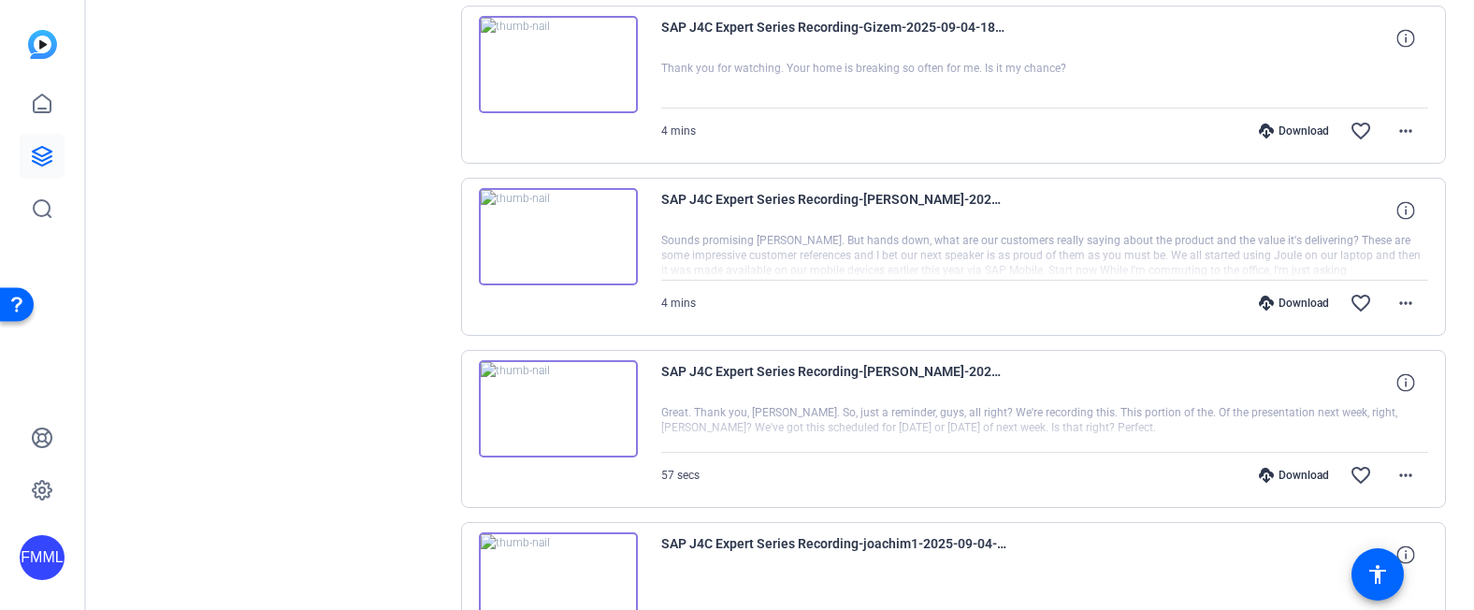
click at [1273, 307] on div "Download" at bounding box center [1294, 303] width 89 height 15
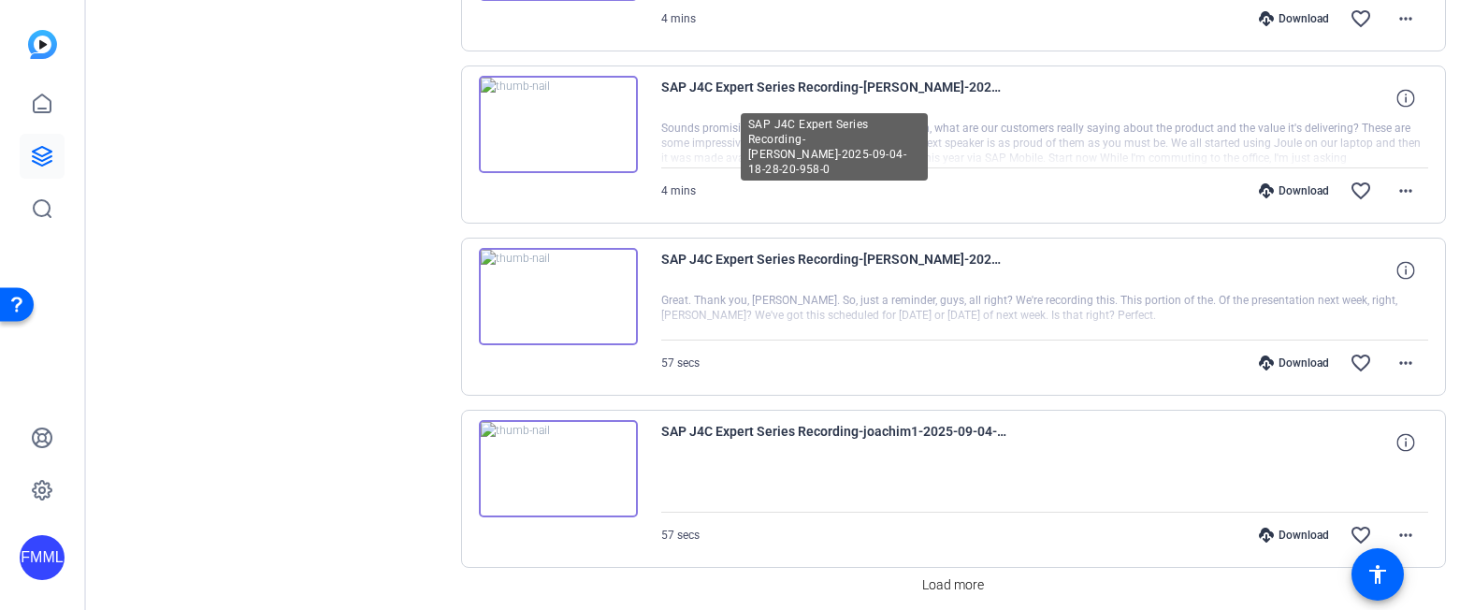
scroll to position [4908, 0]
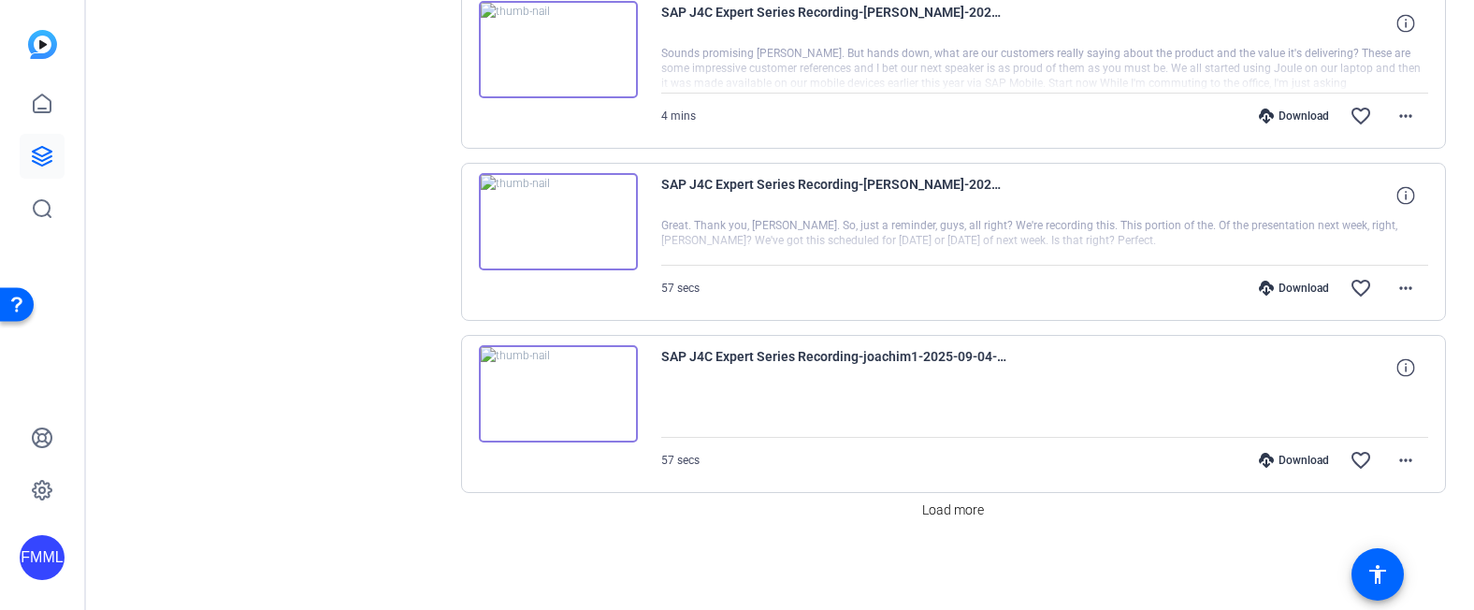
click at [1295, 287] on div "Download" at bounding box center [1294, 288] width 89 height 15
click at [1280, 462] on div "Download" at bounding box center [1294, 460] width 89 height 15
click at [961, 511] on span "Load more" at bounding box center [953, 510] width 62 height 20
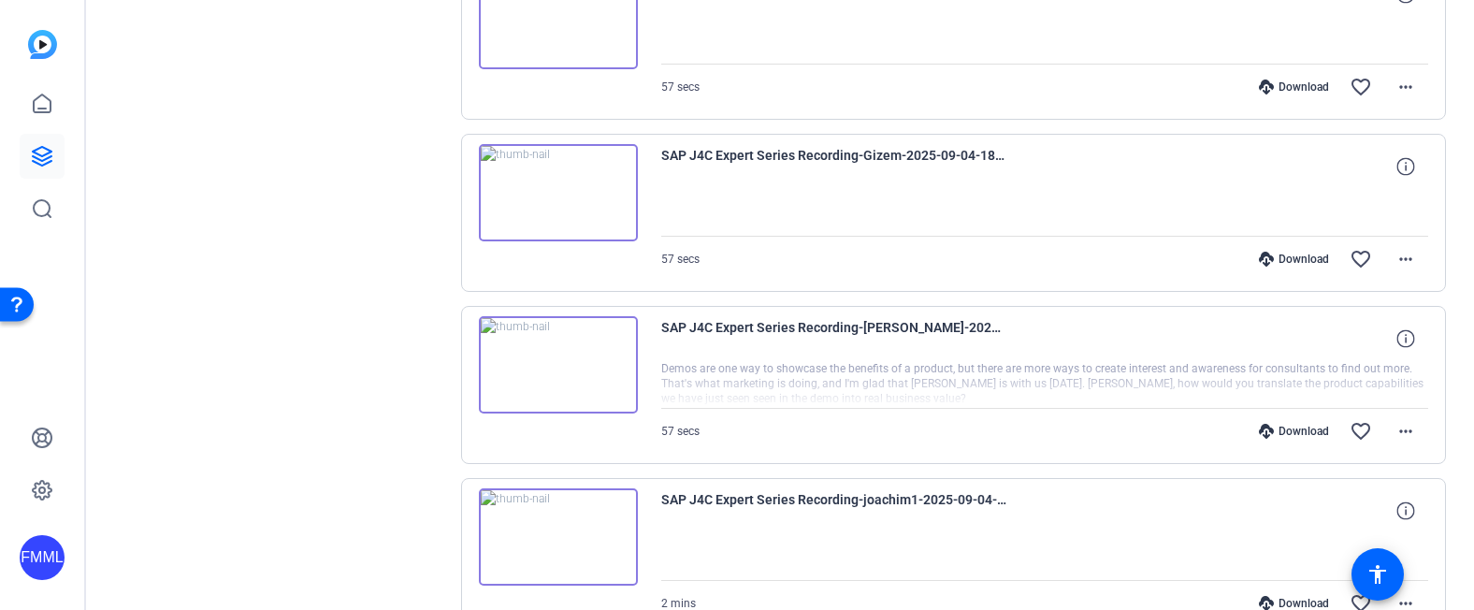
scroll to position [5282, 0]
click at [1280, 262] on div "Download" at bounding box center [1294, 258] width 89 height 15
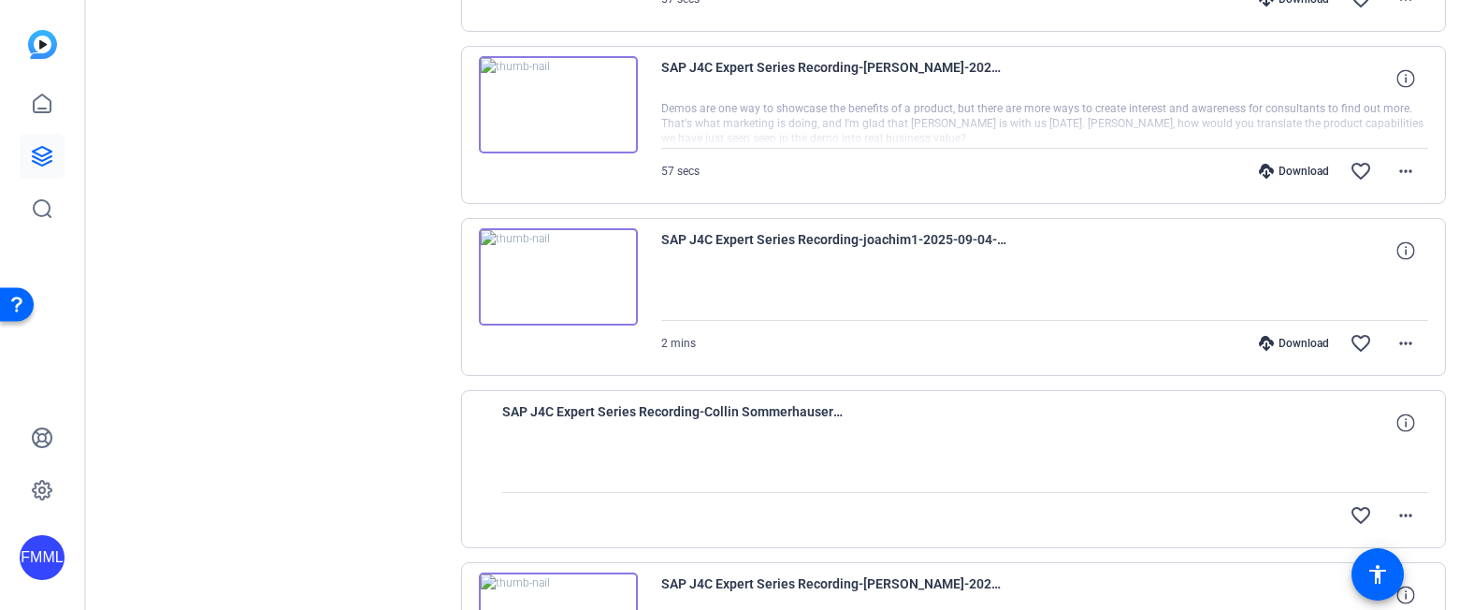
scroll to position [5563, 0]
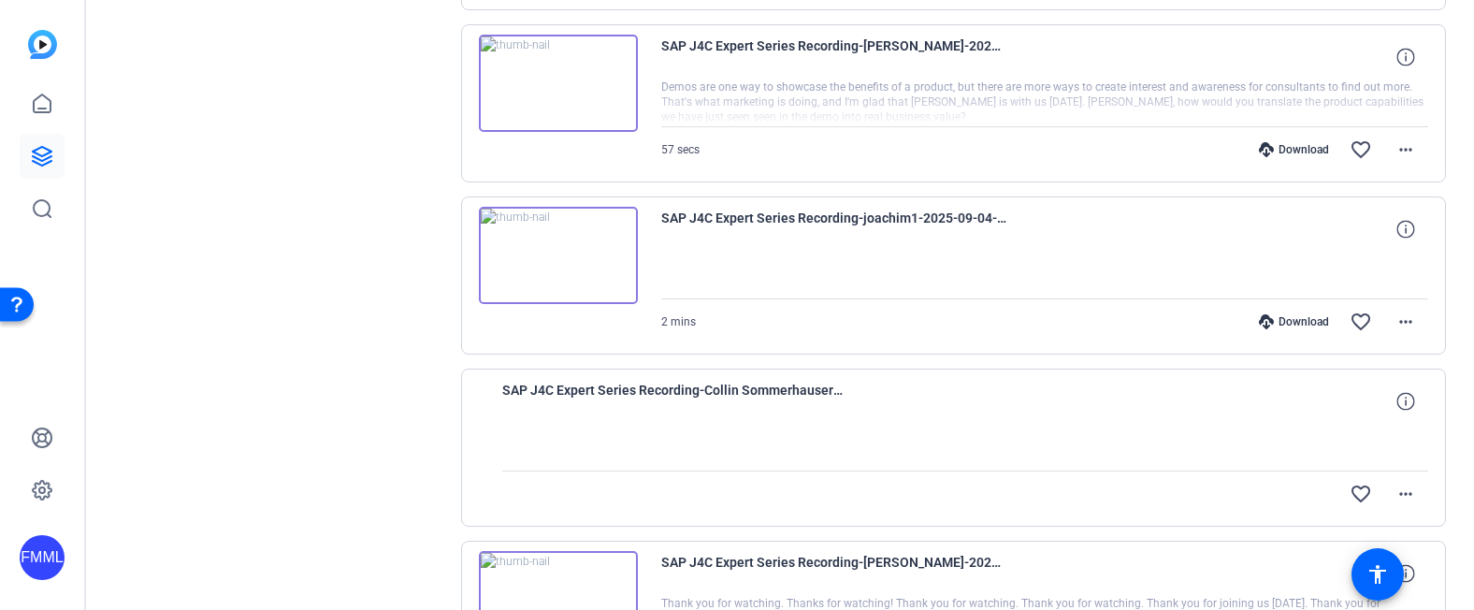
click at [1021, 238] on div "SAP J4C Expert Series Recording-joachim1-2025-09-04-18-10-27-349-0" at bounding box center [1045, 229] width 768 height 45
click at [1299, 325] on div "Download" at bounding box center [1294, 321] width 89 height 15
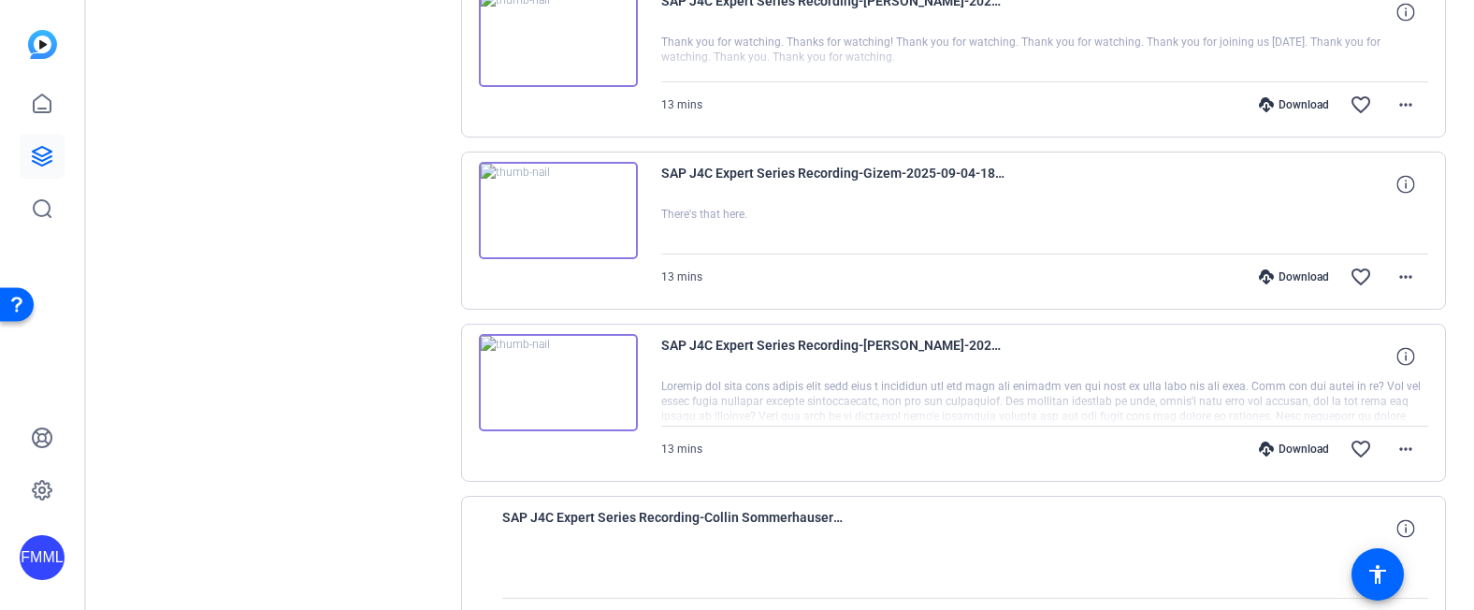
scroll to position [6031, 0]
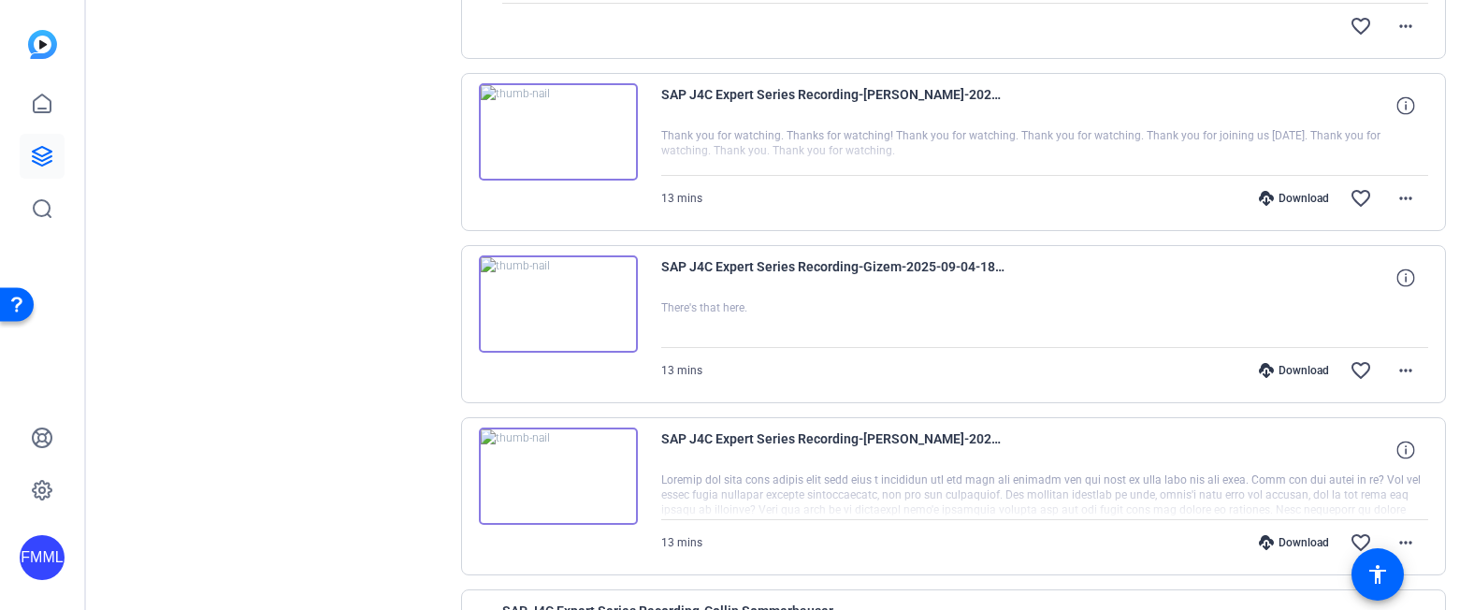
click at [1309, 195] on div "Download" at bounding box center [1294, 198] width 89 height 15
click at [1300, 370] on div "Download" at bounding box center [1294, 370] width 89 height 15
click at [1292, 544] on div "Download" at bounding box center [1294, 542] width 89 height 15
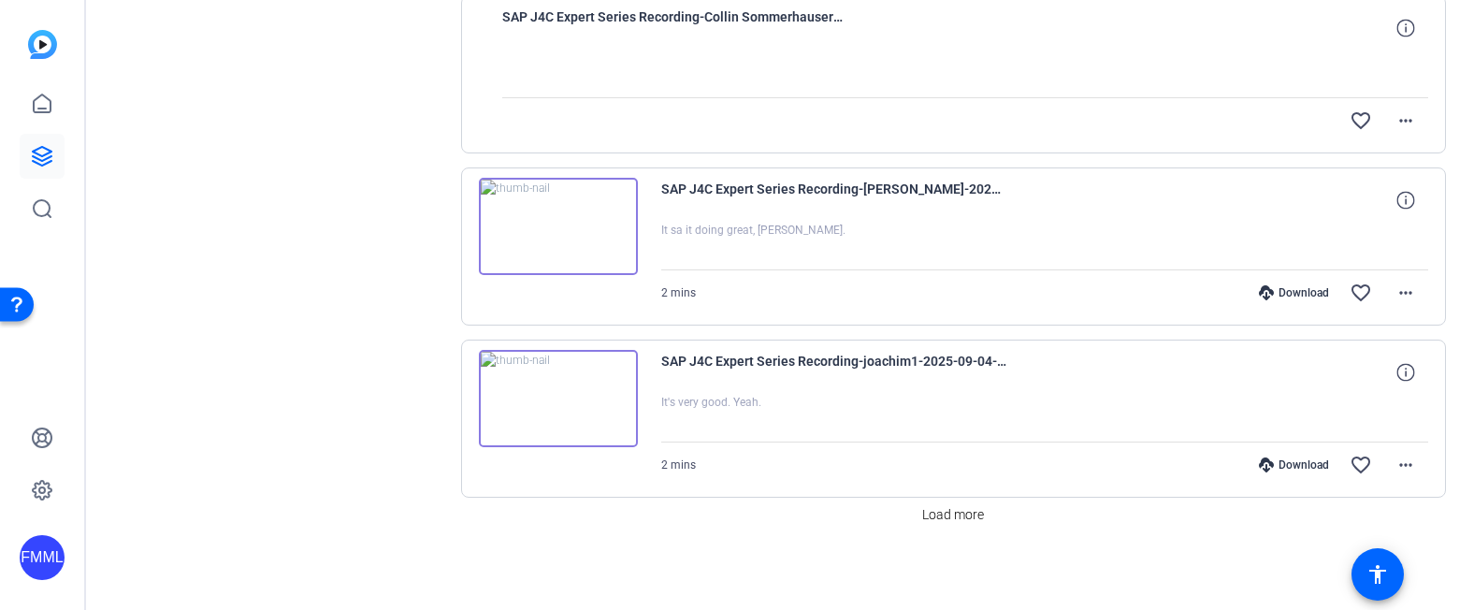
scroll to position [6629, 0]
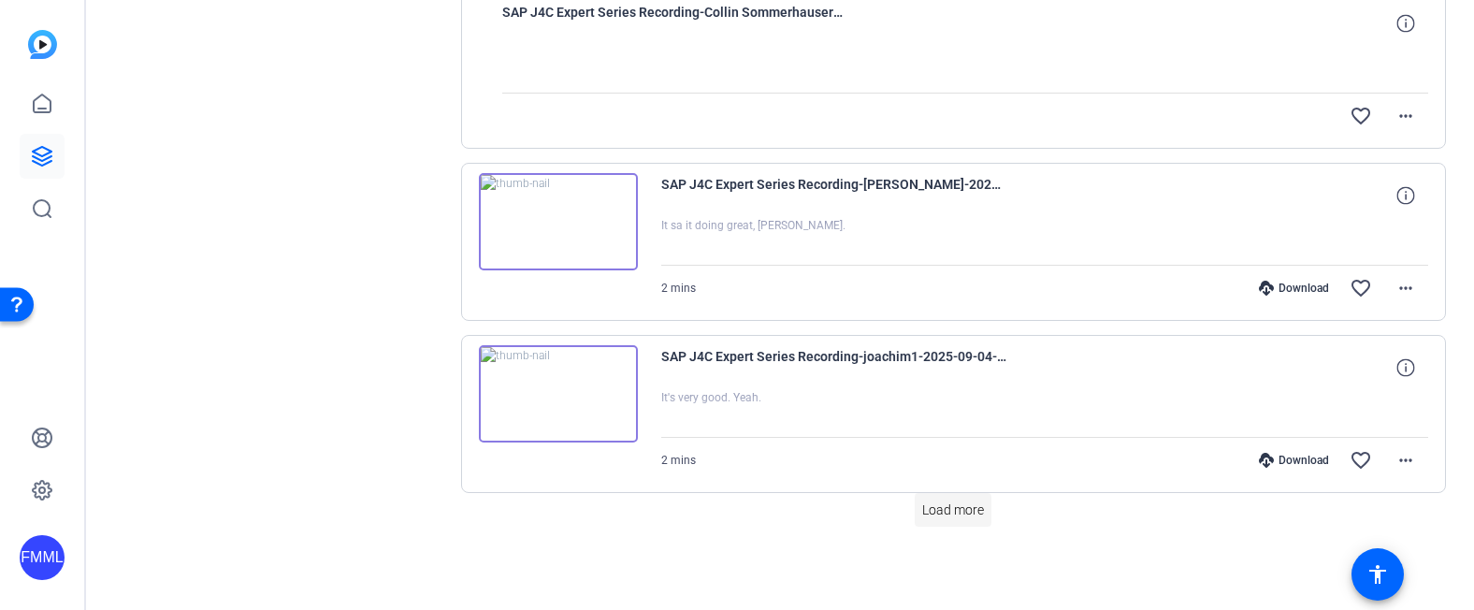
click at [966, 510] on span "Load more" at bounding box center [953, 510] width 62 height 20
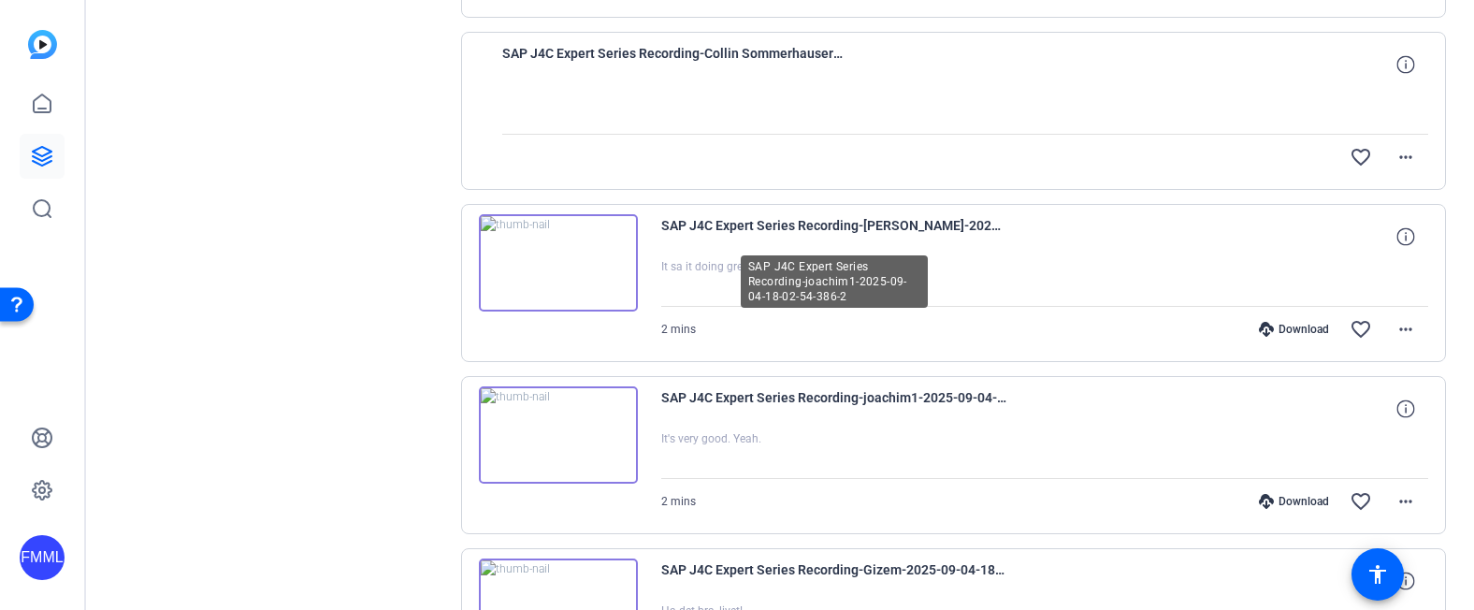
scroll to position [6566, 0]
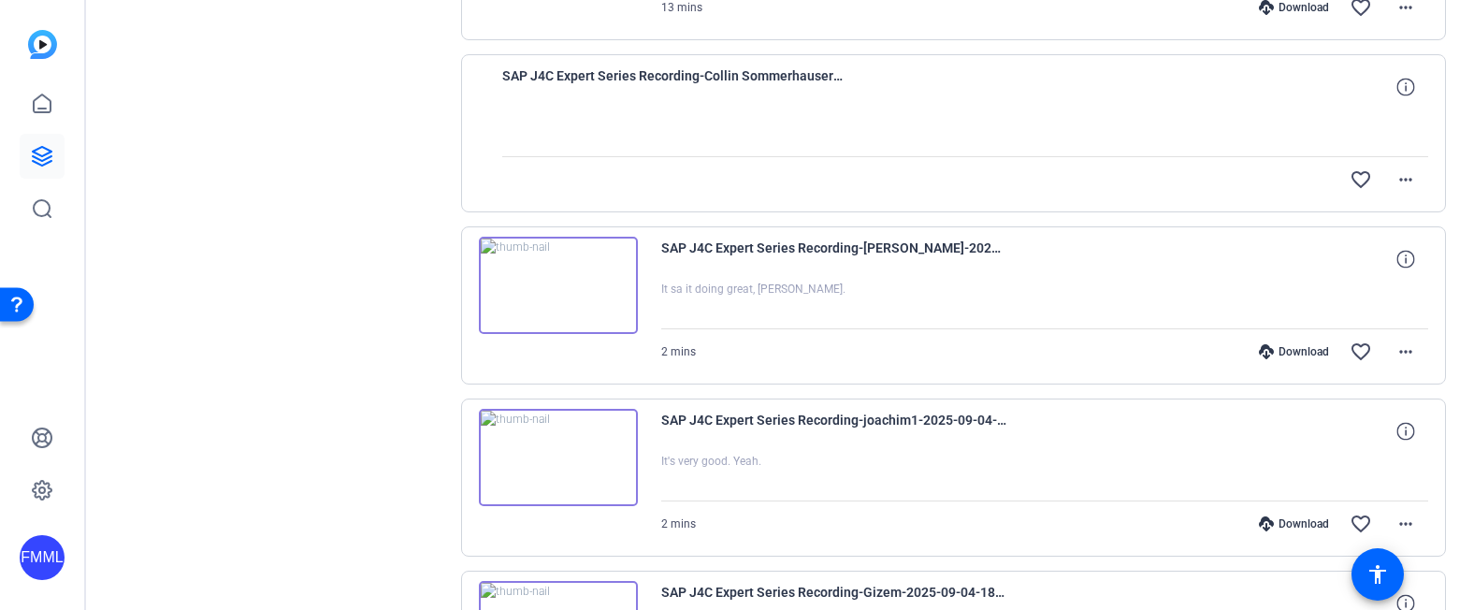
click at [1287, 347] on div "Download" at bounding box center [1294, 351] width 89 height 15
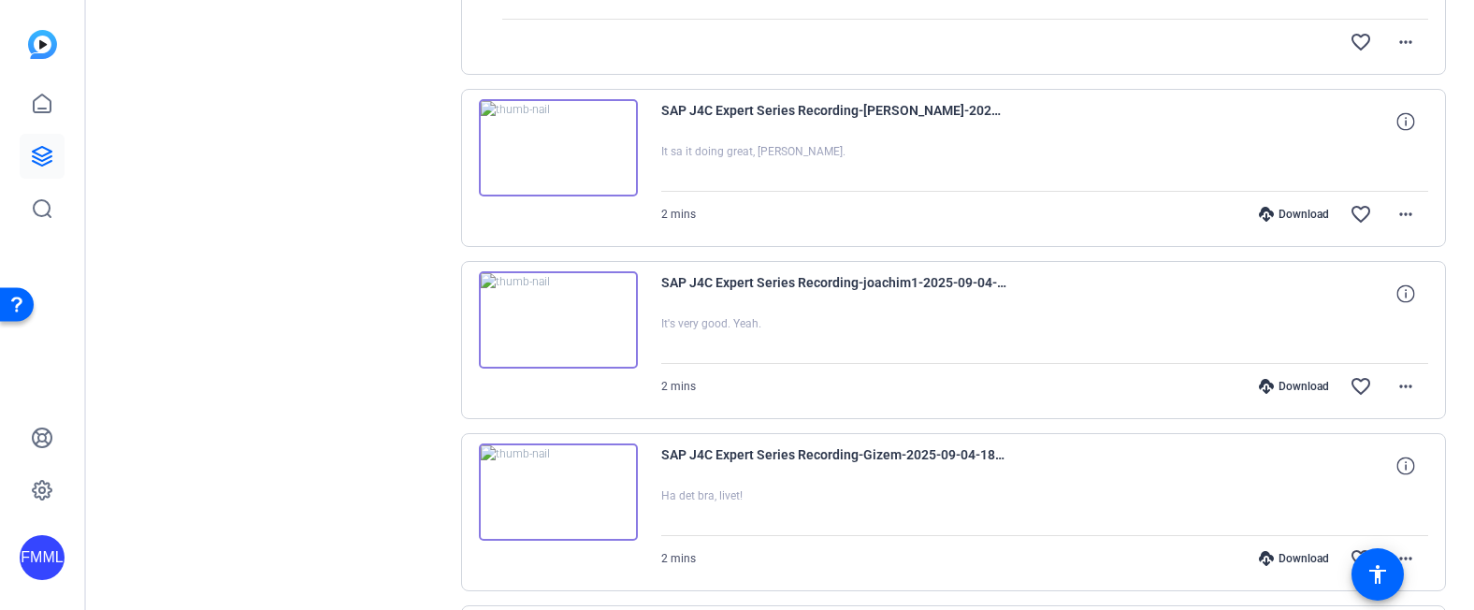
scroll to position [6753, 0]
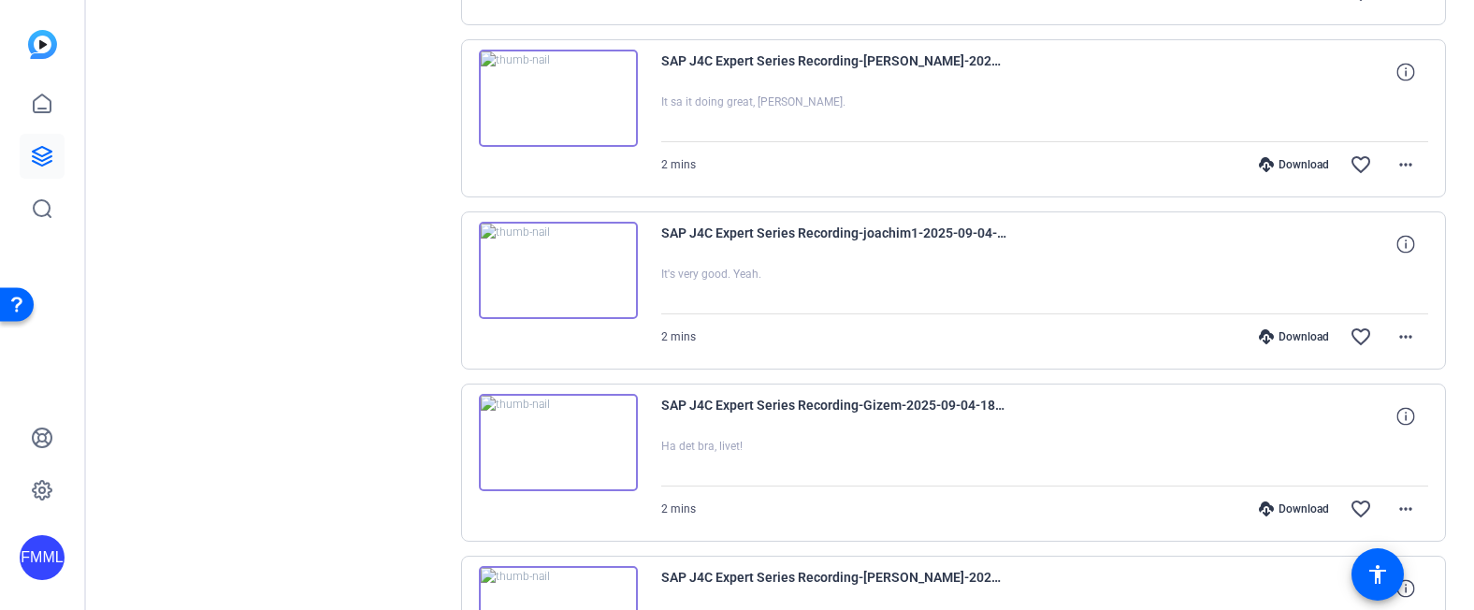
click at [1296, 331] on div "Download" at bounding box center [1294, 336] width 89 height 15
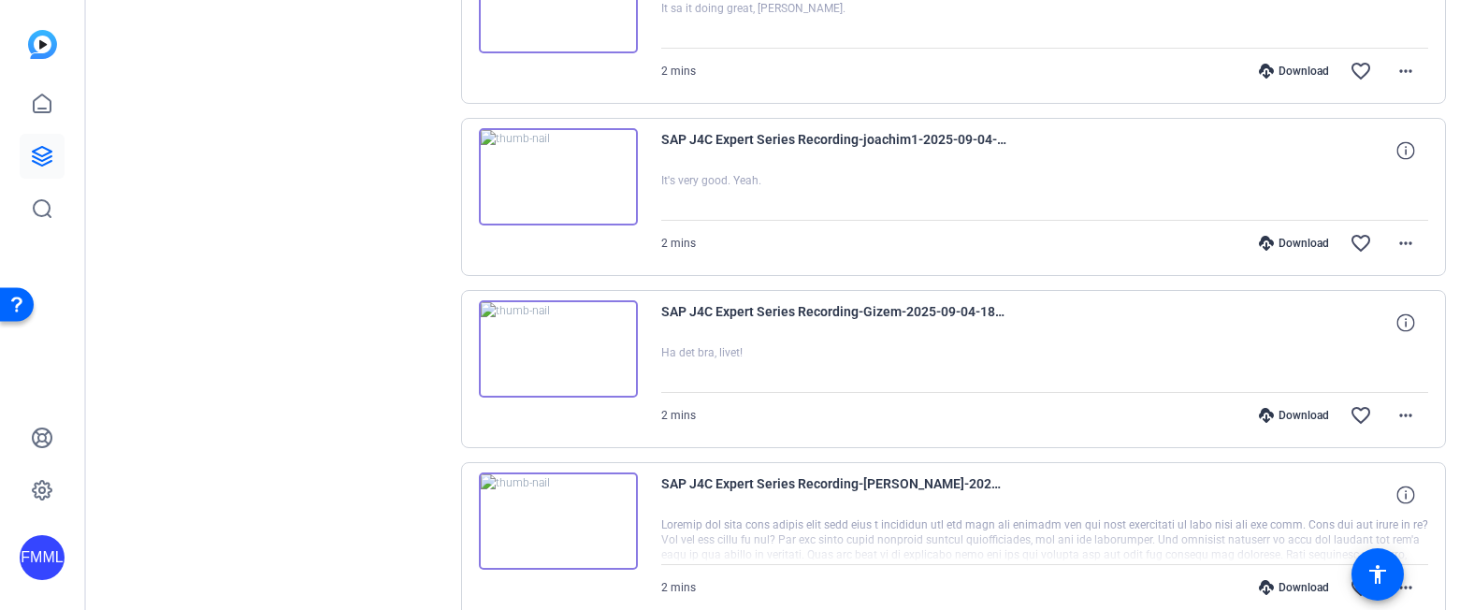
click at [1286, 413] on div "Download" at bounding box center [1294, 415] width 89 height 15
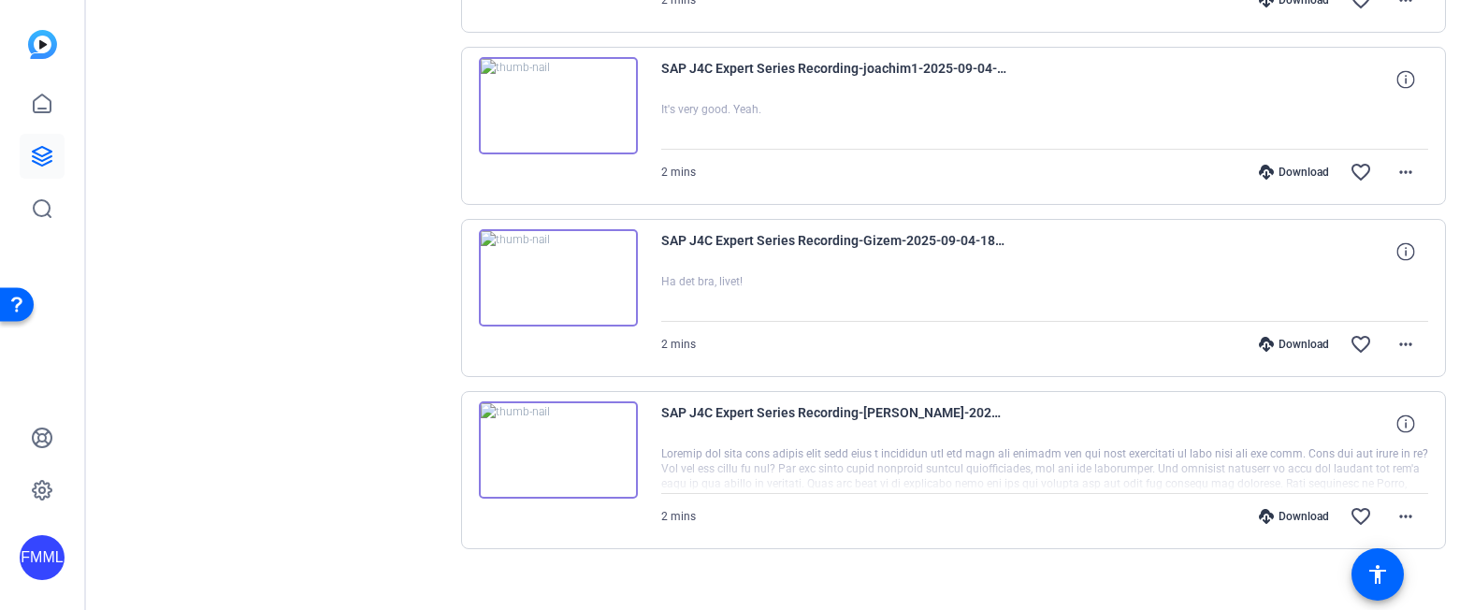
scroll to position [6940, 0]
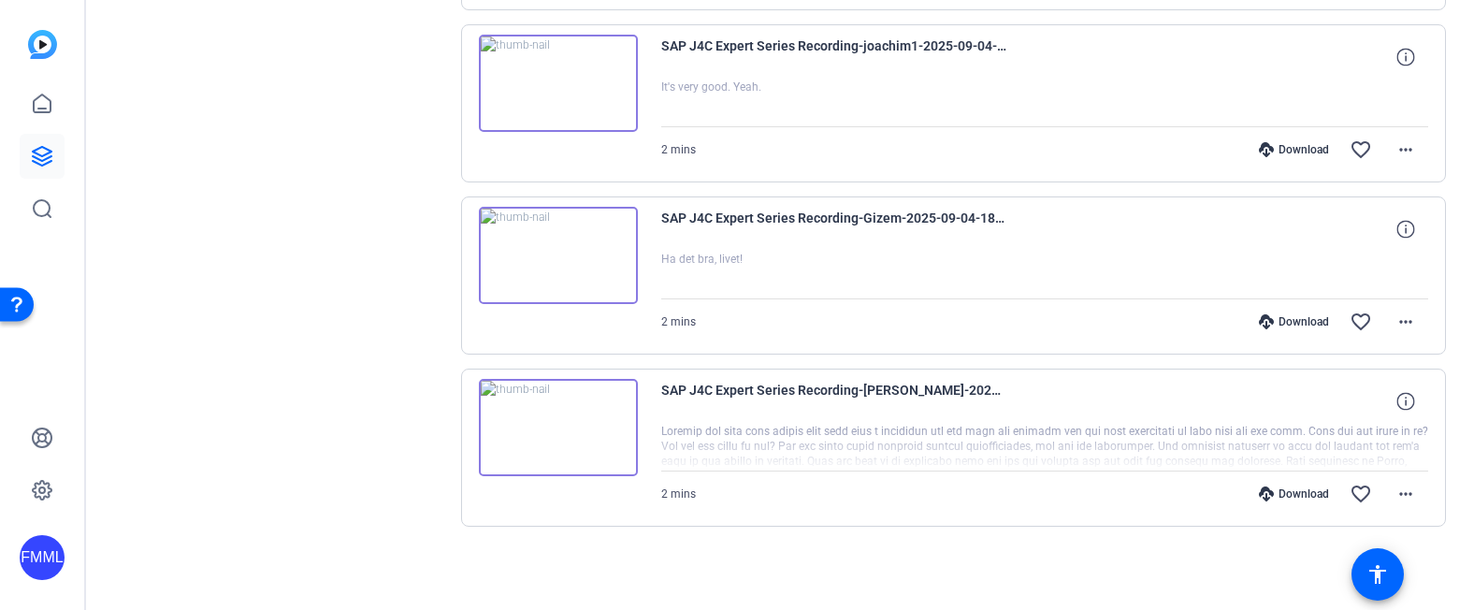
click at [1295, 490] on div "Download" at bounding box center [1294, 493] width 89 height 15
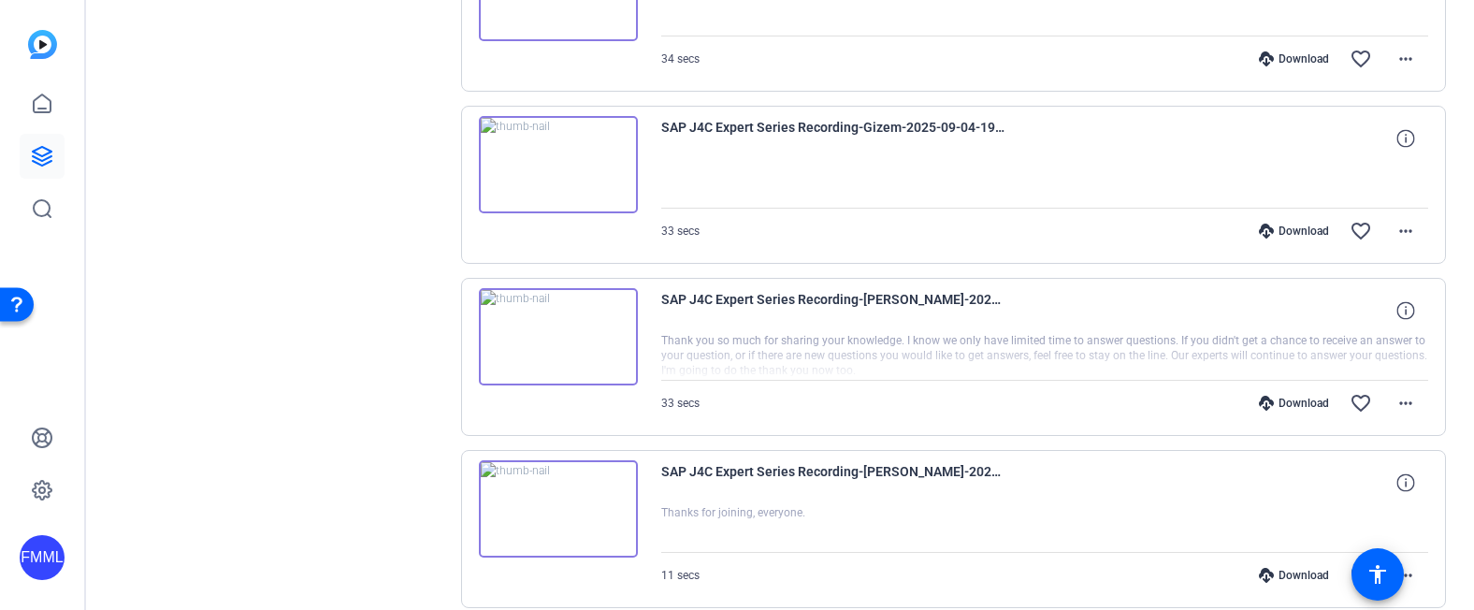
scroll to position [1983, 0]
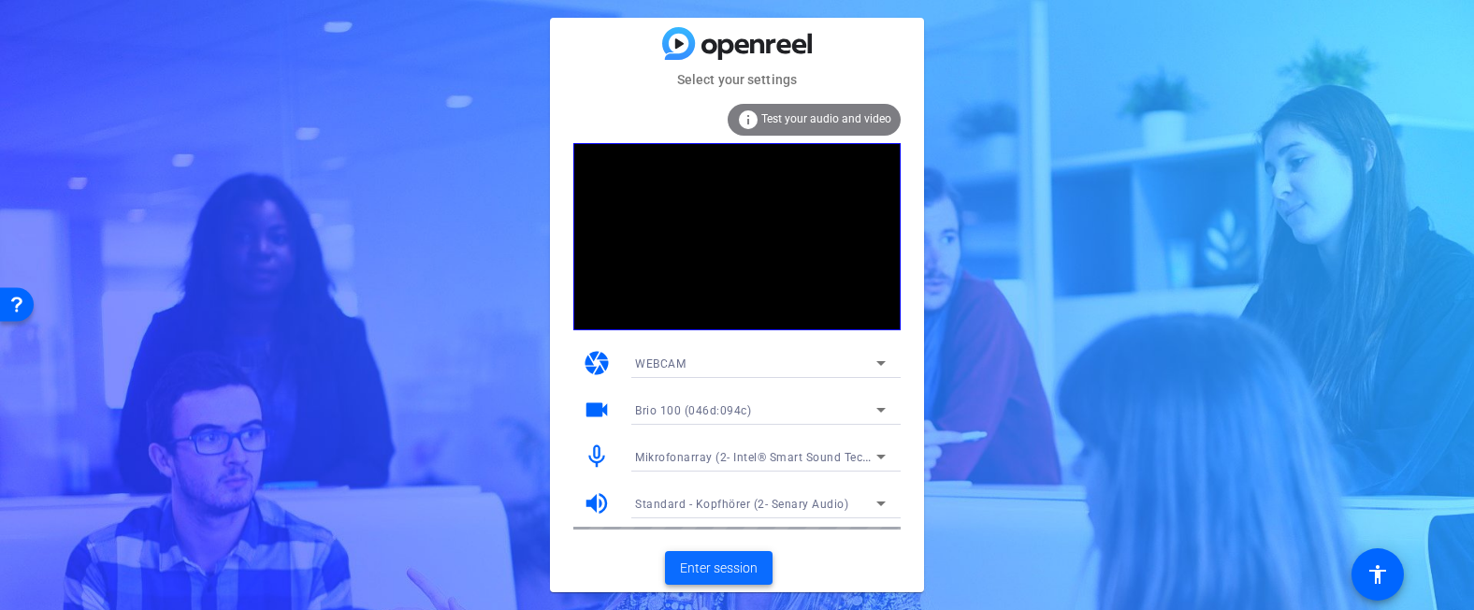
click at [746, 567] on span "Enter session" at bounding box center [719, 568] width 78 height 20
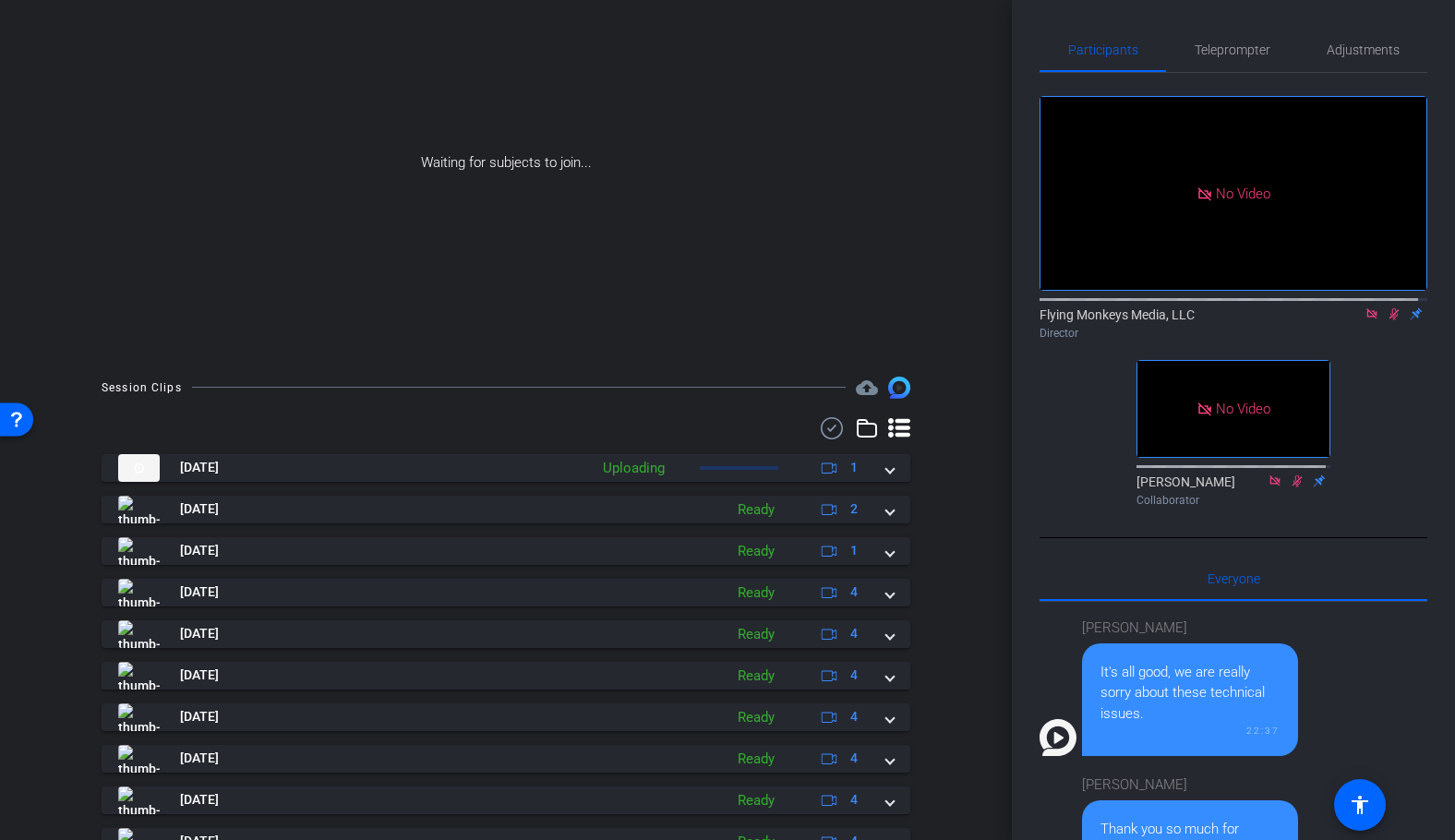
scroll to position [192, 0]
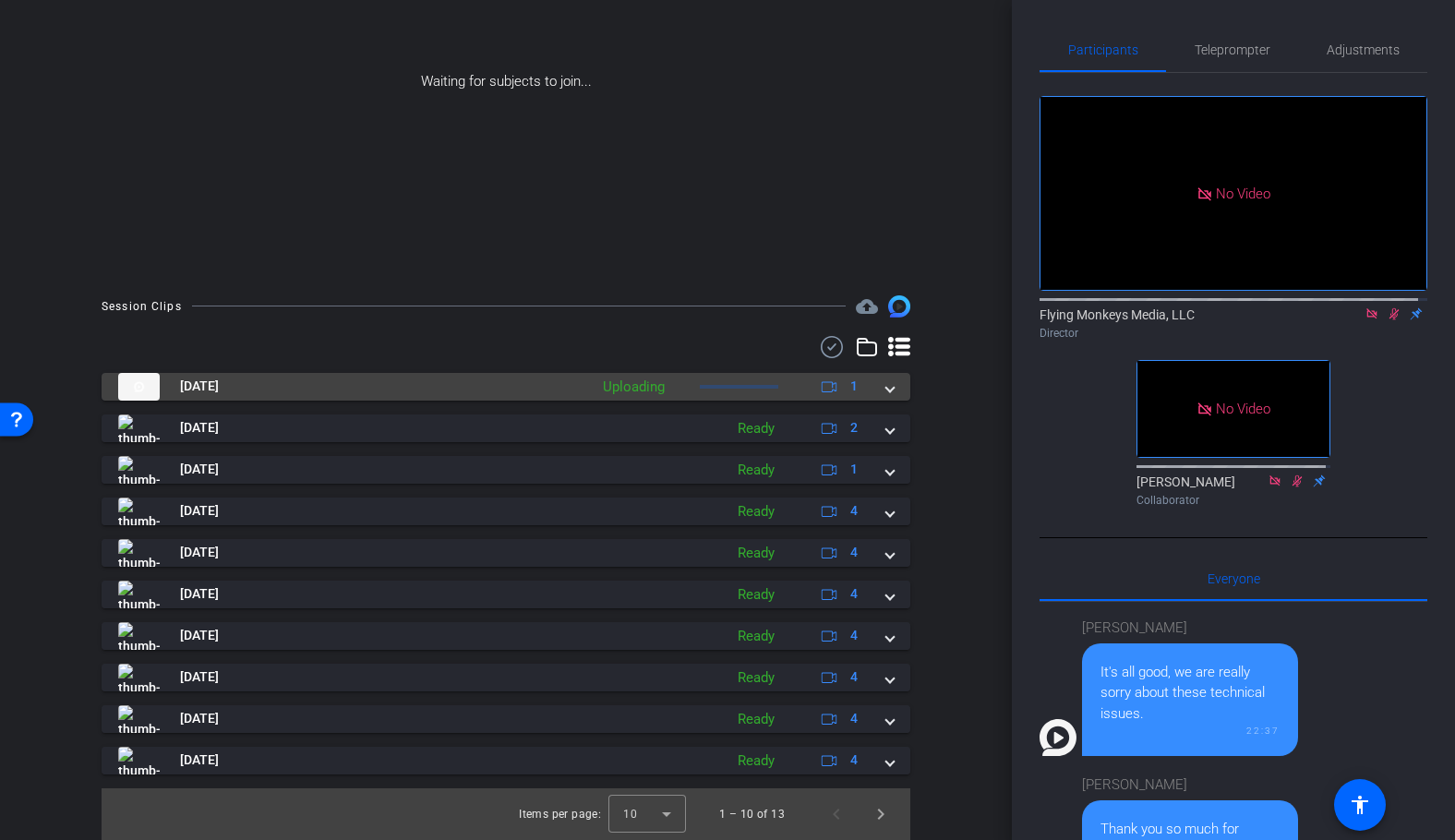
click at [886, 383] on span at bounding box center [889, 387] width 7 height 20
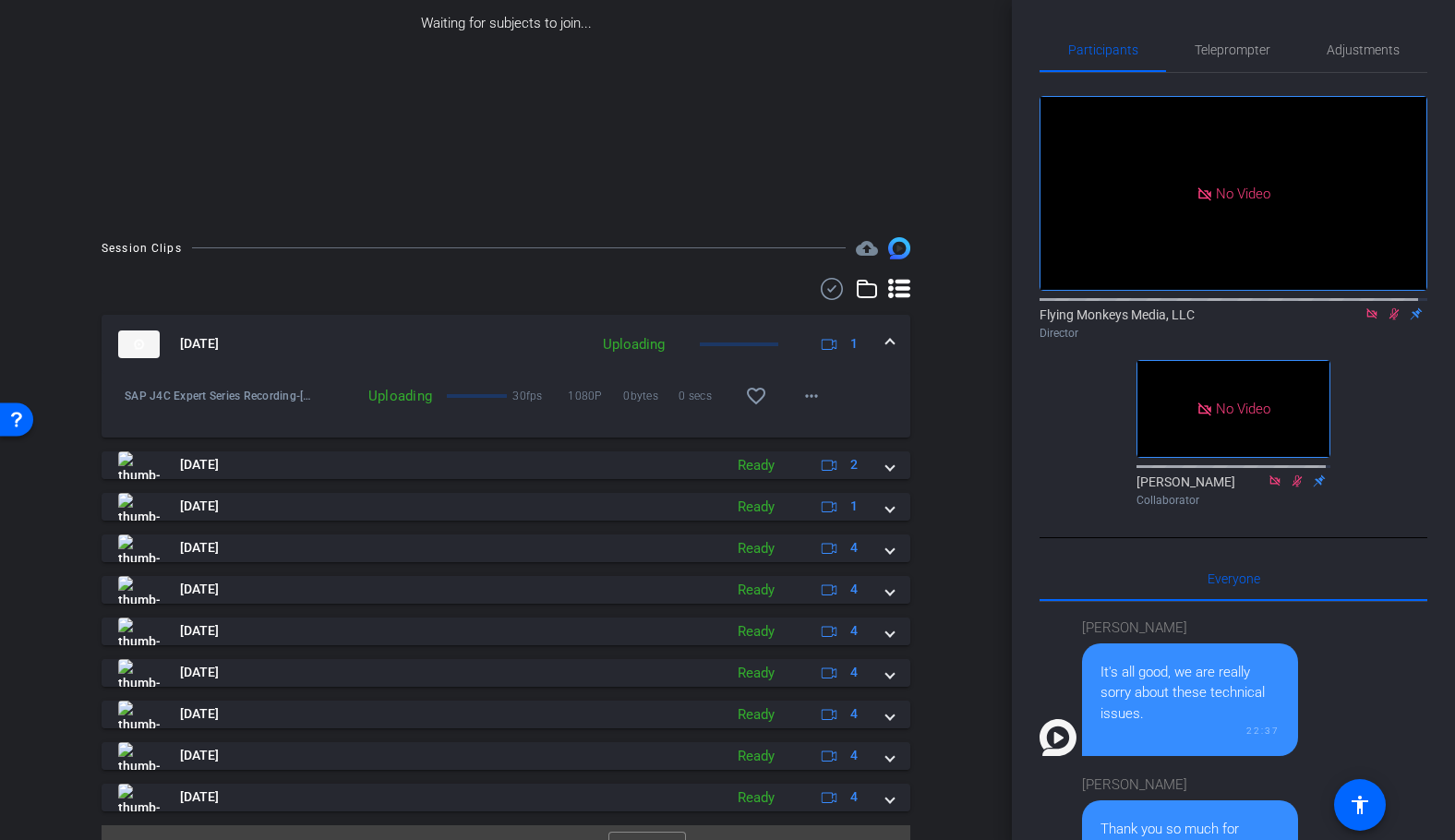
scroll to position [288, 0]
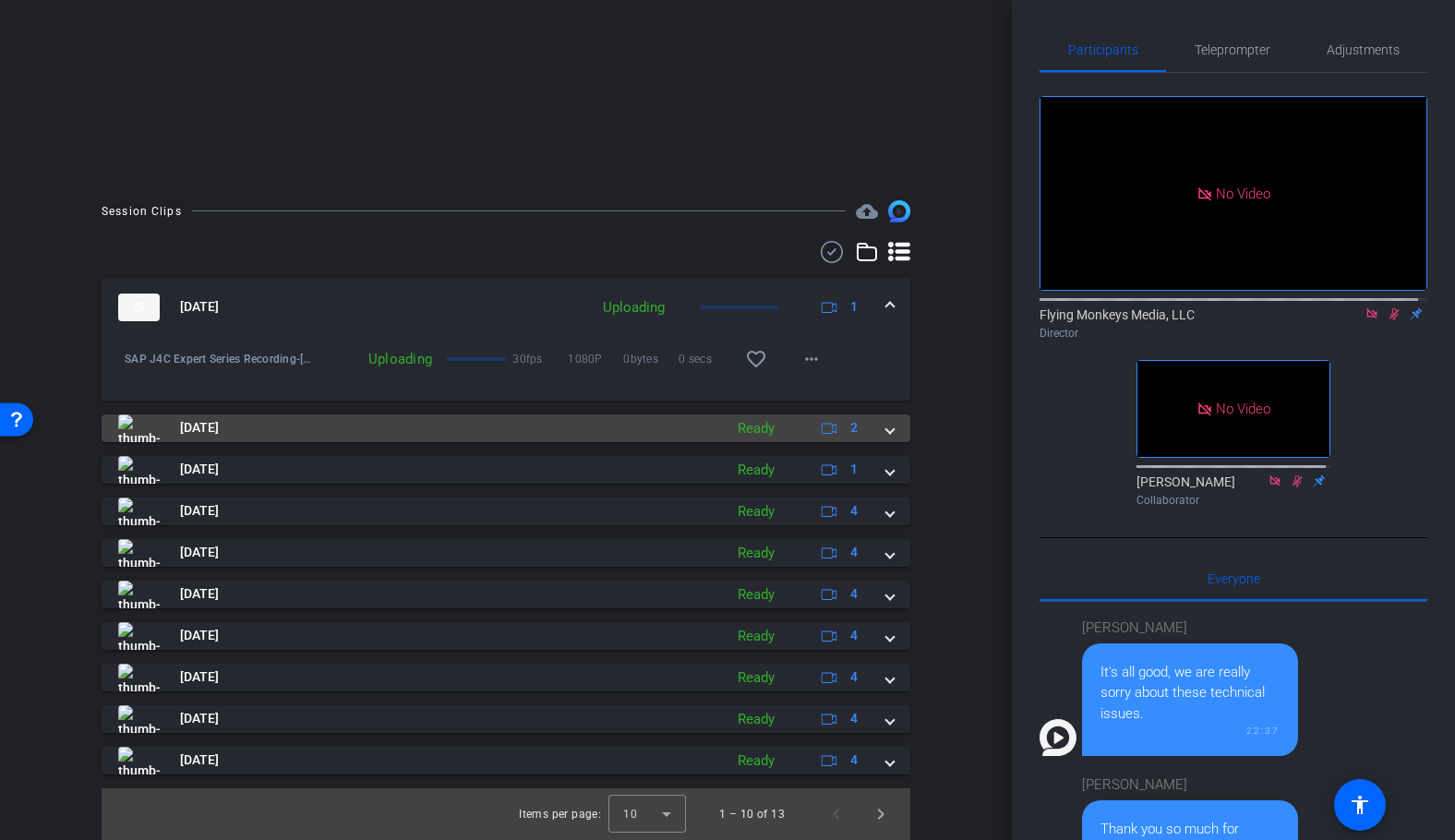
click at [887, 435] on mat-expansion-panel-header "Sep 4, 2025 Ready 2" at bounding box center [505, 428] width 808 height 28
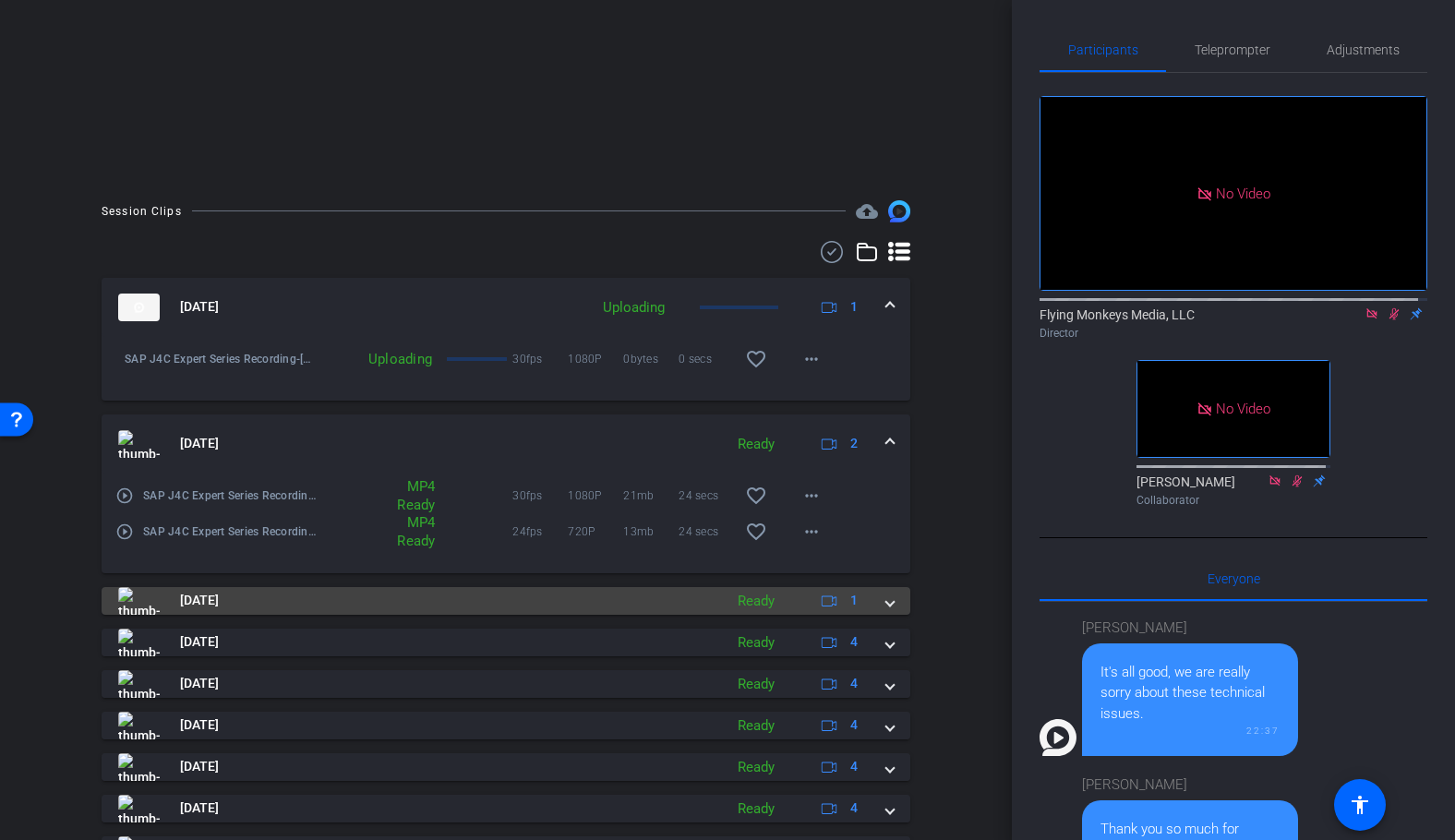
click at [877, 598] on div "Sep 4, 2025 Ready 1" at bounding box center [502, 601] width 768 height 28
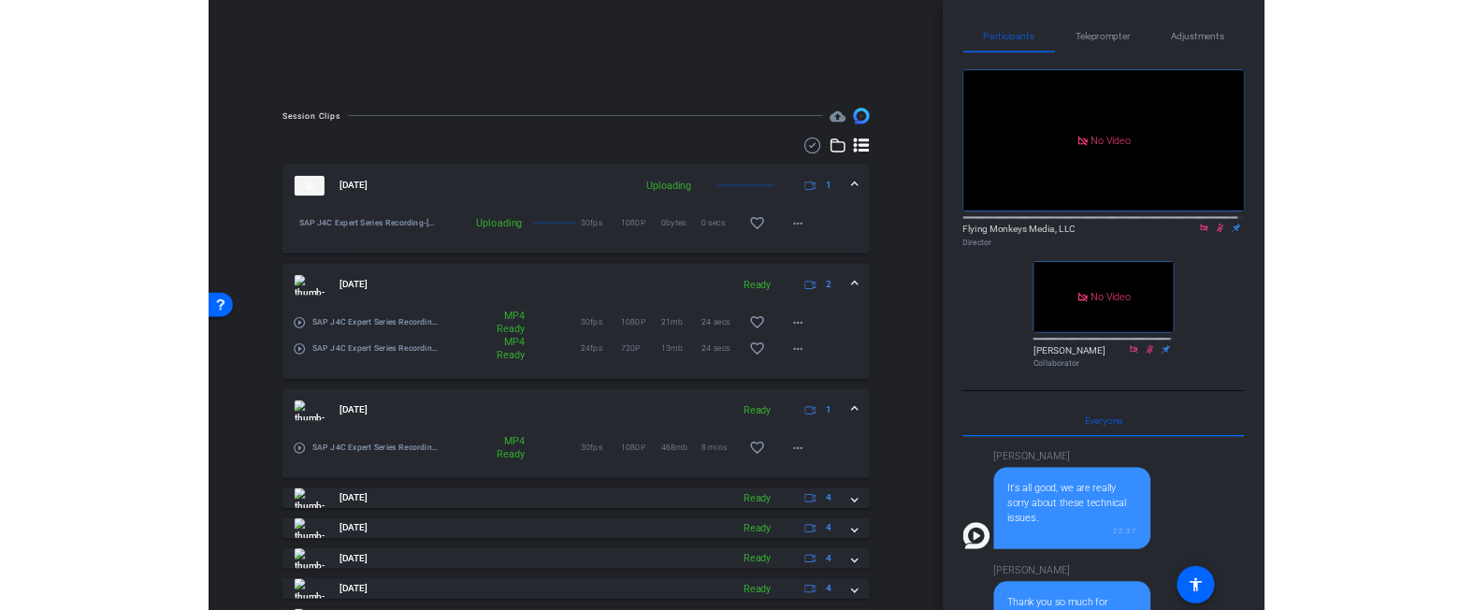
scroll to position [0, 0]
